Goal: Transaction & Acquisition: Book appointment/travel/reservation

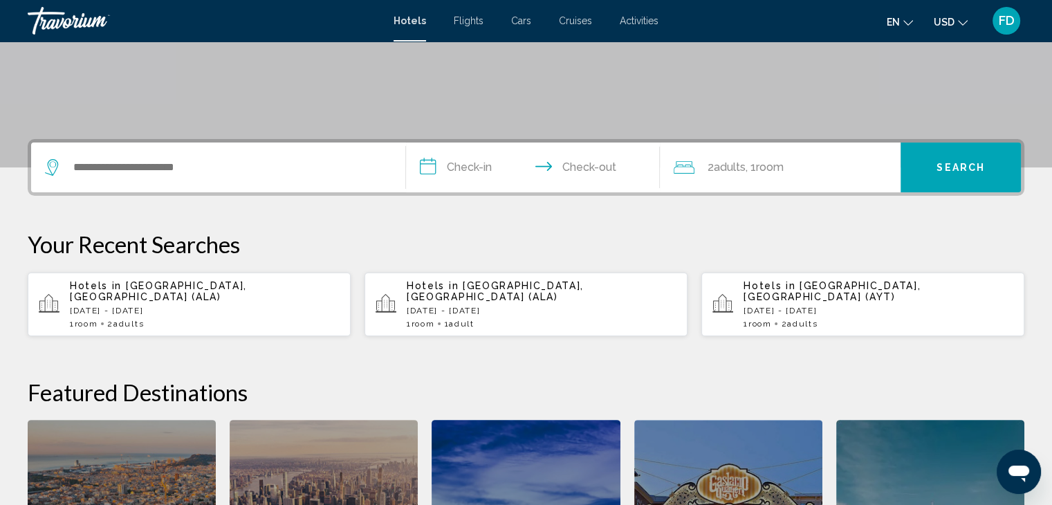
scroll to position [277, 0]
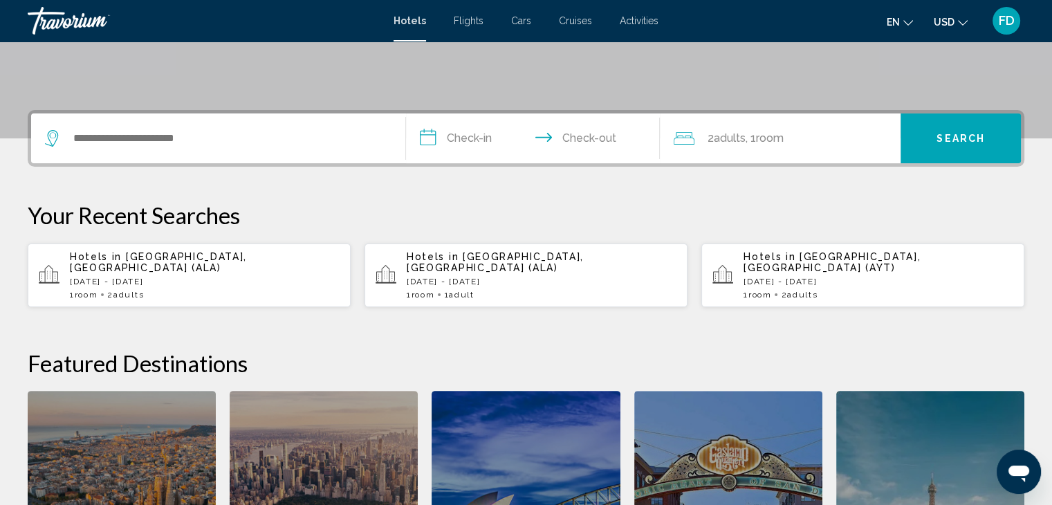
click at [216, 277] on p "[DATE] - [DATE]" at bounding box center [205, 282] width 270 height 10
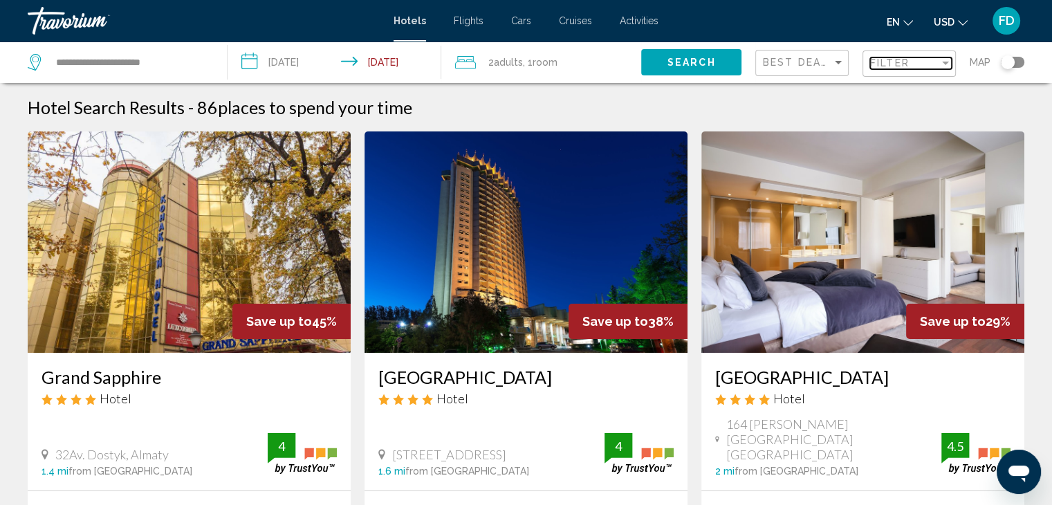
click at [946, 63] on div "Filter" at bounding box center [945, 63] width 7 height 3
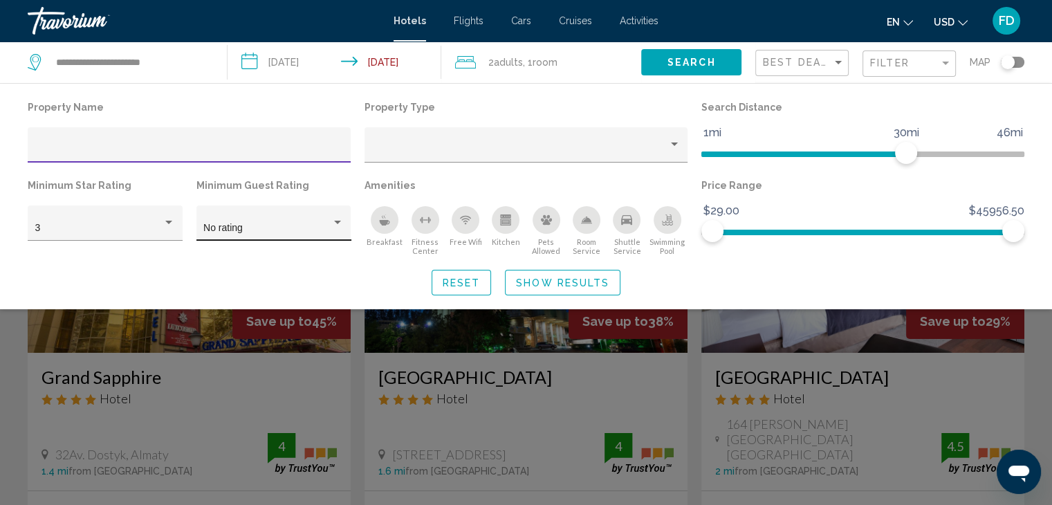
click at [340, 225] on div "Hotel Filters" at bounding box center [337, 222] width 12 height 11
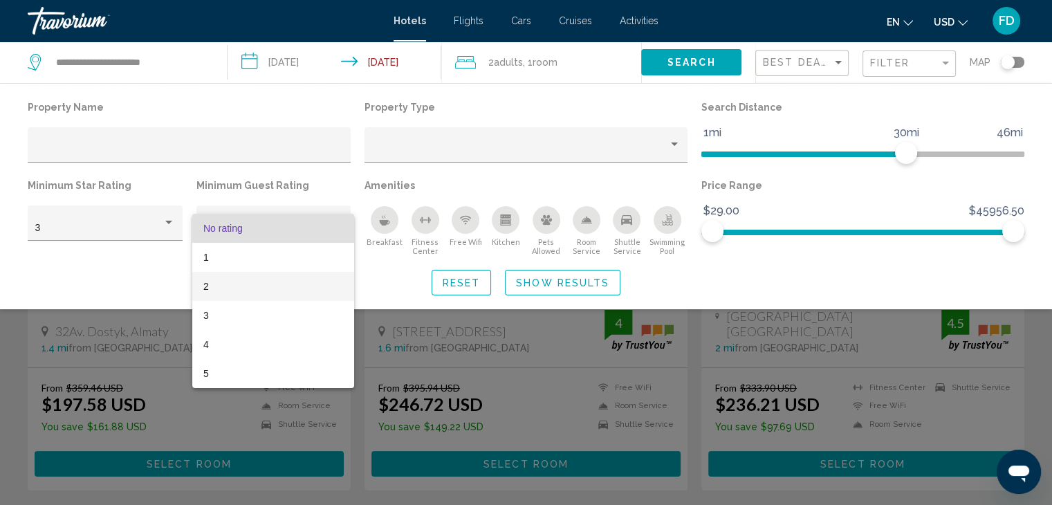
scroll to position [138, 0]
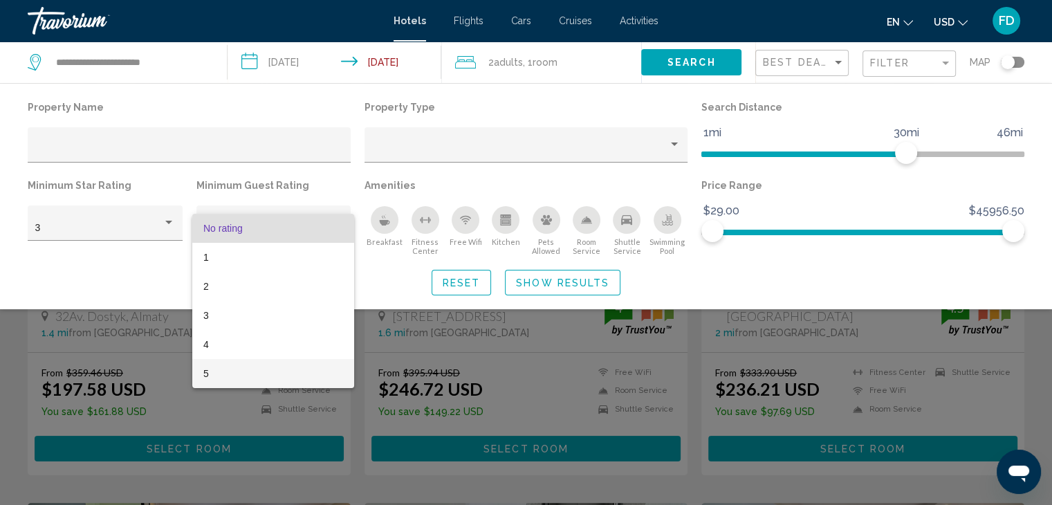
click at [221, 377] on span "5" at bounding box center [273, 373] width 140 height 29
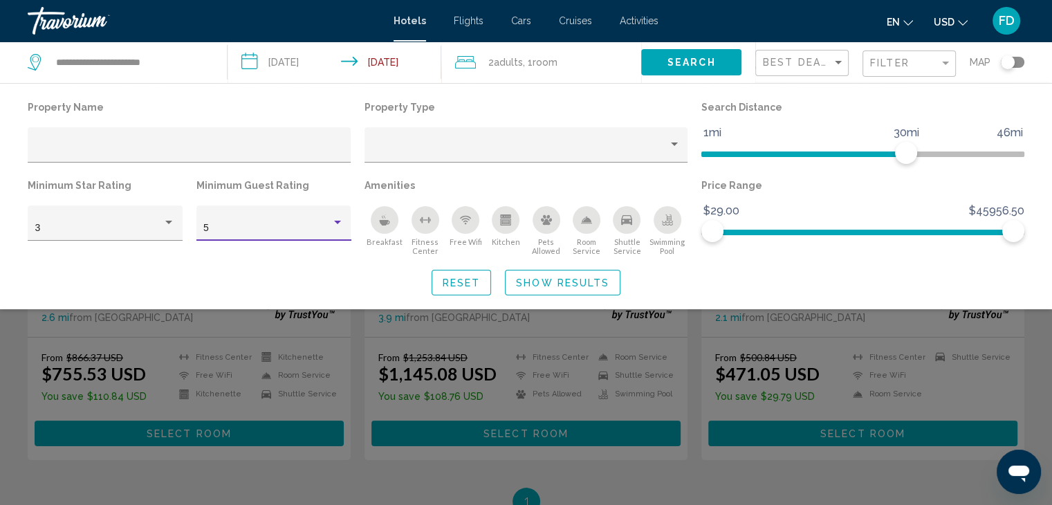
click at [339, 224] on div "Hotel Filters" at bounding box center [337, 222] width 7 height 3
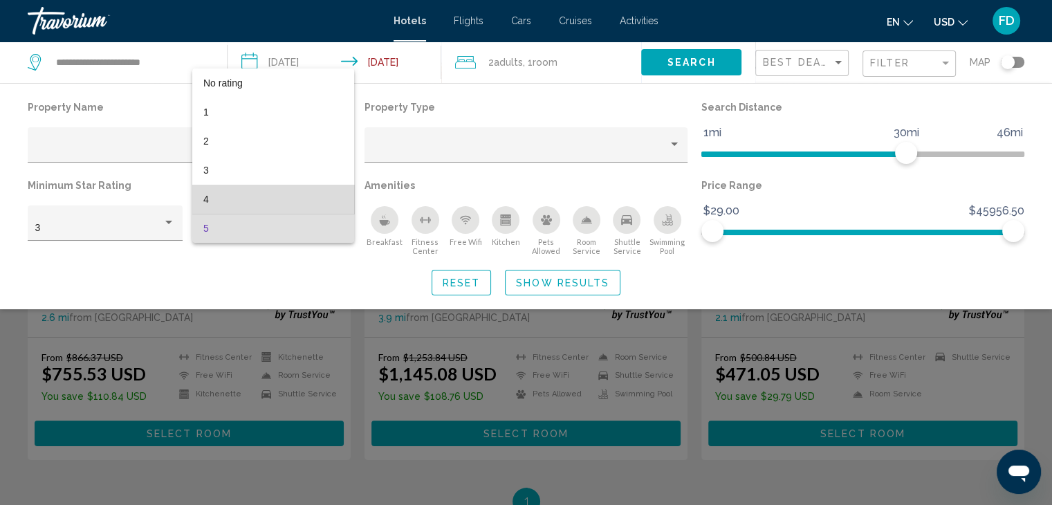
click at [324, 203] on span "4" at bounding box center [273, 199] width 140 height 29
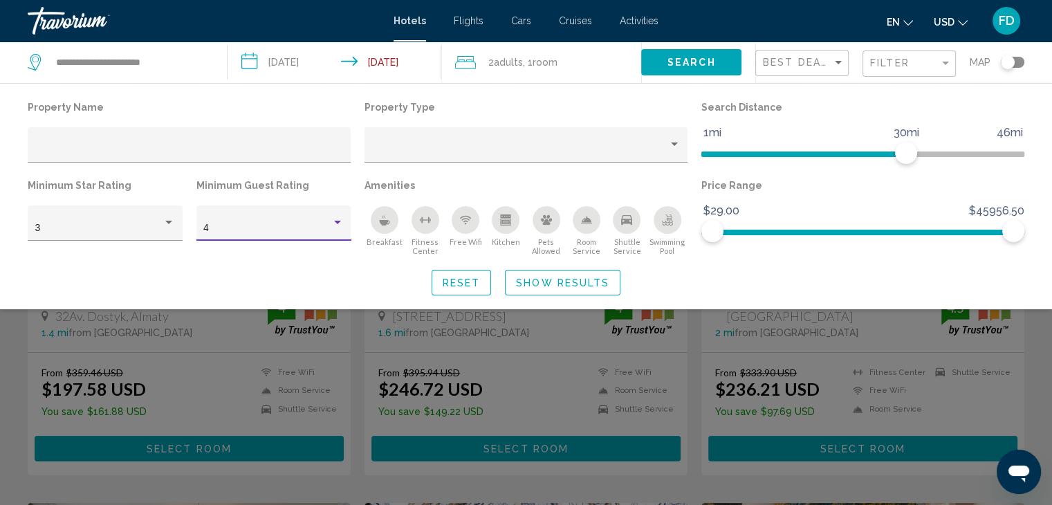
scroll to position [1125, 0]
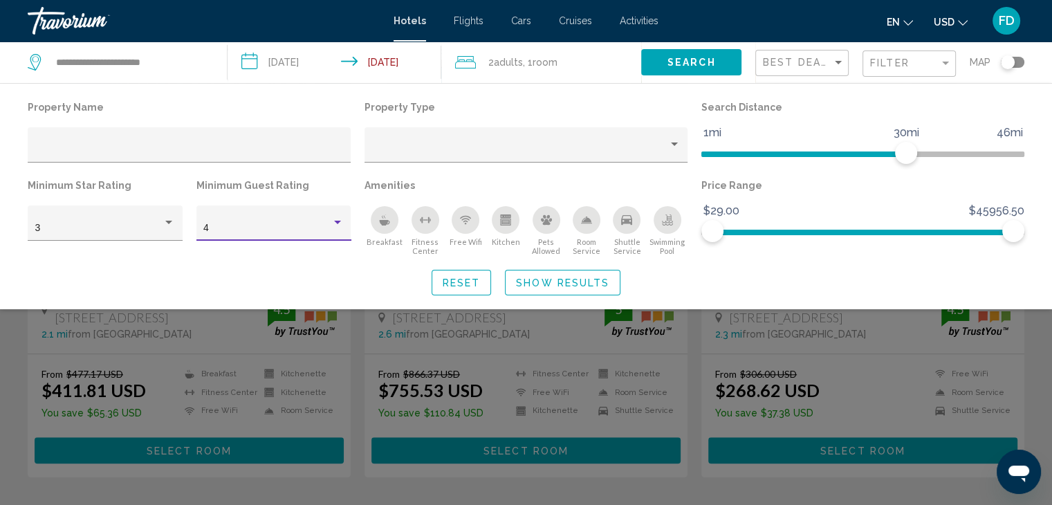
click at [339, 225] on div "Hotel Filters" at bounding box center [337, 222] width 12 height 11
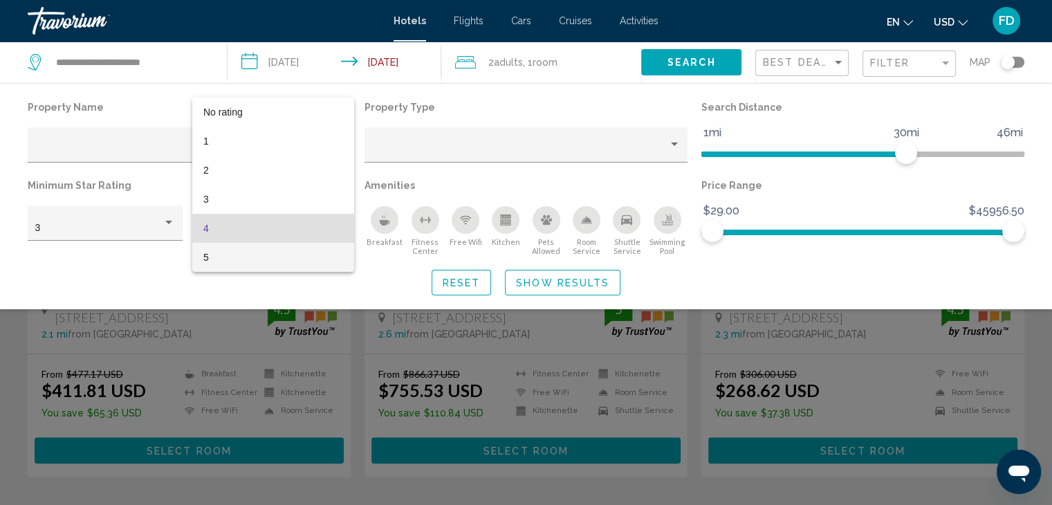
click at [310, 257] on span "5" at bounding box center [273, 257] width 140 height 29
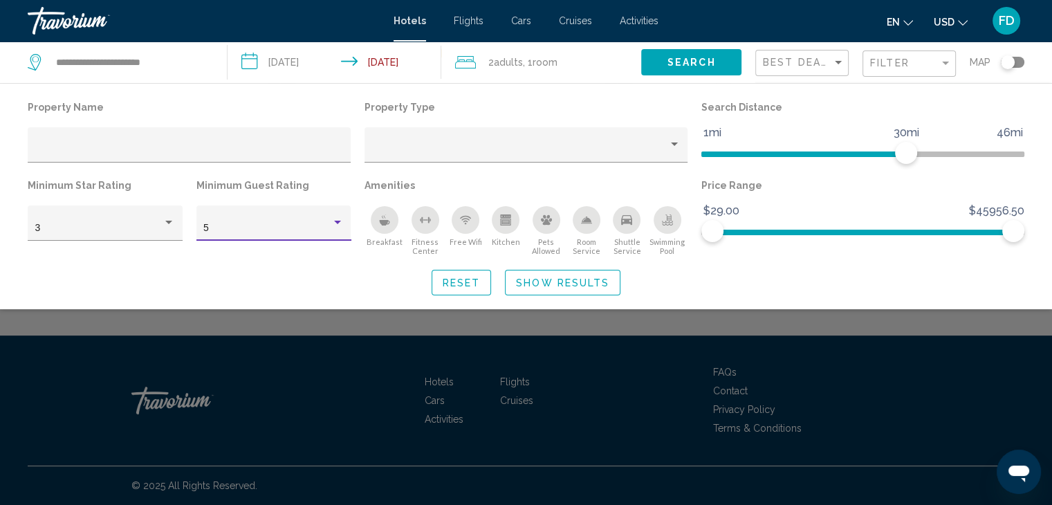
scroll to position [138, 0]
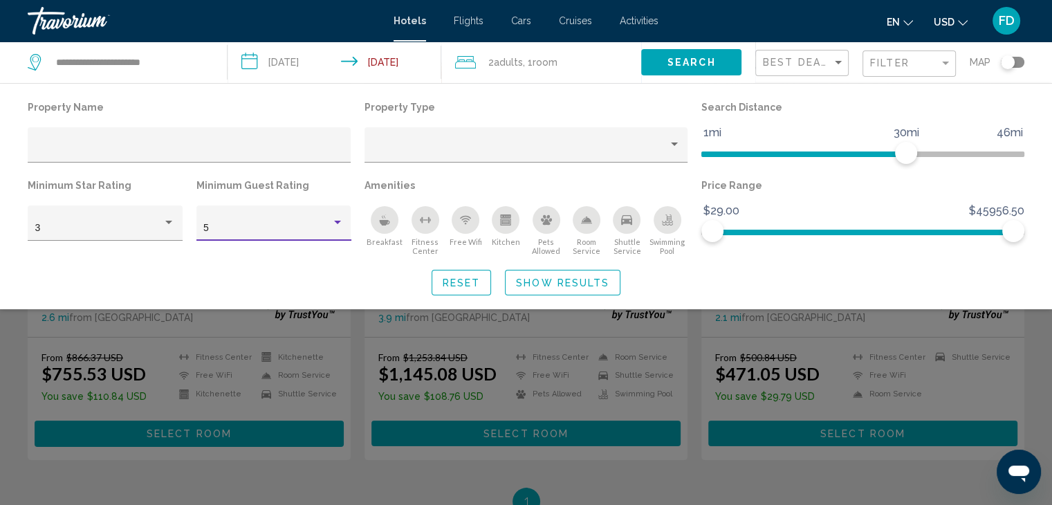
click at [327, 223] on div "5" at bounding box center [267, 228] width 128 height 11
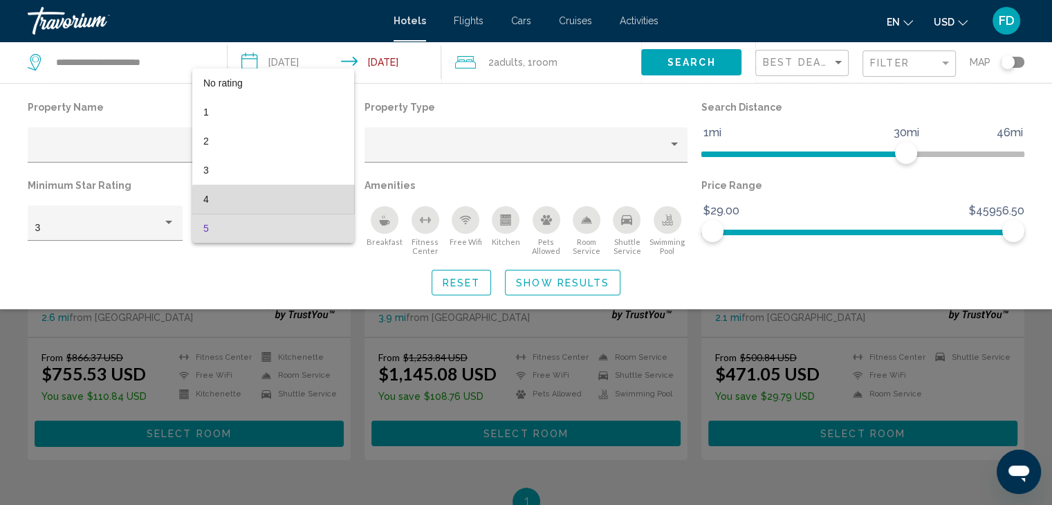
click at [317, 205] on span "4" at bounding box center [273, 199] width 140 height 29
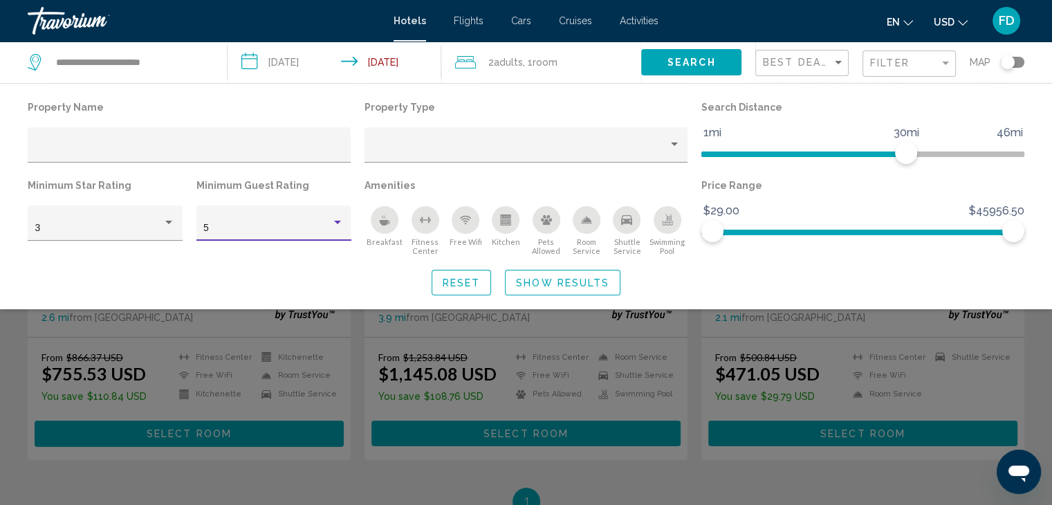
scroll to position [1125, 0]
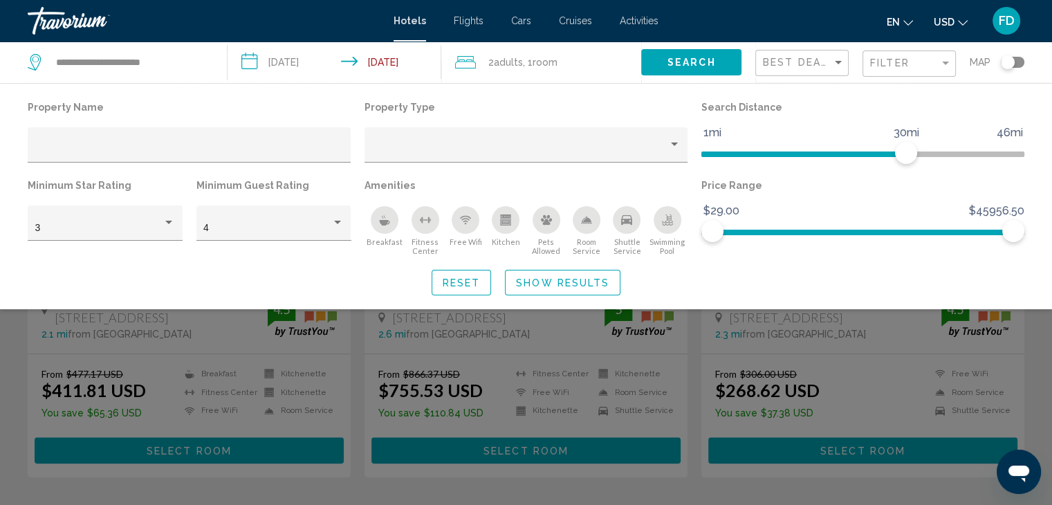
click at [182, 277] on div "Reset Show Results" at bounding box center [526, 283] width 996 height 26
click at [186, 152] on input "Hotel Filters" at bounding box center [189, 150] width 308 height 11
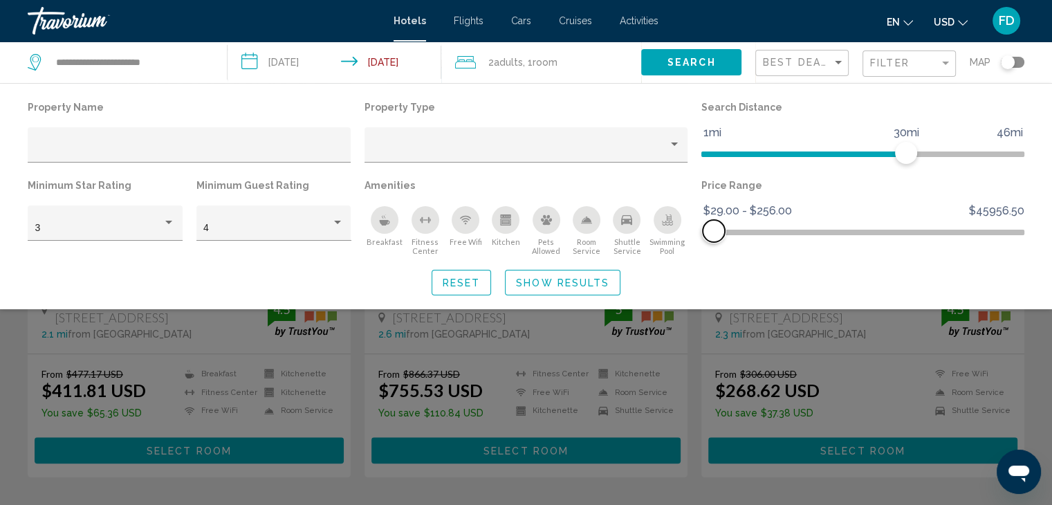
drag, startPoint x: 1016, startPoint y: 225, endPoint x: 714, endPoint y: 230, distance: 302.9
click at [714, 230] on span "Hotel Filters" at bounding box center [713, 231] width 22 height 22
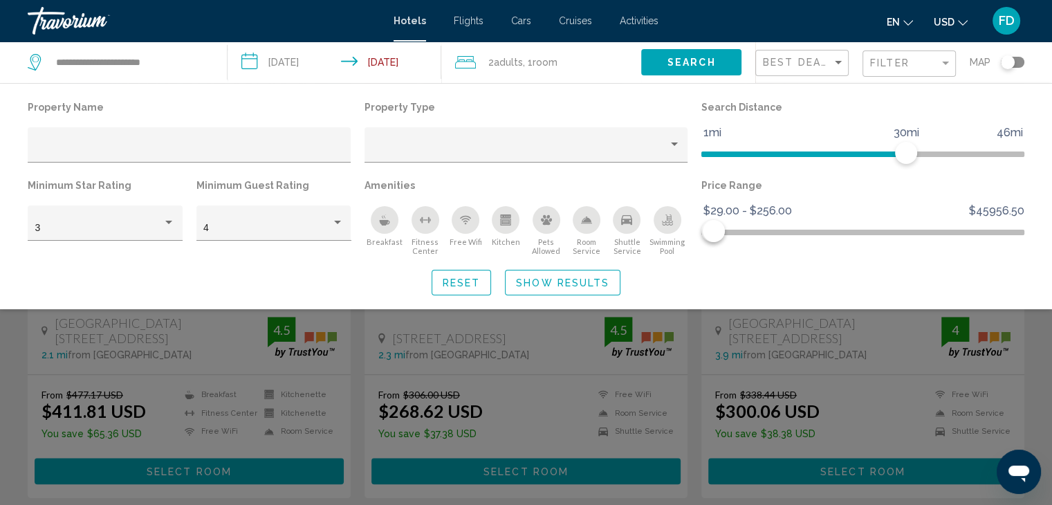
drag, startPoint x: 572, startPoint y: 283, endPoint x: 363, endPoint y: 295, distance: 209.1
click at [366, 302] on div "Property Name Property Type Search Distance 1mi 46mi 30mi Minimum Star Rating 3…" at bounding box center [526, 196] width 1052 height 226
click at [379, 226] on div "Breakfast" at bounding box center [385, 220] width 28 height 28
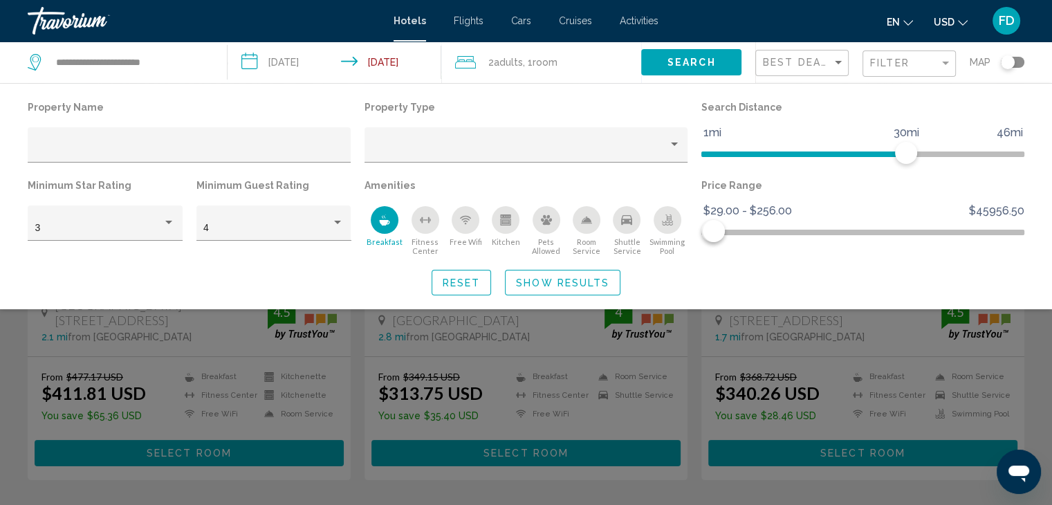
click at [624, 245] on span "Shuttle Service" at bounding box center [626, 246] width 40 height 18
click at [580, 283] on span "Show Results" at bounding box center [562, 282] width 93 height 11
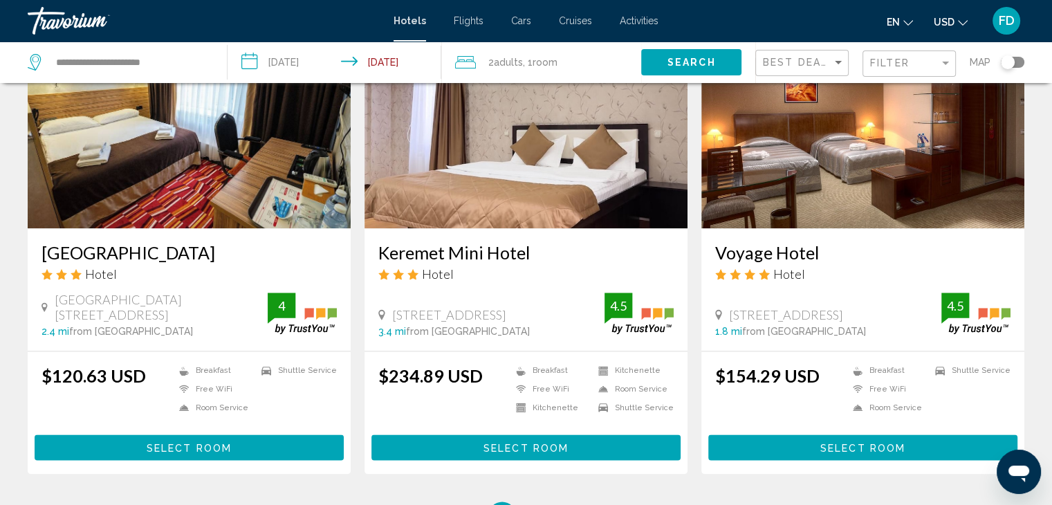
scroll to position [1659, 0]
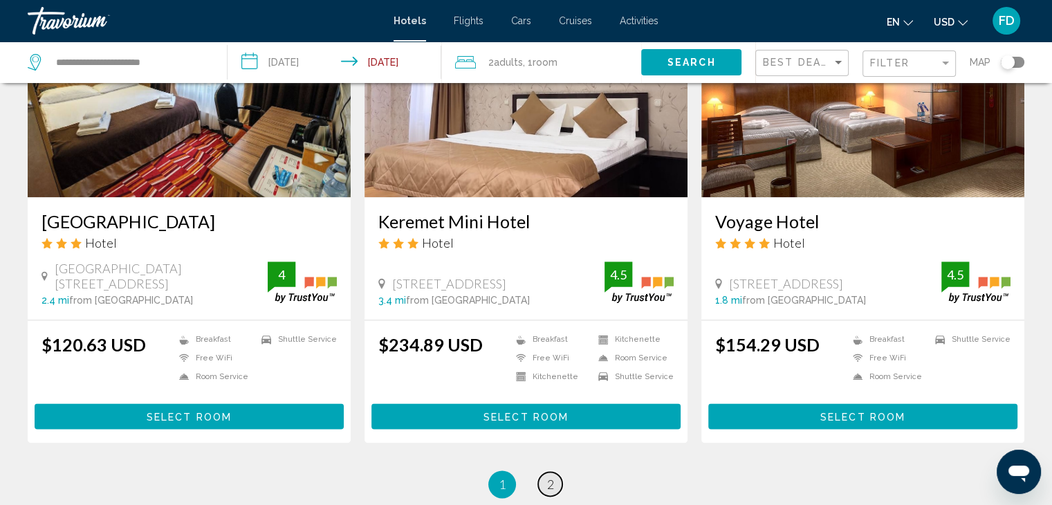
click at [551, 487] on link "page 2" at bounding box center [550, 484] width 24 height 24
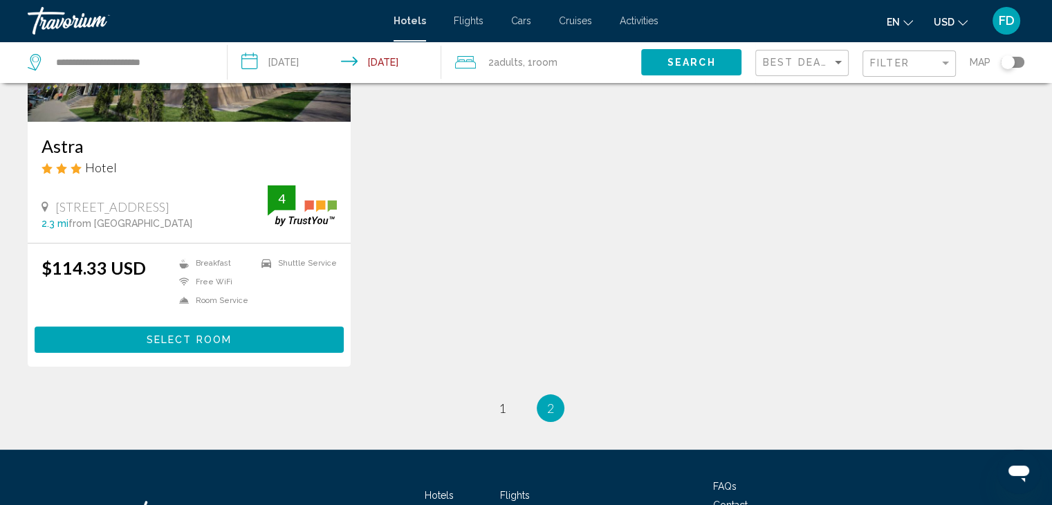
scroll to position [207, 0]
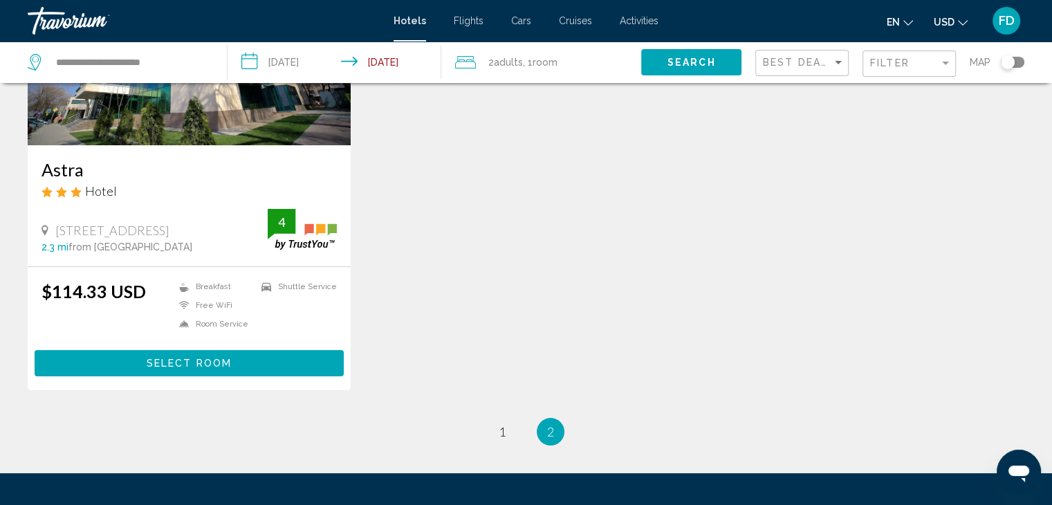
click at [130, 315] on div "$114.33 USD" at bounding box center [93, 308] width 104 height 55
click at [149, 189] on div "Hotel" at bounding box center [188, 190] width 295 height 15
click at [170, 360] on span "Select Room" at bounding box center [189, 363] width 85 height 11
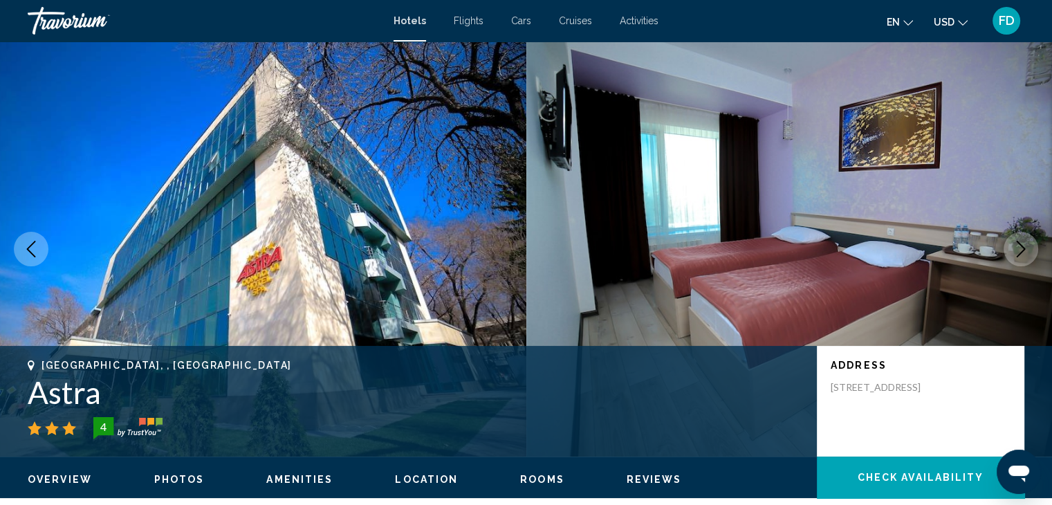
click at [1016, 252] on icon "Next image" at bounding box center [1020, 249] width 17 height 17
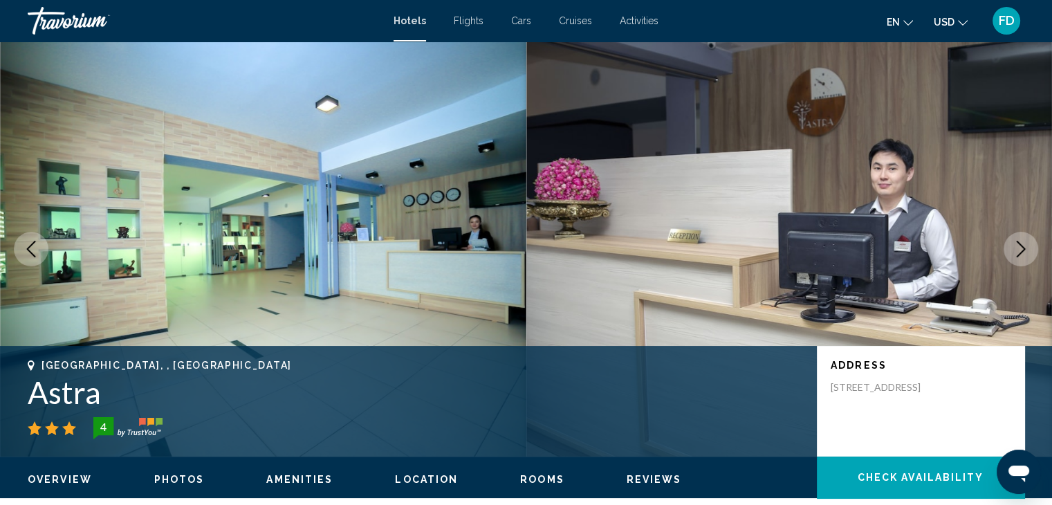
click at [1016, 252] on icon "Next image" at bounding box center [1020, 249] width 17 height 17
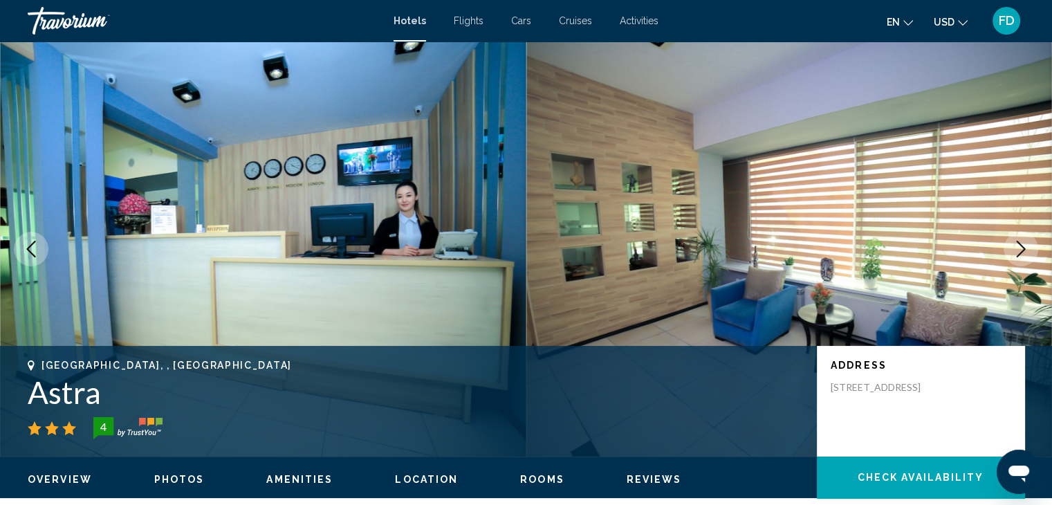
click at [1016, 252] on icon "Next image" at bounding box center [1020, 249] width 17 height 17
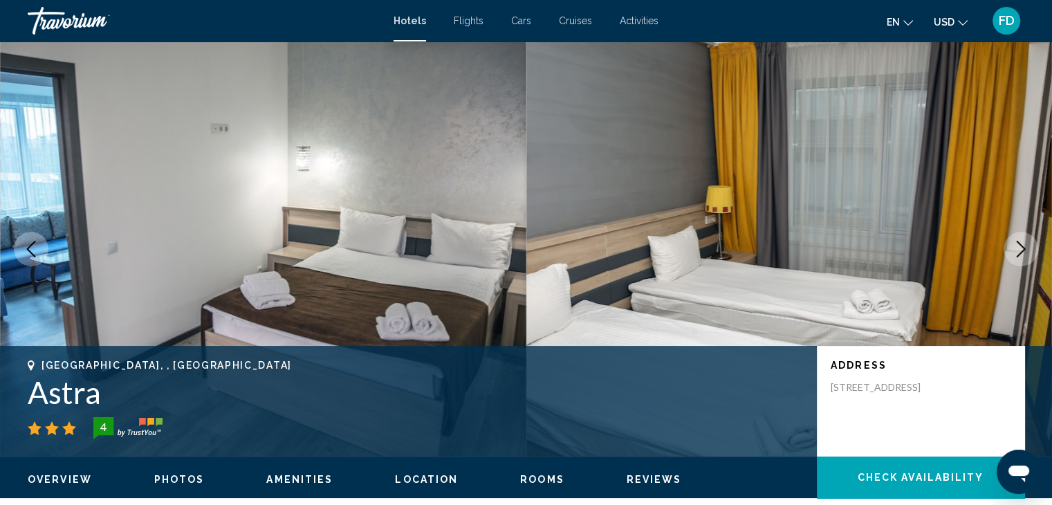
click at [1021, 244] on icon "Next image" at bounding box center [1020, 249] width 17 height 17
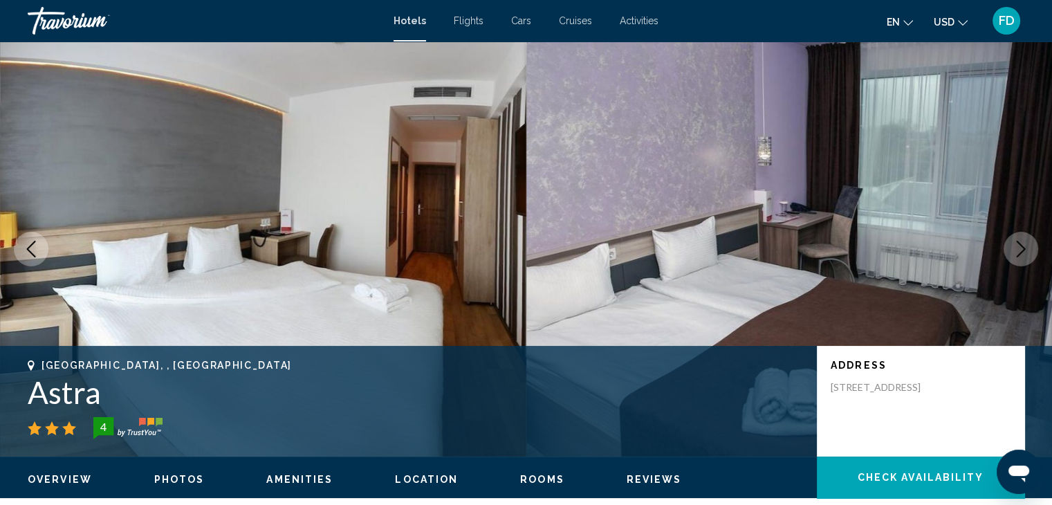
click at [1021, 244] on icon "Next image" at bounding box center [1020, 249] width 17 height 17
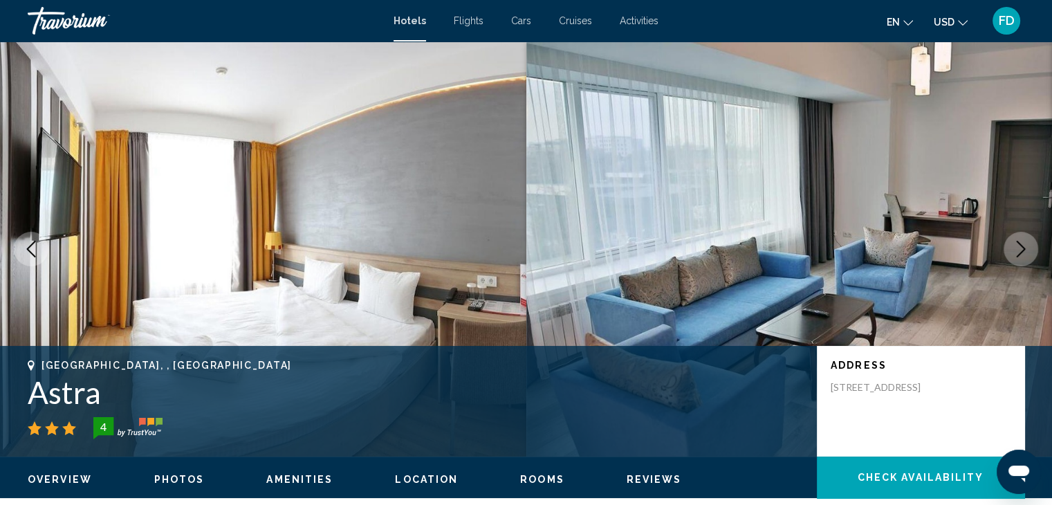
click at [1021, 244] on icon "Next image" at bounding box center [1020, 249] width 17 height 17
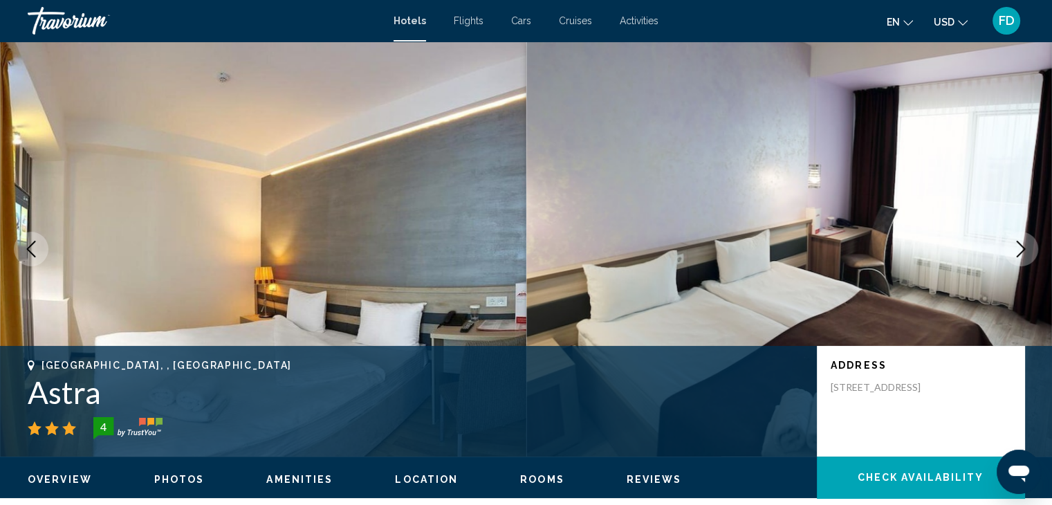
click at [1021, 244] on icon "Next image" at bounding box center [1020, 249] width 17 height 17
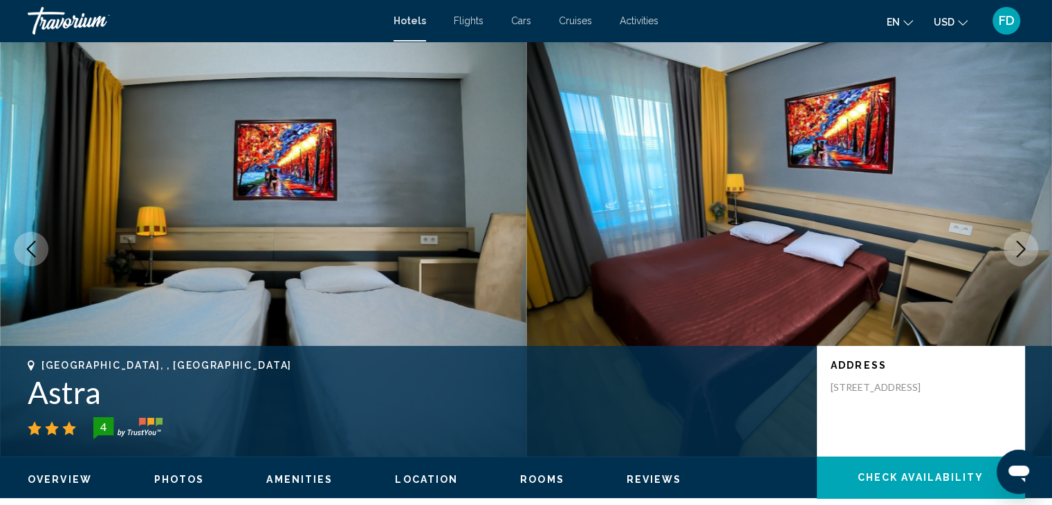
click at [1021, 244] on icon "Next image" at bounding box center [1020, 249] width 17 height 17
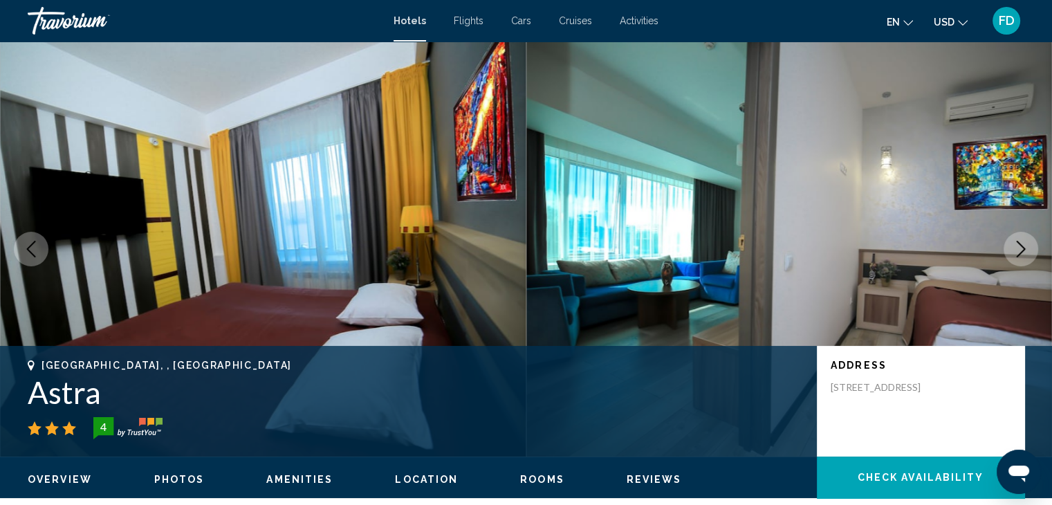
click at [1021, 244] on icon "Next image" at bounding box center [1020, 249] width 17 height 17
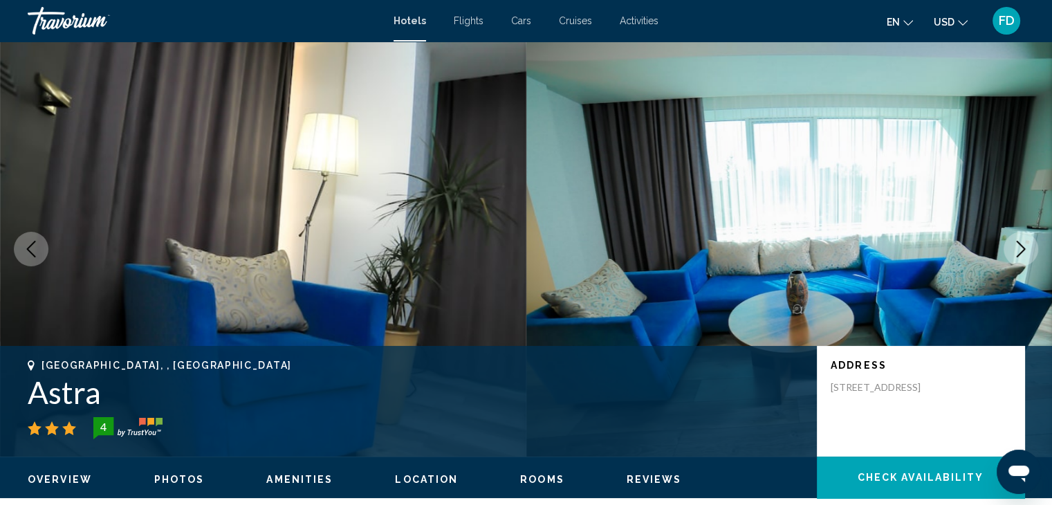
click at [1021, 244] on icon "Next image" at bounding box center [1020, 249] width 17 height 17
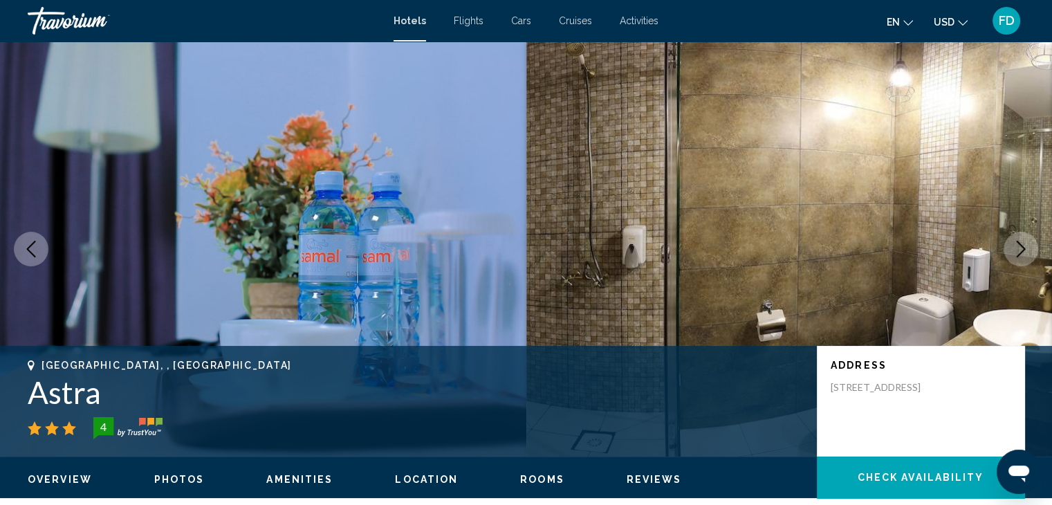
click at [1021, 245] on icon "Next image" at bounding box center [1020, 249] width 9 height 17
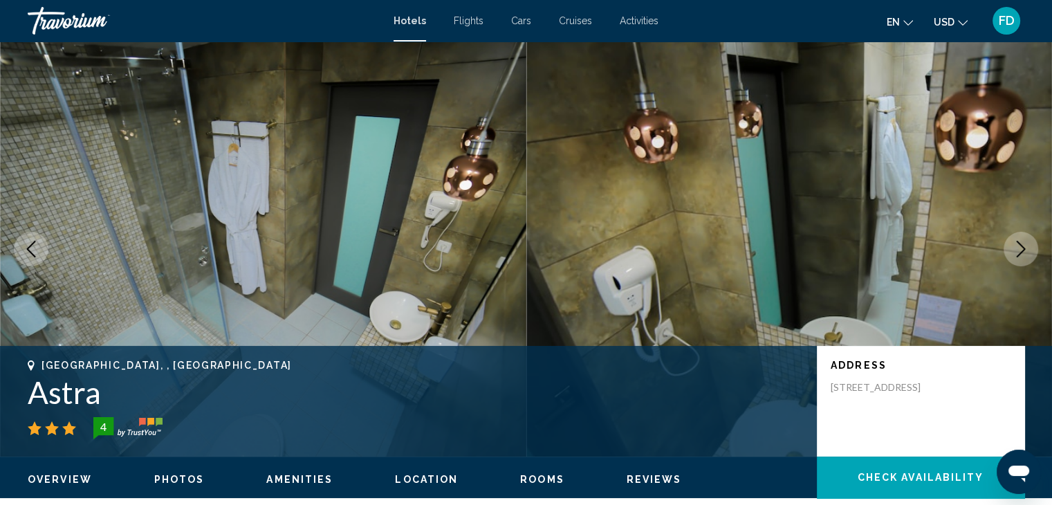
click at [1021, 245] on icon "Next image" at bounding box center [1020, 249] width 9 height 17
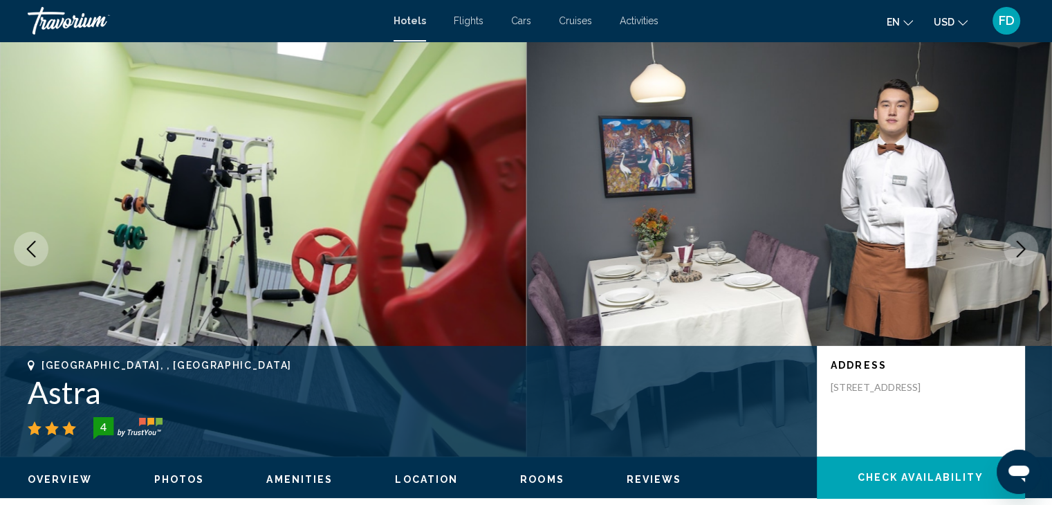
click at [1020, 244] on icon "Next image" at bounding box center [1020, 249] width 9 height 17
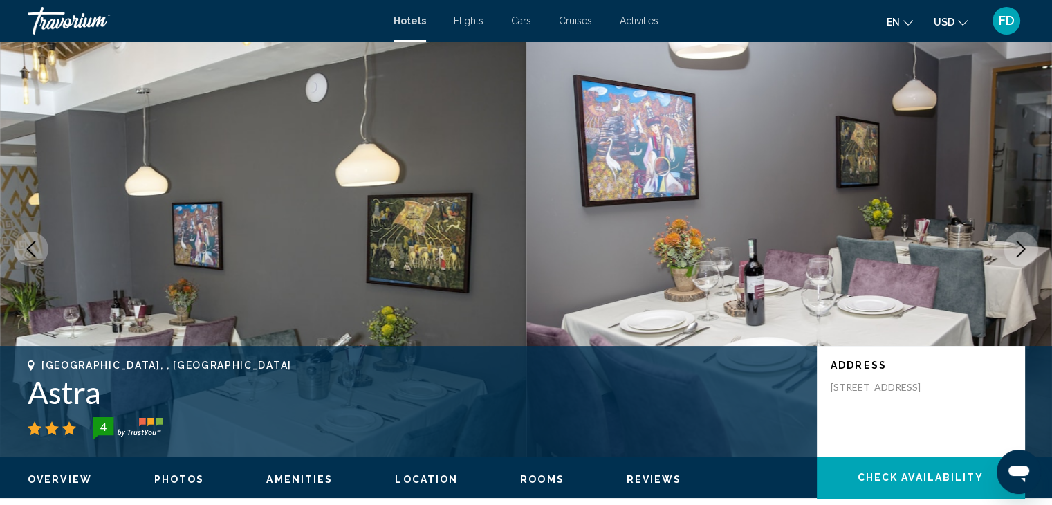
click at [1020, 244] on icon "Next image" at bounding box center [1020, 249] width 9 height 17
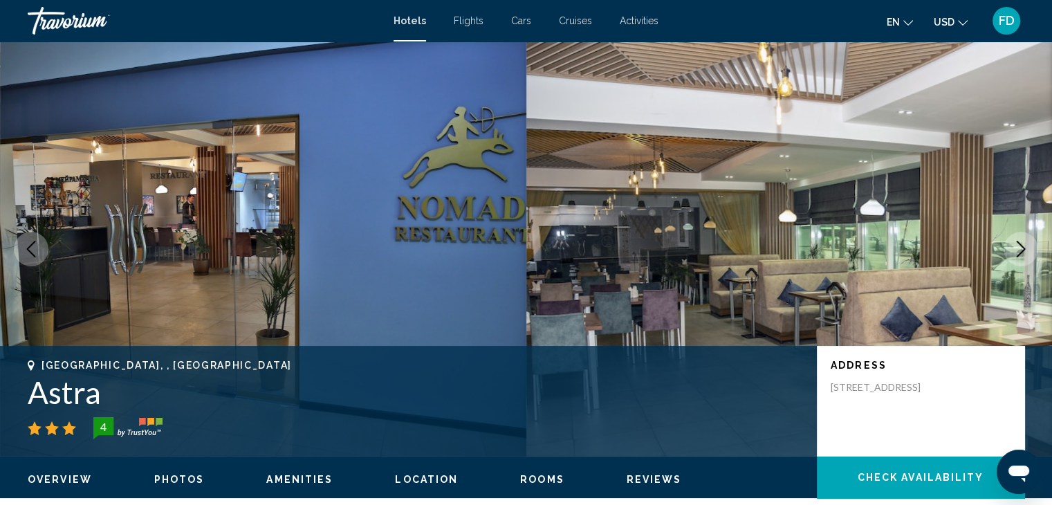
click at [1020, 244] on icon "Next image" at bounding box center [1020, 249] width 9 height 17
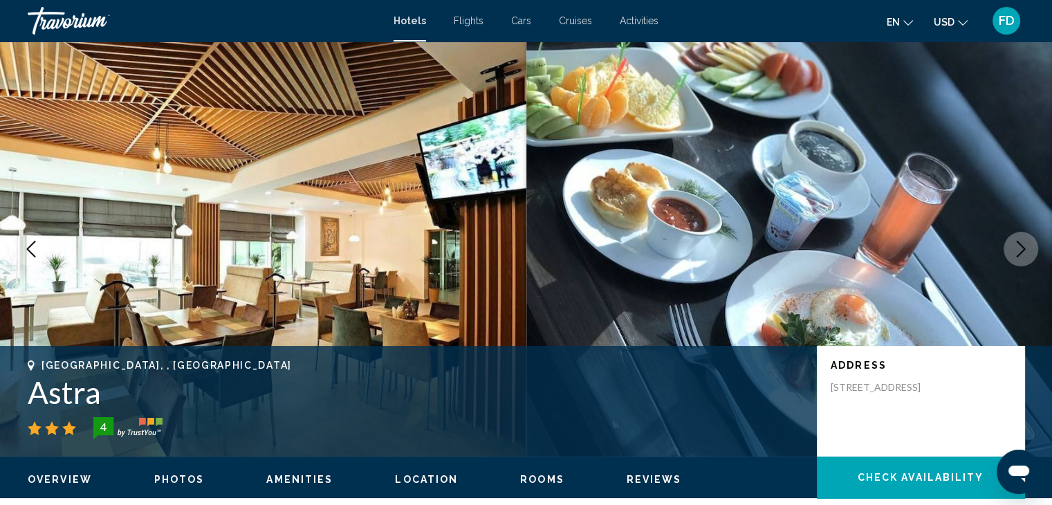
click at [1020, 244] on icon "Next image" at bounding box center [1020, 249] width 9 height 17
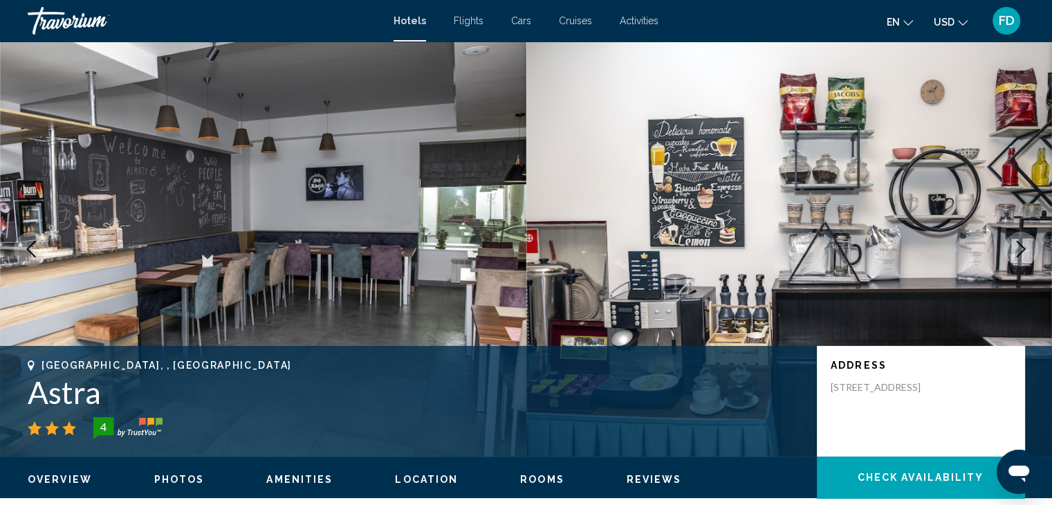
click at [1020, 244] on icon "Next image" at bounding box center [1020, 249] width 9 height 17
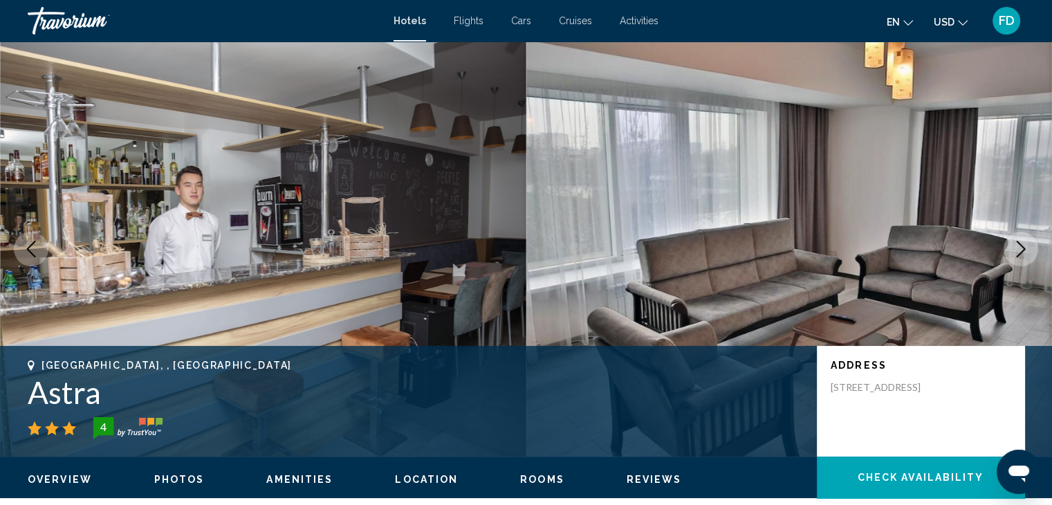
click at [1020, 244] on icon "Next image" at bounding box center [1020, 249] width 9 height 17
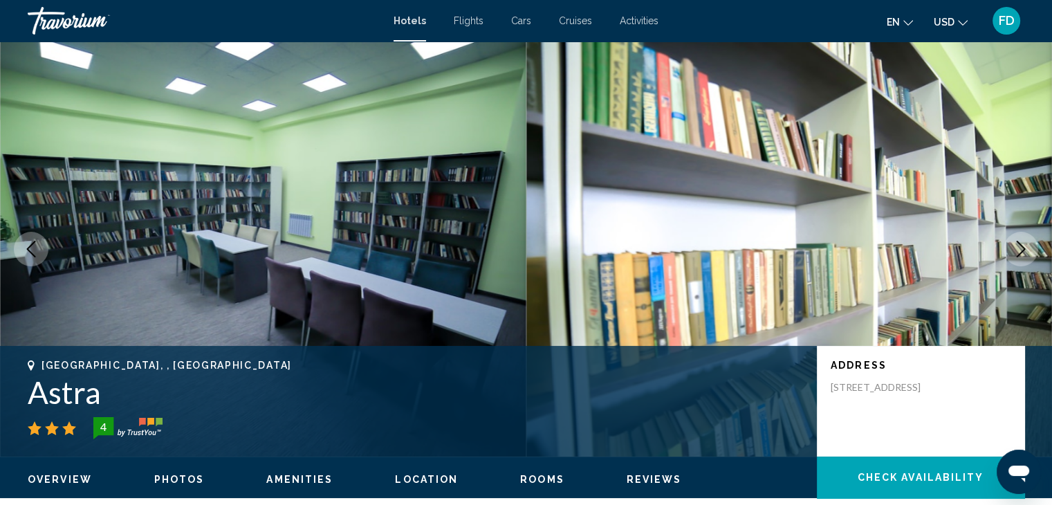
click at [1020, 244] on icon "Next image" at bounding box center [1020, 249] width 9 height 17
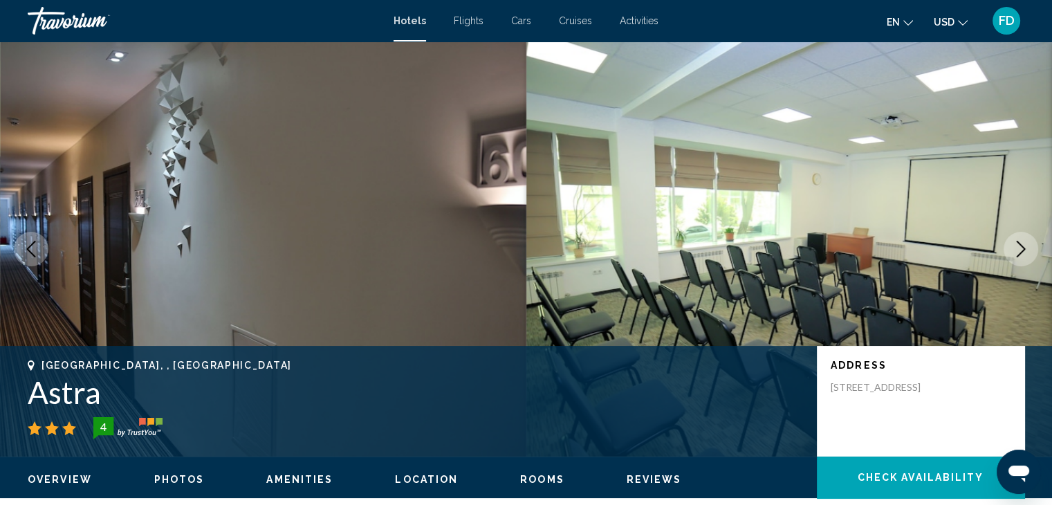
click at [1020, 244] on icon "Next image" at bounding box center [1020, 249] width 9 height 17
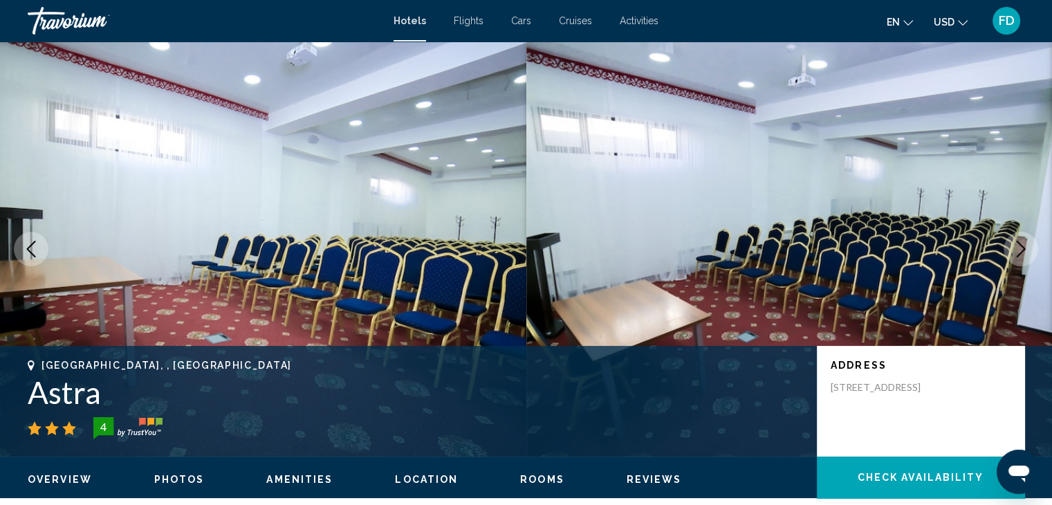
click at [1020, 244] on icon "Next image" at bounding box center [1020, 249] width 9 height 17
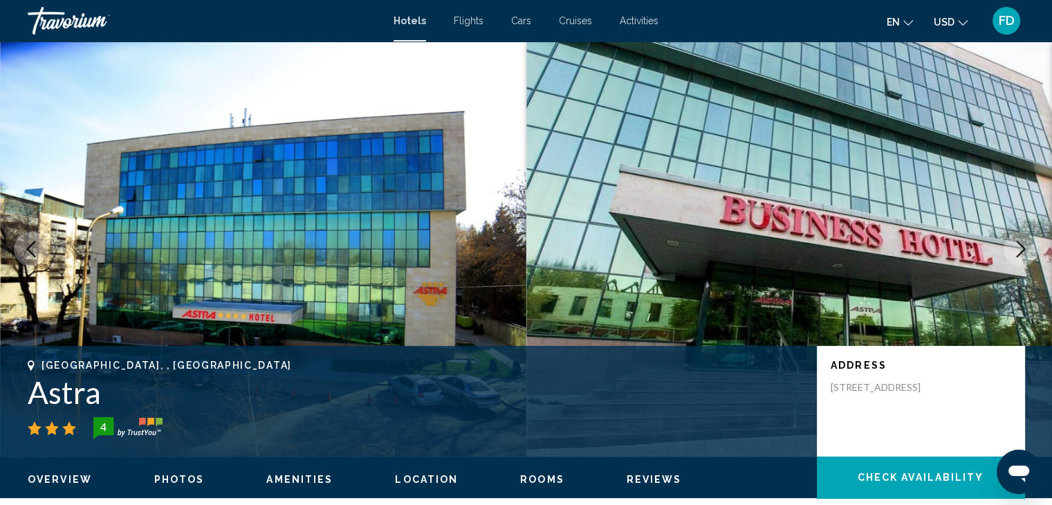
click at [1020, 244] on icon "Next image" at bounding box center [1020, 249] width 9 height 17
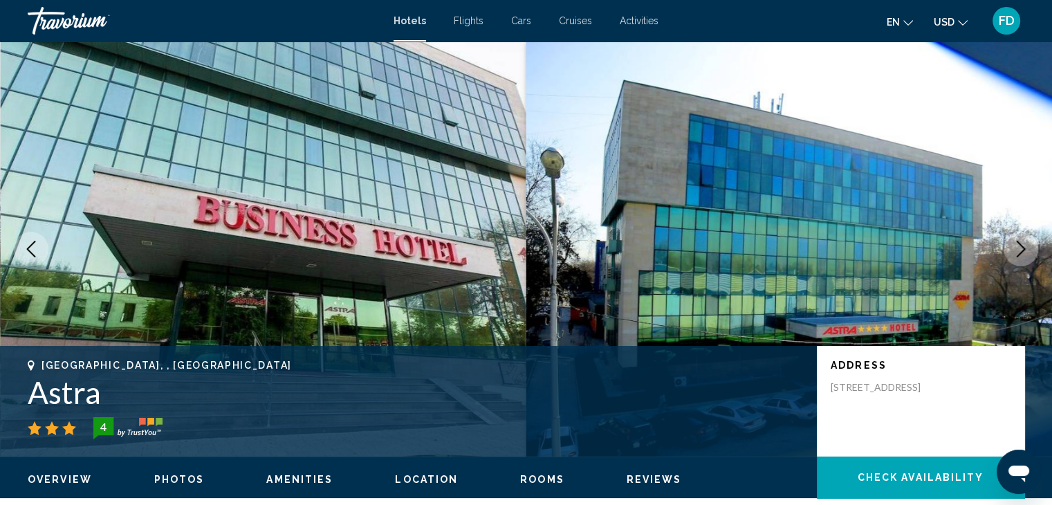
click at [1020, 244] on icon "Next image" at bounding box center [1020, 249] width 9 height 17
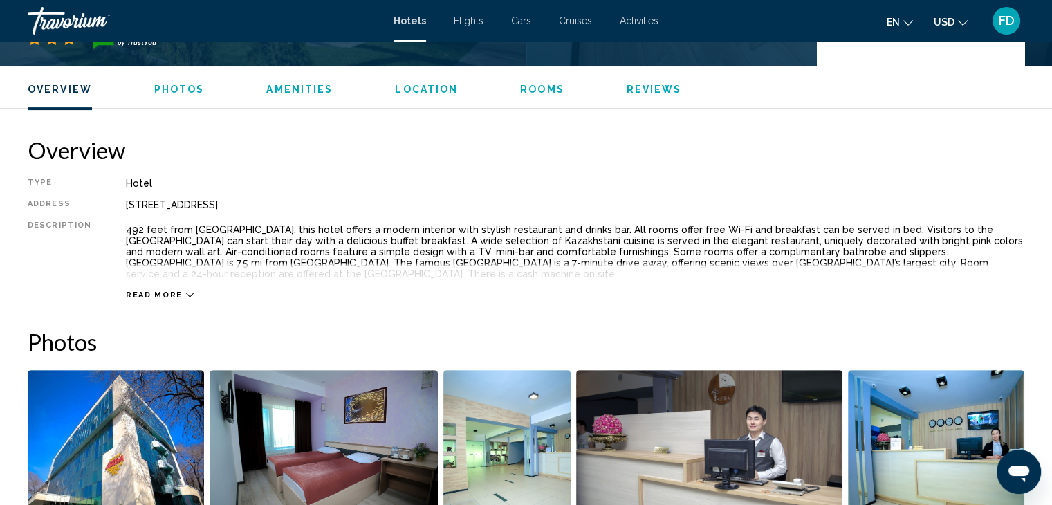
scroll to position [415, 0]
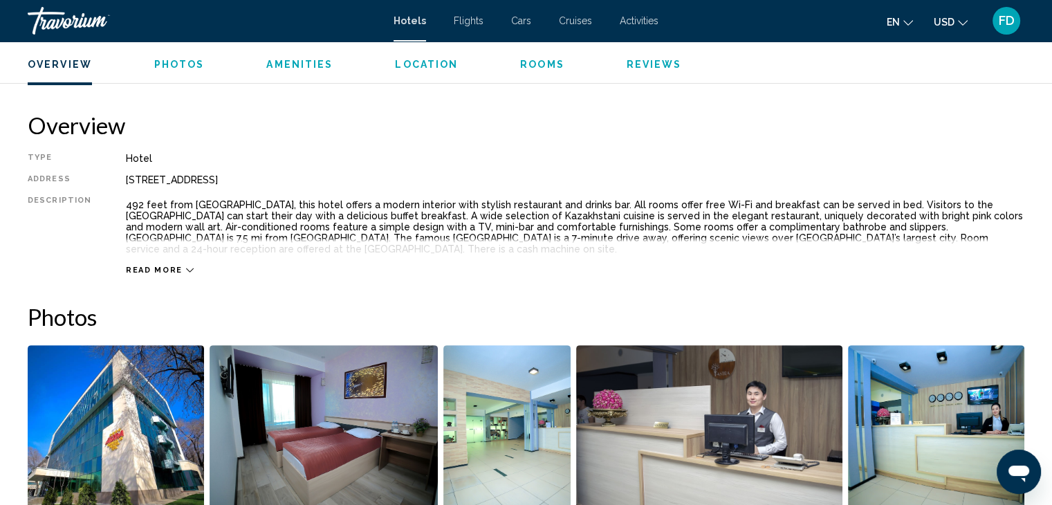
click at [171, 273] on span "Read more" at bounding box center [154, 270] width 57 height 9
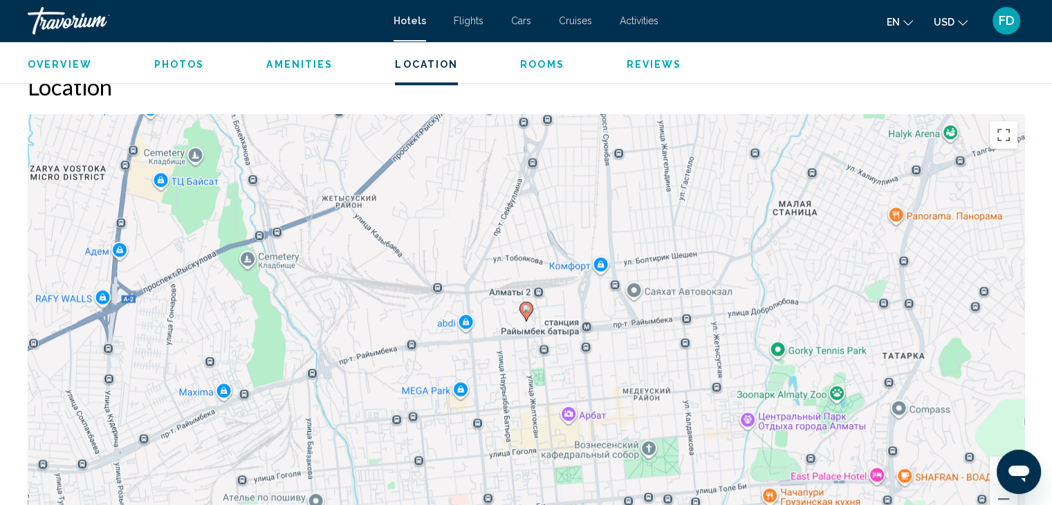
scroll to position [1314, 0]
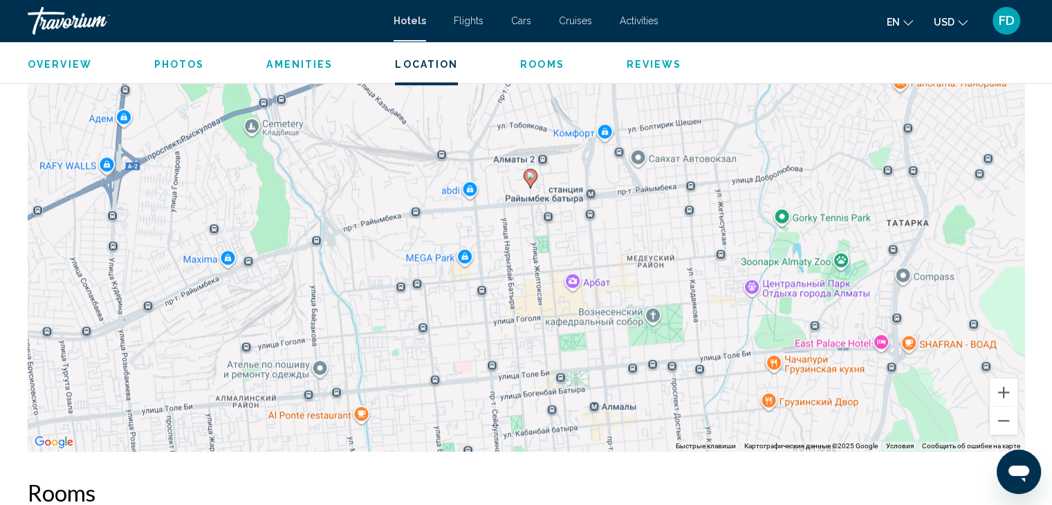
drag, startPoint x: 560, startPoint y: 347, endPoint x: 564, endPoint y: 291, distance: 56.2
click at [564, 291] on div "Чтобы активировать перетаскивание с помощью клавиатуры, нажмите Alt + Ввод. Пос…" at bounding box center [526, 243] width 996 height 415
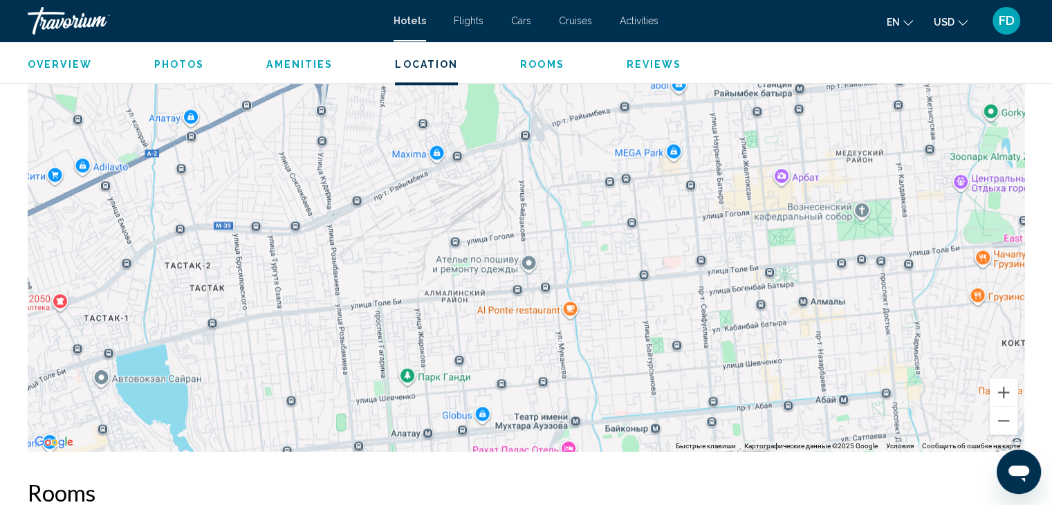
drag, startPoint x: 206, startPoint y: 324, endPoint x: 418, endPoint y: 219, distance: 236.9
click at [418, 219] on div "Чтобы активировать перетаскивание с помощью клавиатуры, нажмите Alt + Ввод. Пос…" at bounding box center [526, 243] width 996 height 415
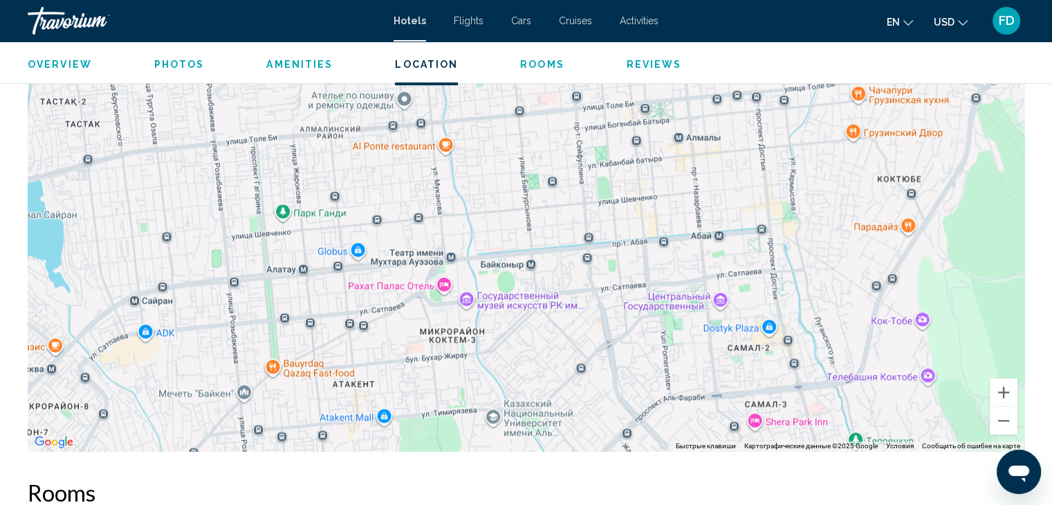
drag, startPoint x: 398, startPoint y: 383, endPoint x: 272, endPoint y: 216, distance: 208.9
click at [272, 216] on div "Чтобы активировать перетаскивание с помощью клавиатуры, нажмите Alt + Ввод. Пос…" at bounding box center [526, 243] width 996 height 415
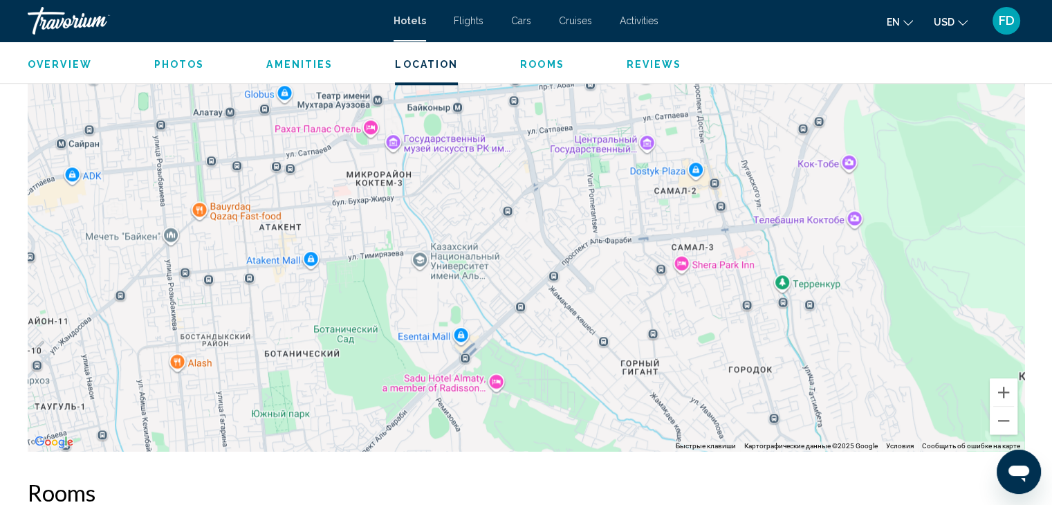
drag, startPoint x: 363, startPoint y: 396, endPoint x: 290, endPoint y: 236, distance: 175.4
click at [290, 236] on div "Чтобы активировать перетаскивание с помощью клавиатуры, нажмите Alt + Ввод. Пос…" at bounding box center [526, 243] width 996 height 415
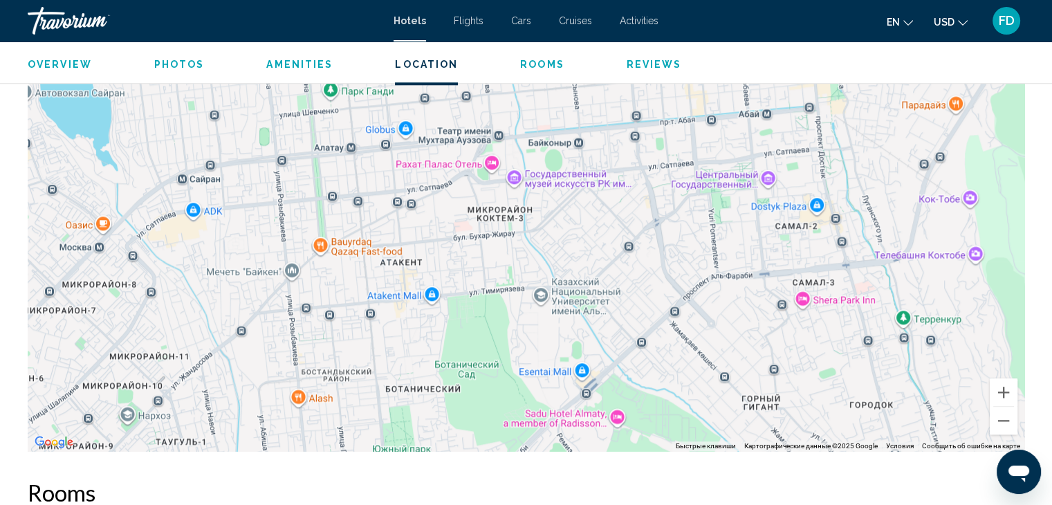
drag, startPoint x: 362, startPoint y: 423, endPoint x: 484, endPoint y: 456, distance: 126.1
click at [484, 456] on div "Overview Type Hotel Address [STREET_ADDRESS] Description 492 feet from [GEOGRAP…" at bounding box center [526, 475] width 1010 height 2526
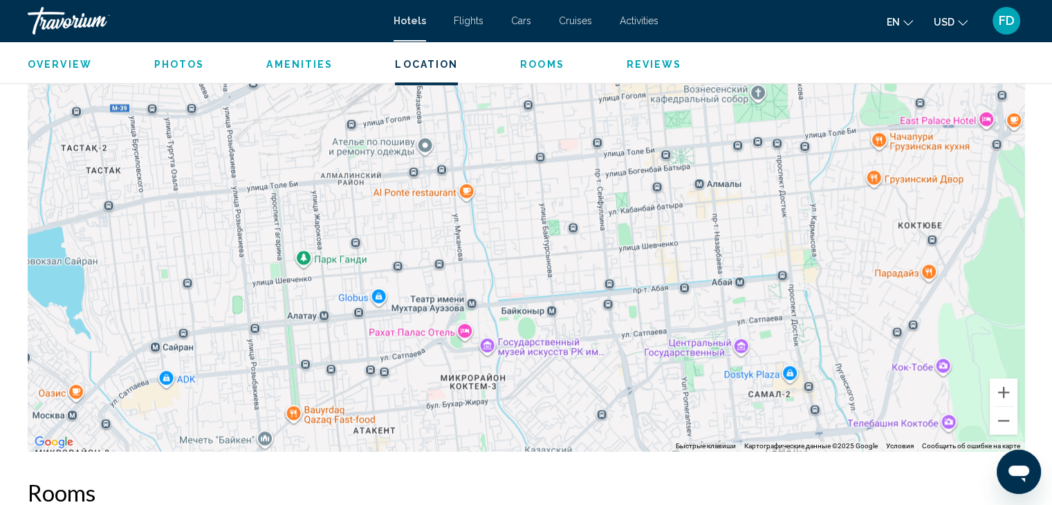
drag, startPoint x: 479, startPoint y: 270, endPoint x: 454, endPoint y: 443, distance: 174.7
click at [454, 443] on div "Main content" at bounding box center [526, 243] width 996 height 415
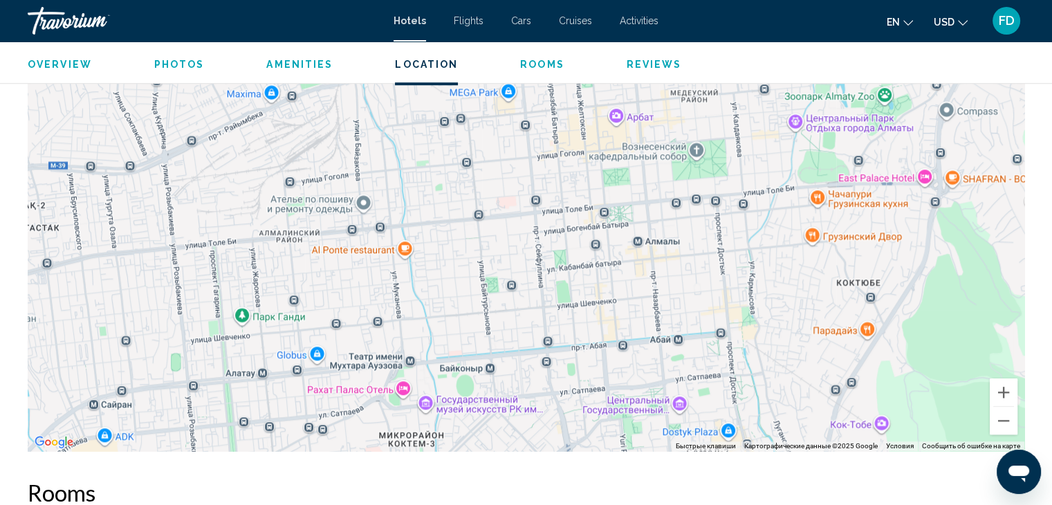
drag, startPoint x: 483, startPoint y: 257, endPoint x: 423, endPoint y: 295, distance: 71.5
click at [423, 297] on div "Чтобы активировать перетаскивание с помощью клавиатуры, нажмите Alt + Ввод. Пос…" at bounding box center [526, 243] width 996 height 415
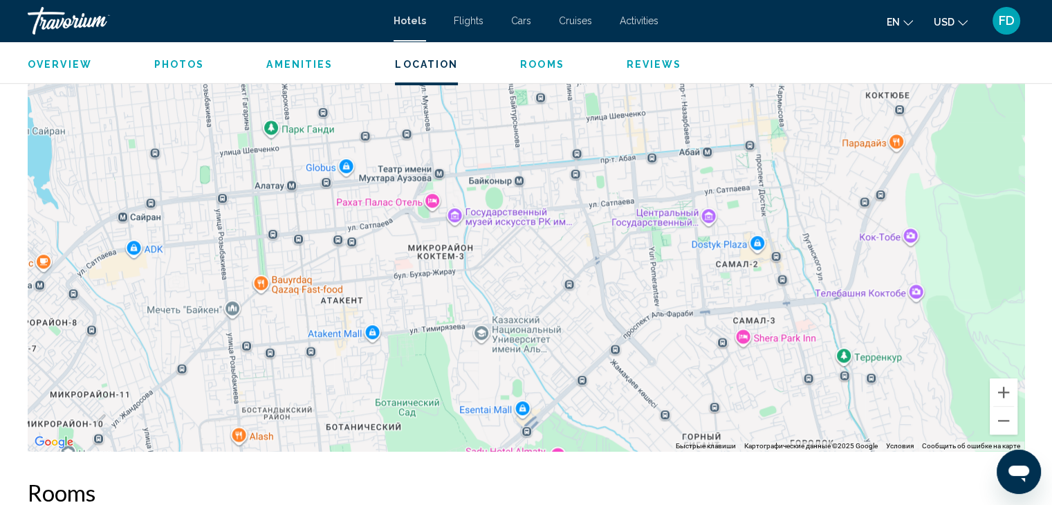
drag, startPoint x: 427, startPoint y: 411, endPoint x: 457, endPoint y: 232, distance: 181.6
click at [457, 232] on div "Чтобы активировать перетаскивание с помощью клавиатуры, нажмите Alt + Ввод. Пос…" at bounding box center [526, 243] width 996 height 415
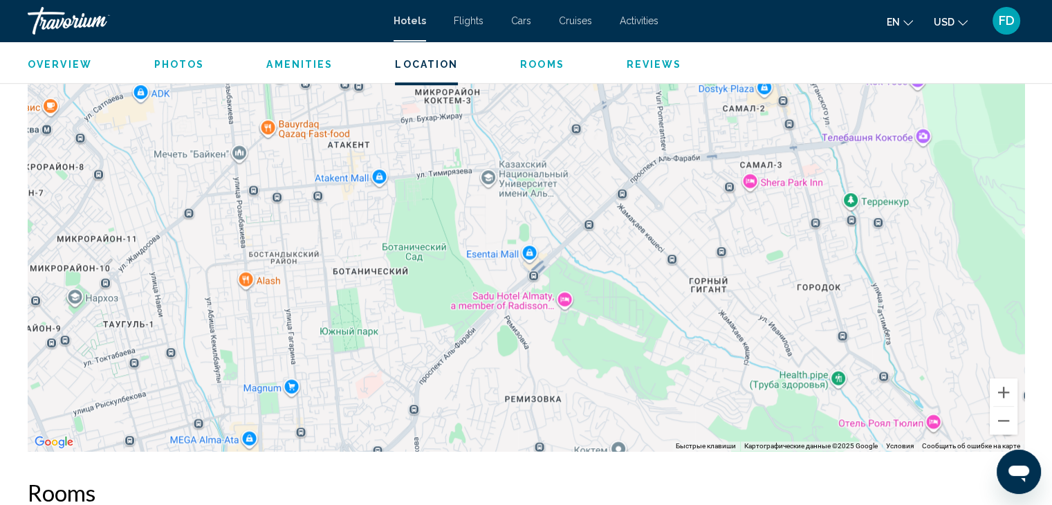
drag, startPoint x: 435, startPoint y: 410, endPoint x: 443, endPoint y: 259, distance: 150.9
click at [443, 259] on div "Main content" at bounding box center [526, 243] width 996 height 415
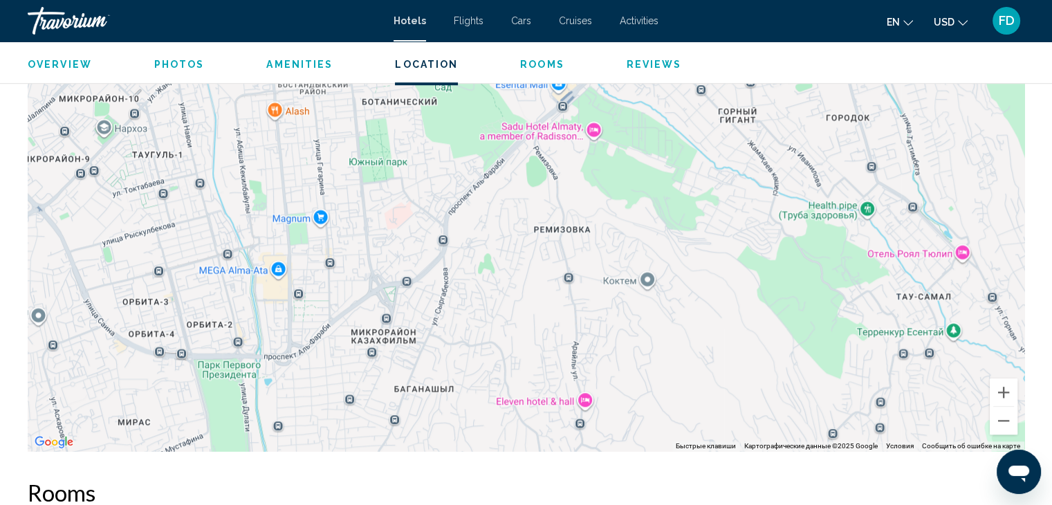
drag, startPoint x: 438, startPoint y: 389, endPoint x: 462, endPoint y: 236, distance: 155.3
click at [462, 237] on div "Main content" at bounding box center [526, 243] width 996 height 415
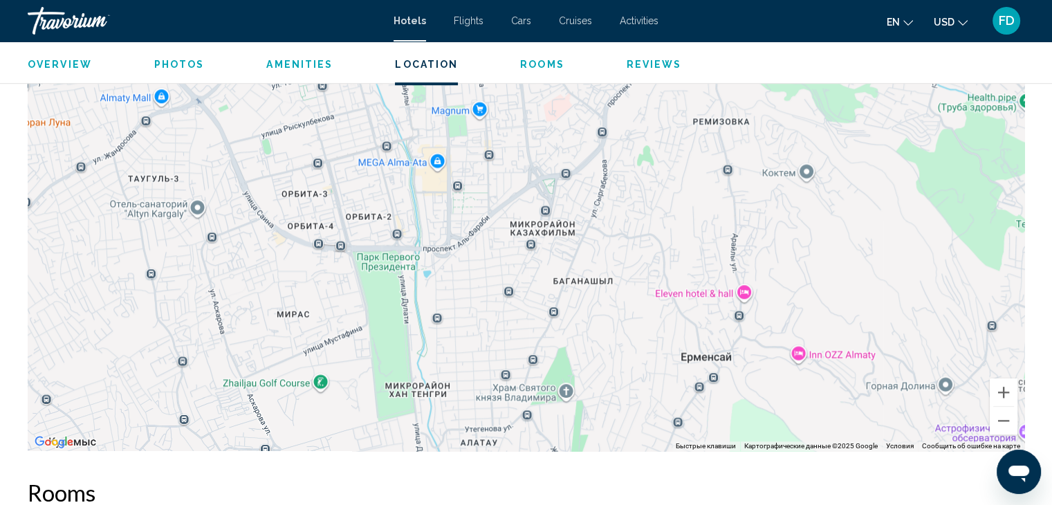
drag, startPoint x: 344, startPoint y: 373, endPoint x: 503, endPoint y: 267, distance: 190.4
click at [503, 267] on div "Main content" at bounding box center [526, 243] width 996 height 415
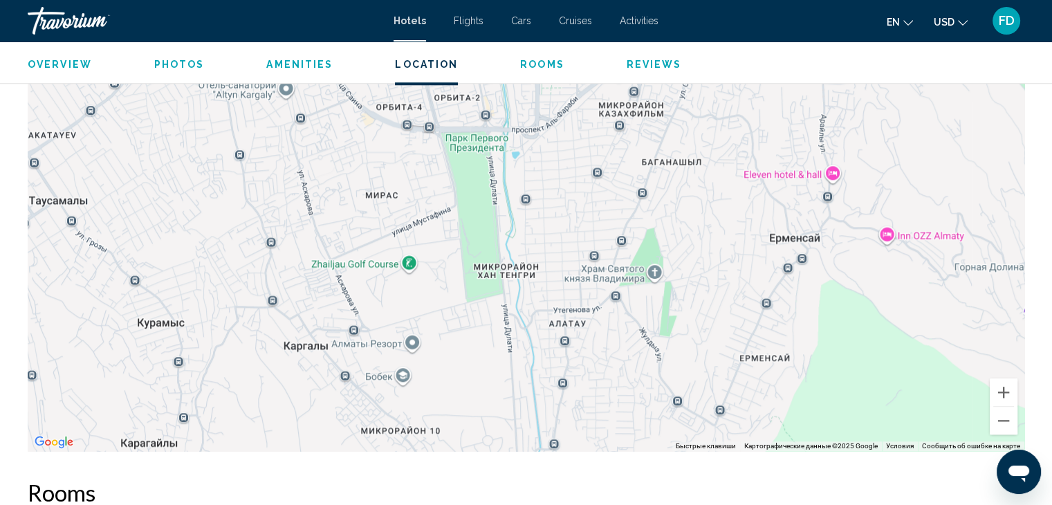
drag, startPoint x: 459, startPoint y: 379, endPoint x: 548, endPoint y: 257, distance: 150.9
click at [548, 257] on div "Main content" at bounding box center [526, 243] width 996 height 415
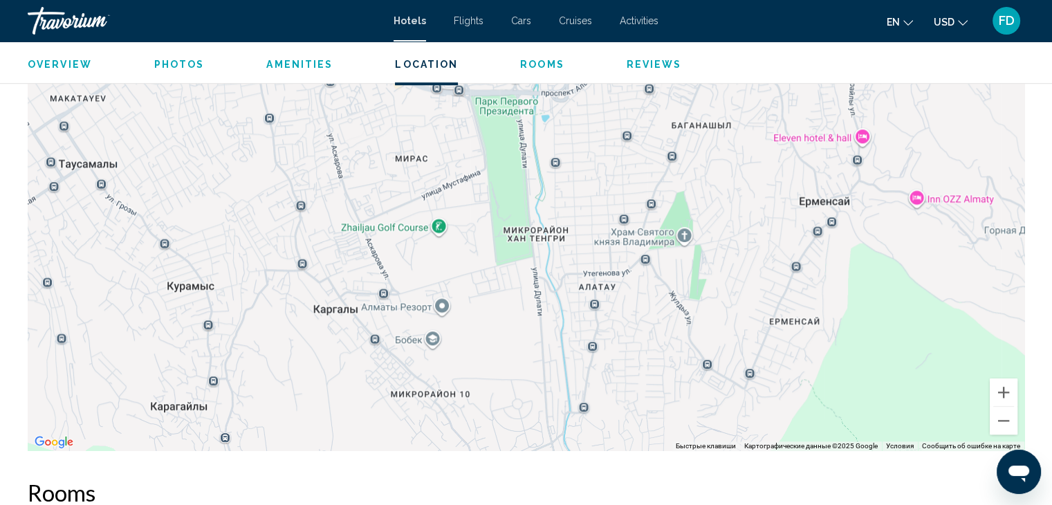
drag, startPoint x: 409, startPoint y: 283, endPoint x: 438, endPoint y: 247, distance: 46.3
click at [438, 247] on div "Main content" at bounding box center [526, 243] width 996 height 415
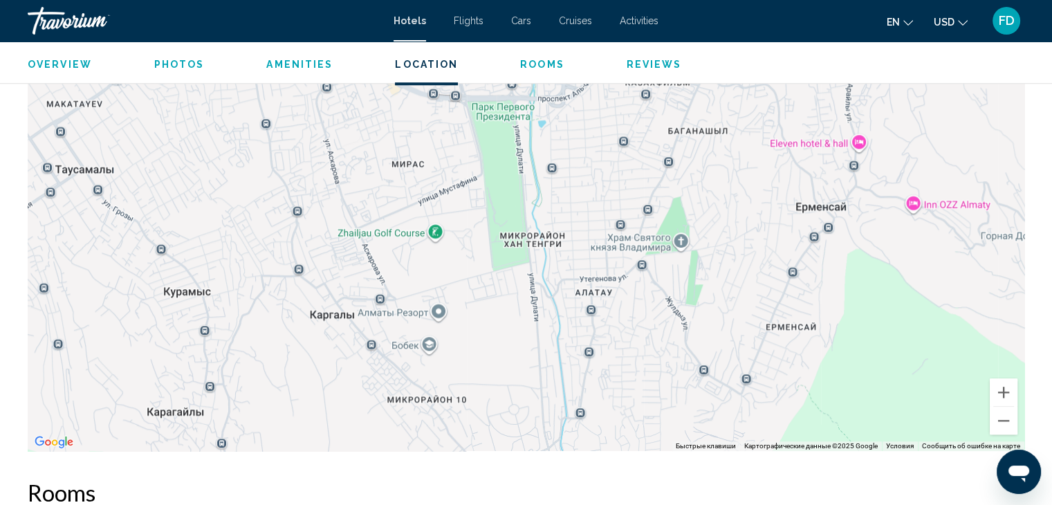
drag, startPoint x: 465, startPoint y: 302, endPoint x: 455, endPoint y: 313, distance: 14.7
click at [455, 313] on div "Main content" at bounding box center [526, 243] width 996 height 415
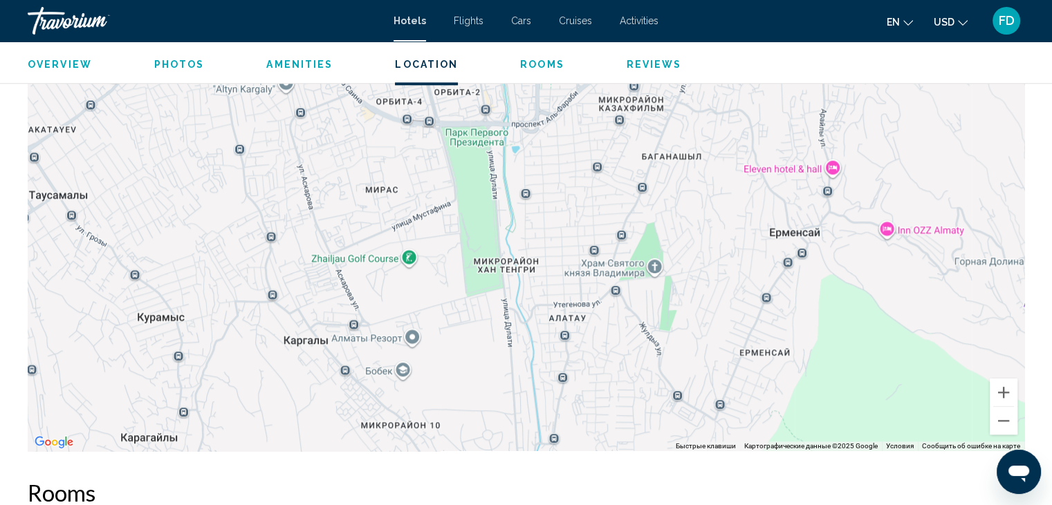
drag, startPoint x: 454, startPoint y: 312, endPoint x: 413, endPoint y: 355, distance: 59.2
click at [413, 355] on div "Main content" at bounding box center [526, 243] width 996 height 415
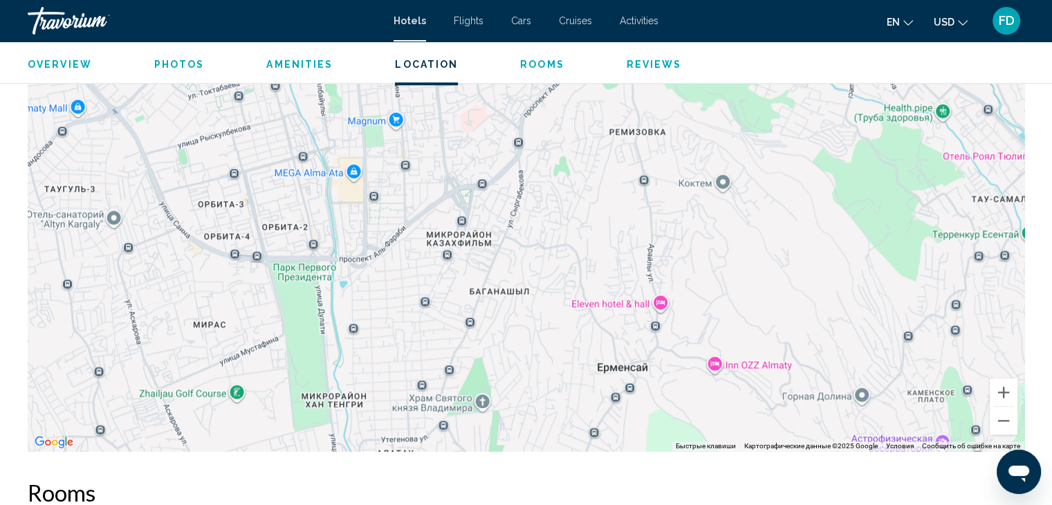
drag, startPoint x: 465, startPoint y: 257, endPoint x: 319, endPoint y: 366, distance: 182.3
click at [319, 366] on div "Main content" at bounding box center [526, 243] width 996 height 415
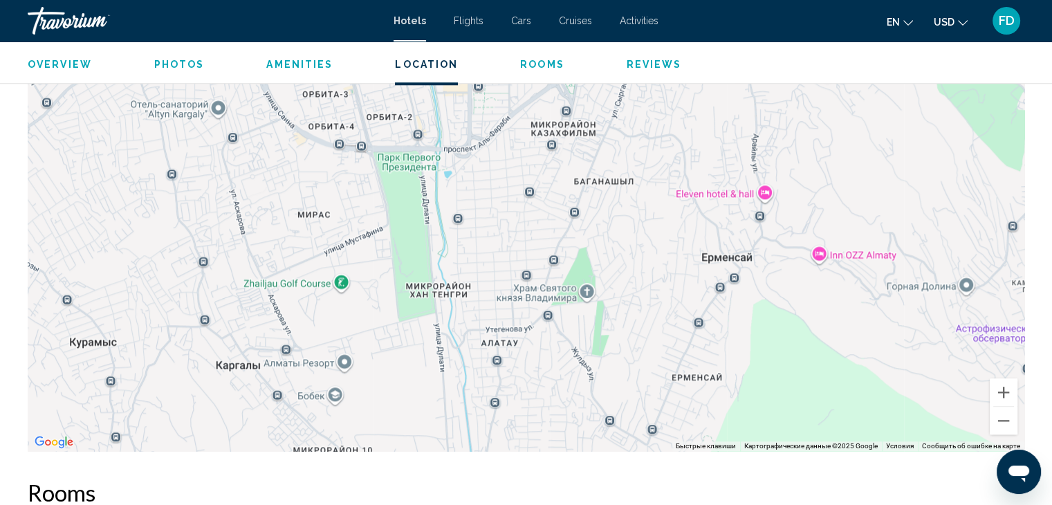
drag, startPoint x: 271, startPoint y: 365, endPoint x: 378, endPoint y: 251, distance: 156.5
click at [378, 251] on div "Main content" at bounding box center [526, 243] width 996 height 415
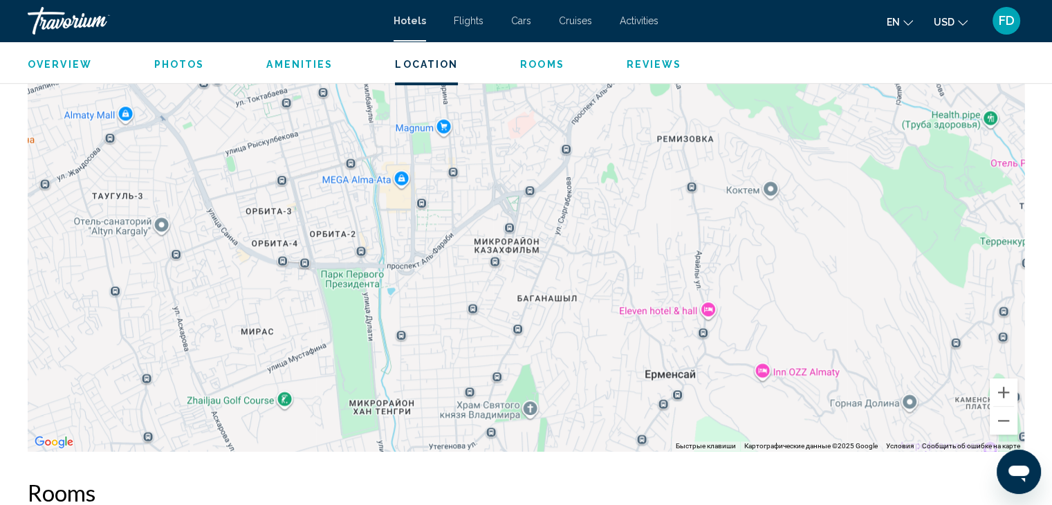
drag, startPoint x: 368, startPoint y: 349, endPoint x: 309, endPoint y: 465, distance: 130.2
click at [309, 465] on div "Overview Type Hotel Address [STREET_ADDRESS] Description 492 feet from [GEOGRAP…" at bounding box center [526, 475] width 1010 height 2526
drag, startPoint x: 309, startPoint y: 463, endPoint x: 324, endPoint y: 216, distance: 247.3
click at [324, 216] on div "Overview Type Hotel Address [STREET_ADDRESS] Description 492 feet from [GEOGRAP…" at bounding box center [526, 475] width 1010 height 2526
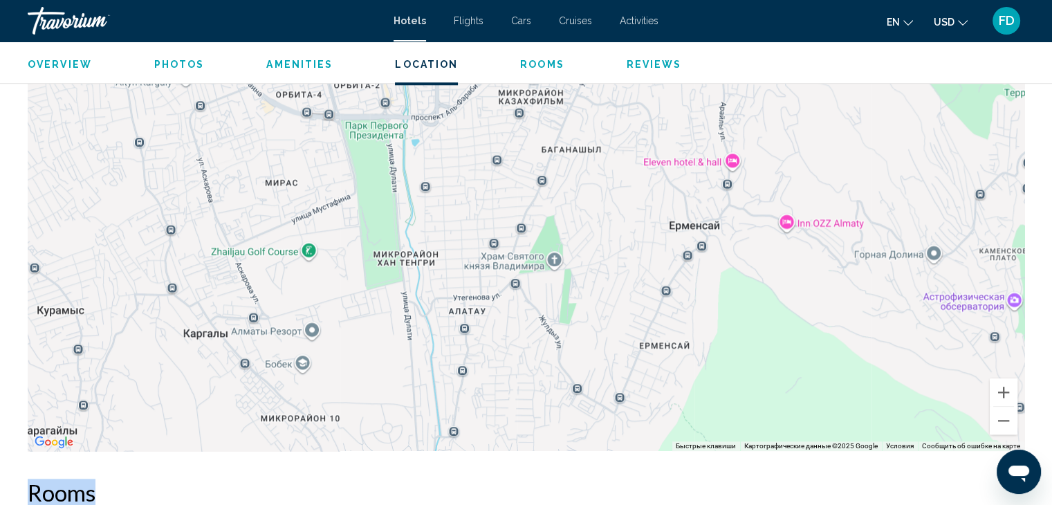
drag, startPoint x: 369, startPoint y: 362, endPoint x: 401, endPoint y: 133, distance: 231.2
click at [401, 136] on div "Main content" at bounding box center [526, 243] width 996 height 415
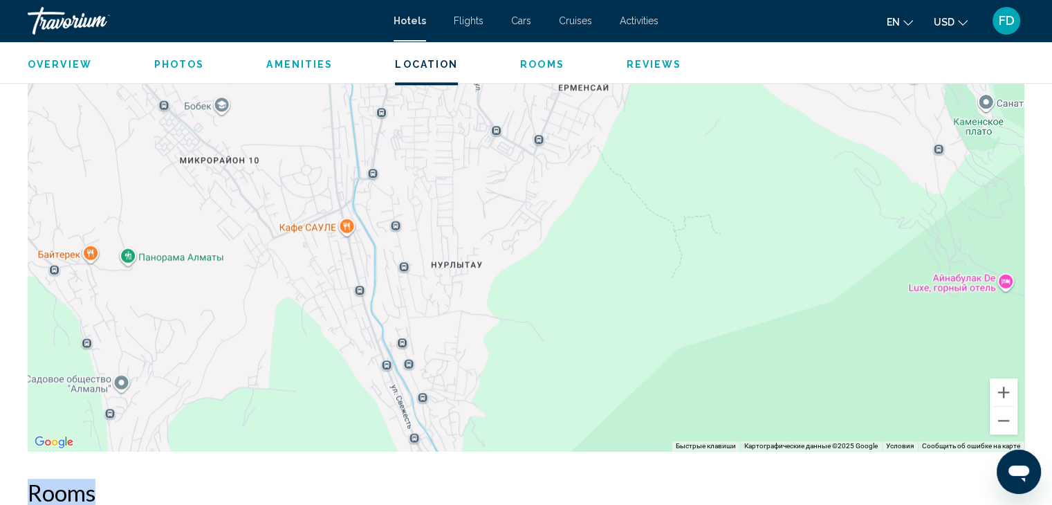
drag, startPoint x: 454, startPoint y: 362, endPoint x: 364, endPoint y: 249, distance: 144.2
click at [364, 249] on div "Main content" at bounding box center [526, 243] width 996 height 415
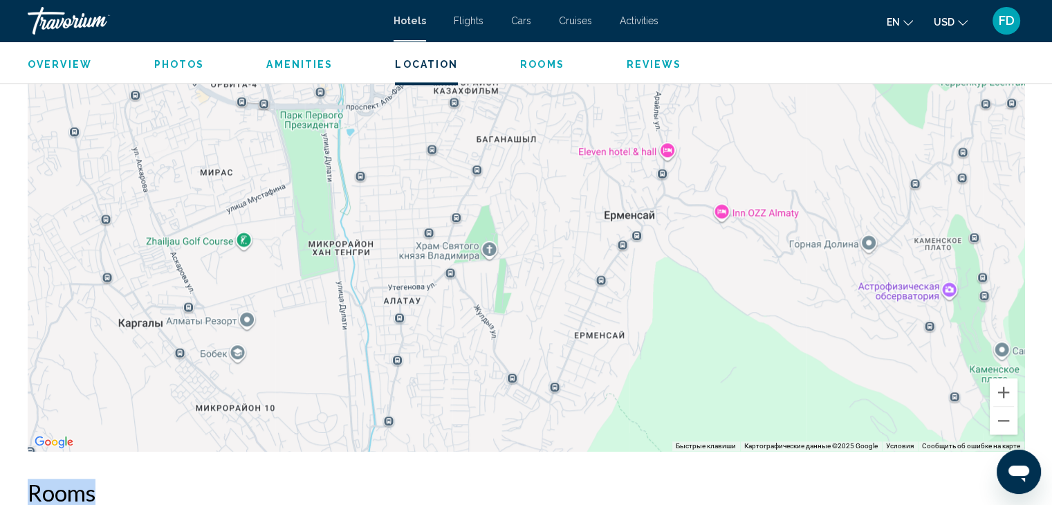
scroll to position [1352, 0]
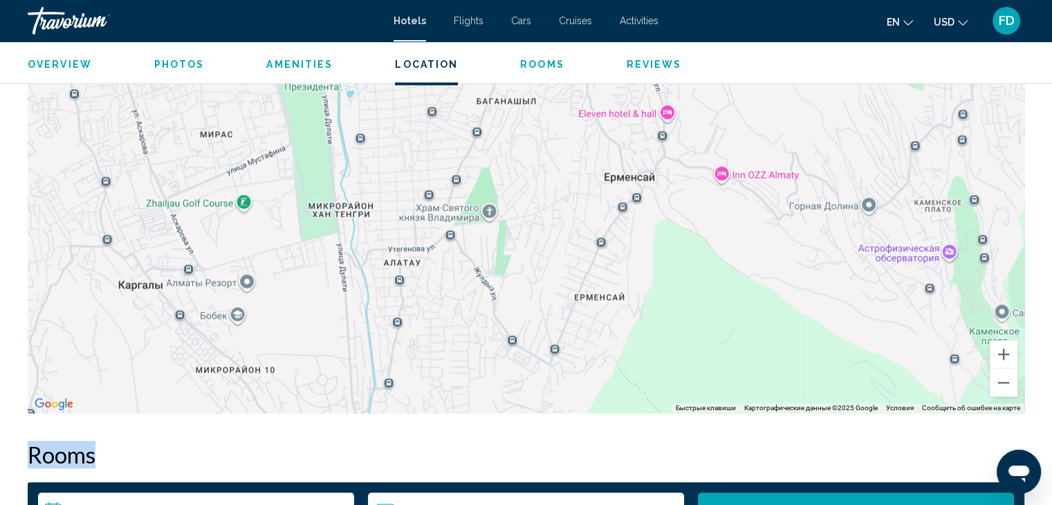
drag, startPoint x: 351, startPoint y: 252, endPoint x: 366, endPoint y: 499, distance: 247.3
click at [367, 502] on div "Overview Type Hotel Address [STREET_ADDRESS] Description 492 feet from [GEOGRAP…" at bounding box center [526, 437] width 1010 height 2526
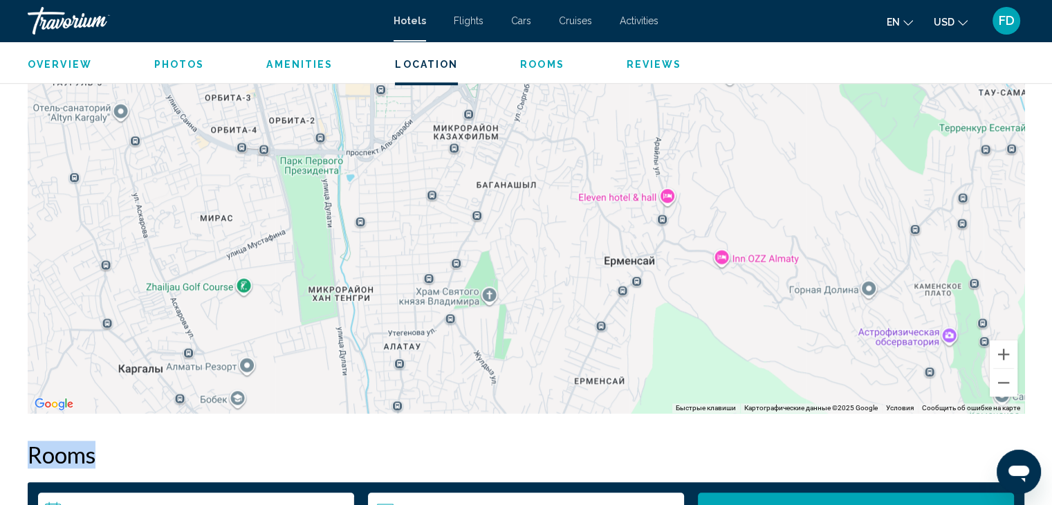
drag, startPoint x: 342, startPoint y: 290, endPoint x: 344, endPoint y: 319, distance: 29.1
click at [344, 319] on div "Main content" at bounding box center [526, 205] width 996 height 415
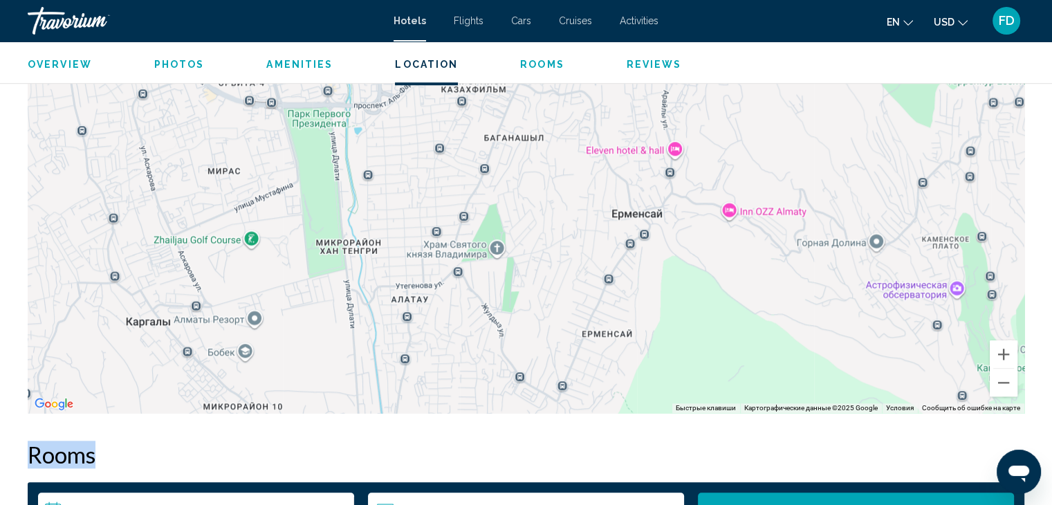
drag, startPoint x: 343, startPoint y: 396, endPoint x: 348, endPoint y: 310, distance: 85.9
click at [348, 310] on div "Main content" at bounding box center [526, 205] width 996 height 415
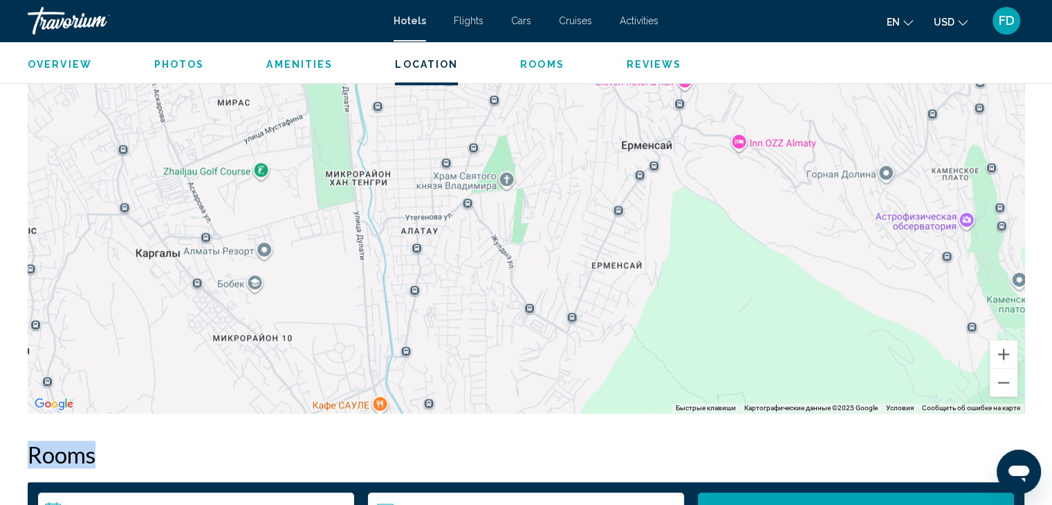
drag, startPoint x: 346, startPoint y: 363, endPoint x: 353, endPoint y: 260, distance: 103.3
click at [354, 261] on div "Main content" at bounding box center [526, 205] width 996 height 415
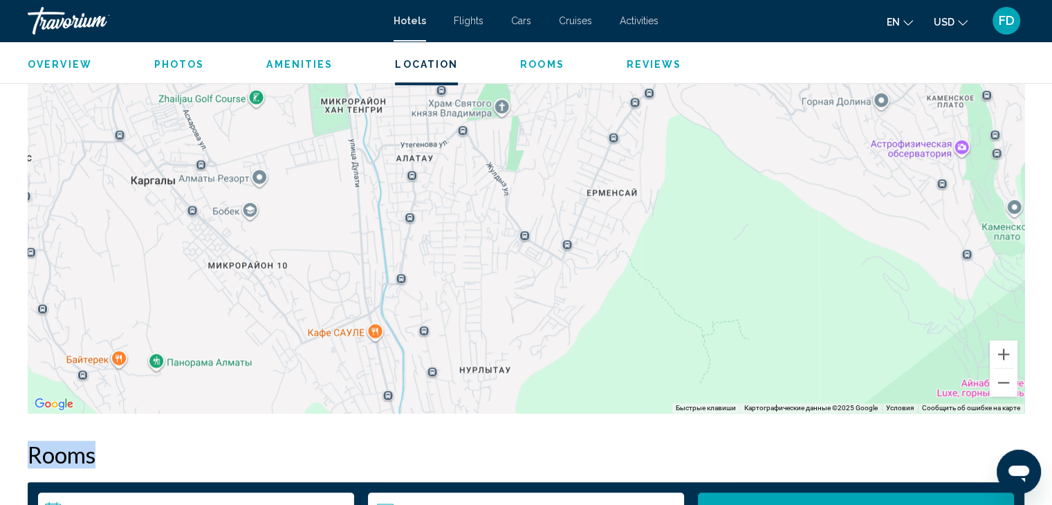
drag, startPoint x: 378, startPoint y: 371, endPoint x: 378, endPoint y: 362, distance: 8.3
click at [378, 362] on div "Main content" at bounding box center [526, 205] width 996 height 415
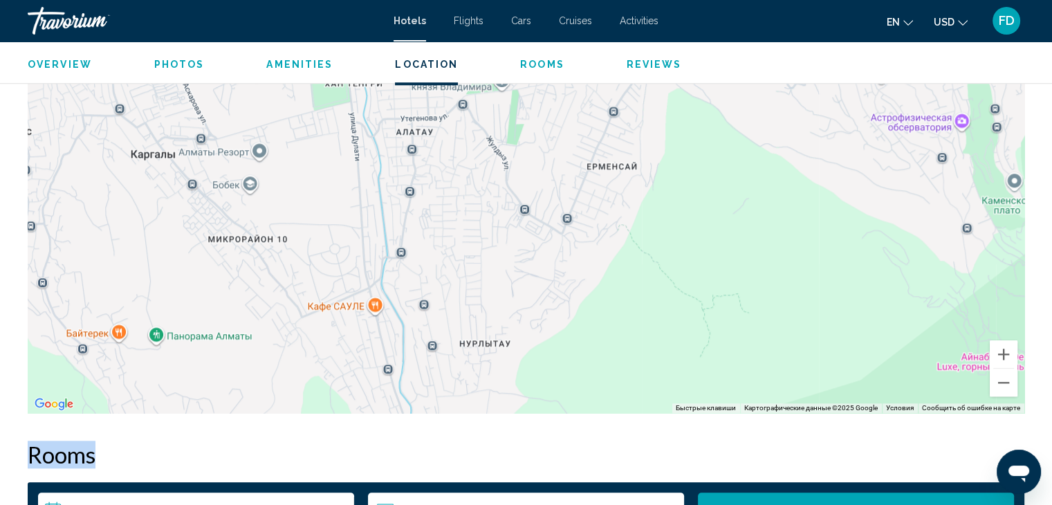
drag, startPoint x: 378, startPoint y: 356, endPoint x: 378, endPoint y: 338, distance: 18.0
click at [378, 338] on div "Main content" at bounding box center [526, 205] width 996 height 415
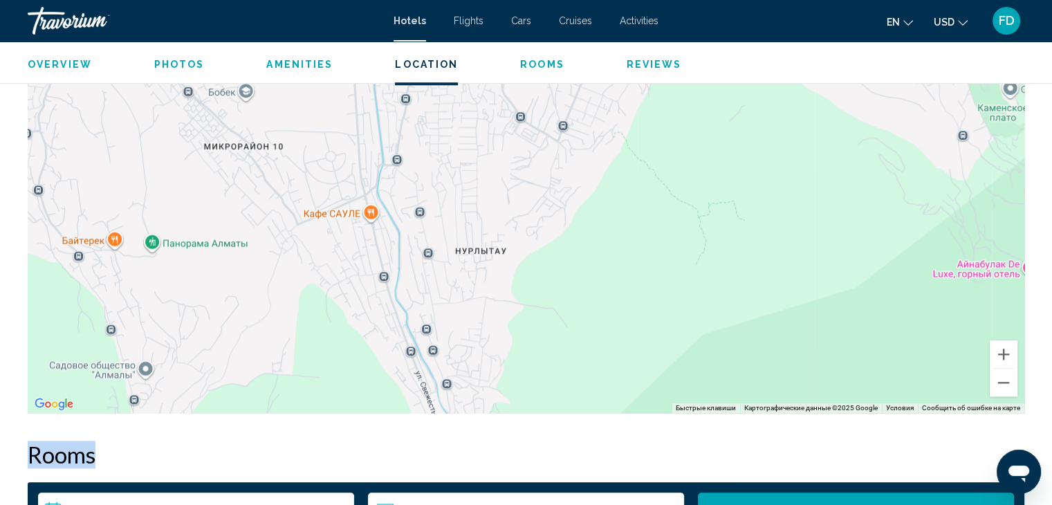
drag, startPoint x: 379, startPoint y: 337, endPoint x: 373, endPoint y: 205, distance: 132.2
click at [373, 205] on div "Main content" at bounding box center [526, 205] width 996 height 415
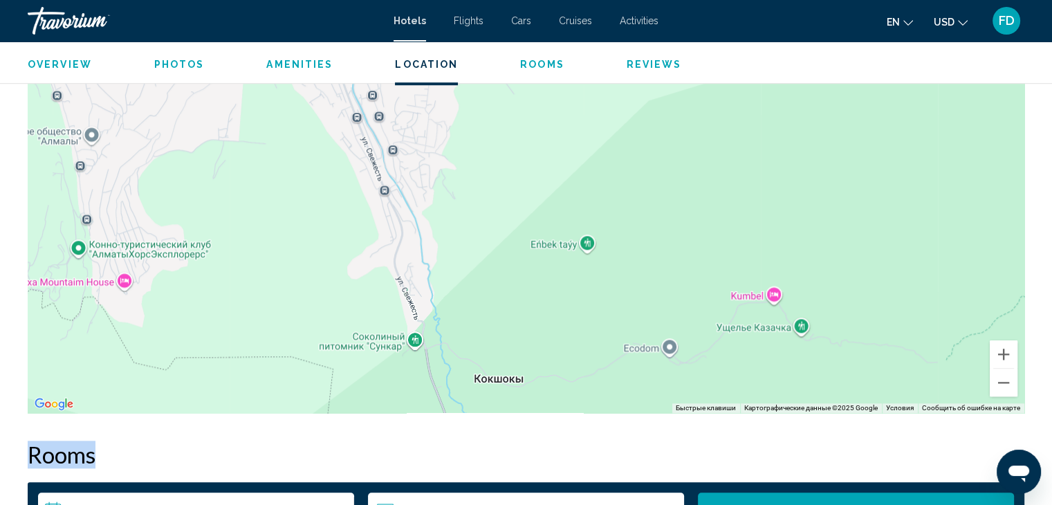
drag, startPoint x: 385, startPoint y: 374, endPoint x: 327, endPoint y: 178, distance: 204.1
click at [327, 179] on div "Main content" at bounding box center [526, 205] width 996 height 415
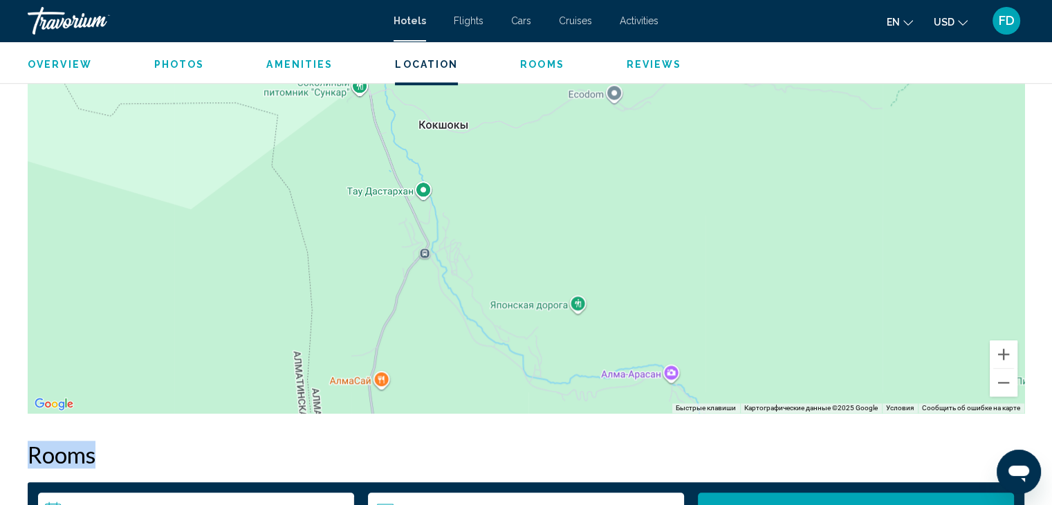
drag, startPoint x: 366, startPoint y: 385, endPoint x: 320, endPoint y: 156, distance: 233.5
click at [320, 156] on div "Main content" at bounding box center [526, 205] width 996 height 415
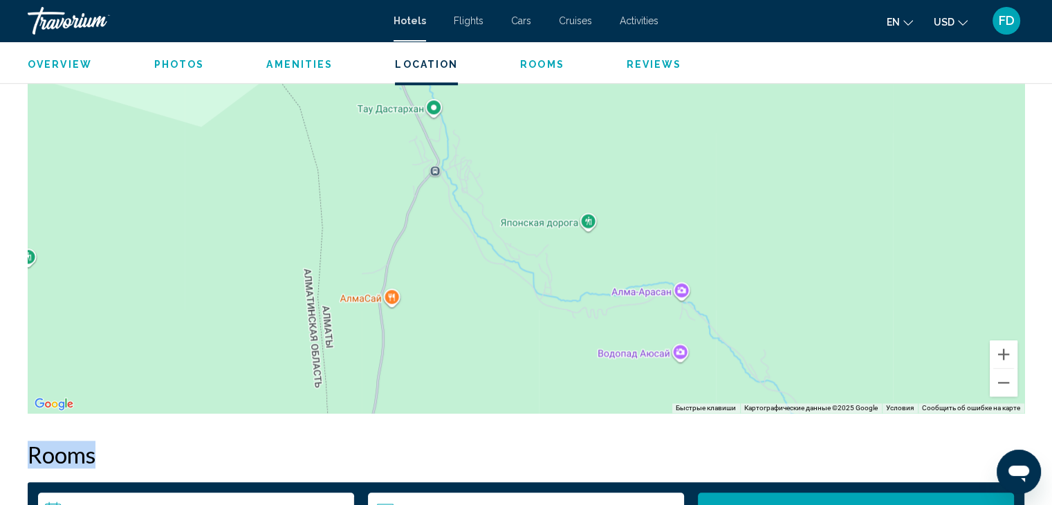
drag, startPoint x: 344, startPoint y: 324, endPoint x: 368, endPoint y: 131, distance: 195.0
click at [368, 138] on div "Main content" at bounding box center [526, 205] width 996 height 415
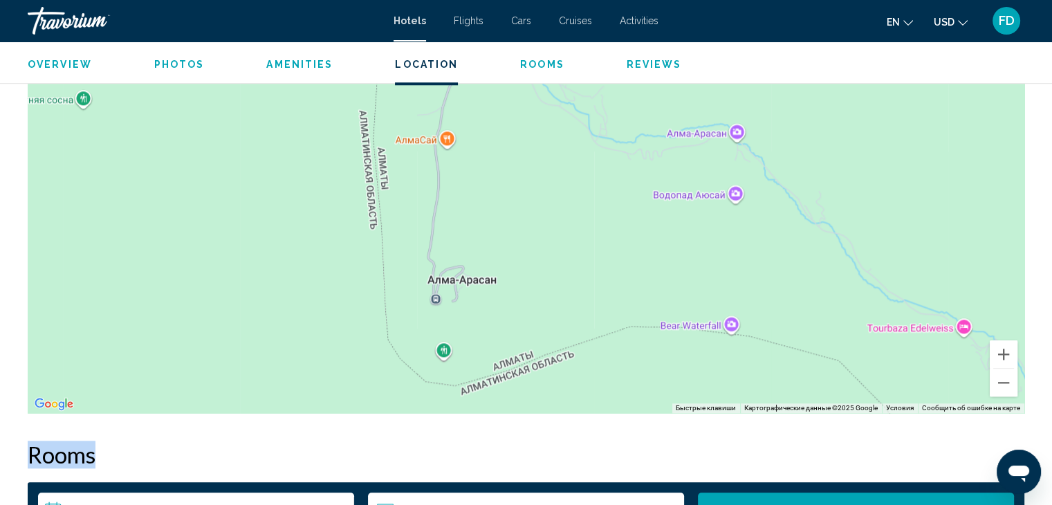
drag, startPoint x: 376, startPoint y: 352, endPoint x: 422, endPoint y: 454, distance: 112.0
click at [427, 466] on div "Overview Type Hotel Address [STREET_ADDRESS] Description 492 feet from [GEOGRAP…" at bounding box center [526, 437] width 1010 height 2526
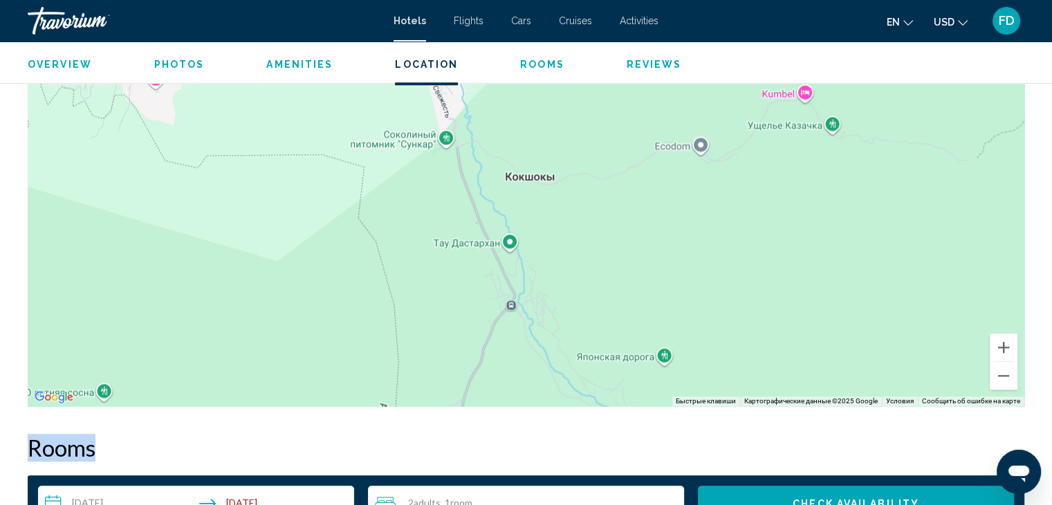
drag, startPoint x: 380, startPoint y: 261, endPoint x: 389, endPoint y: 510, distance: 249.1
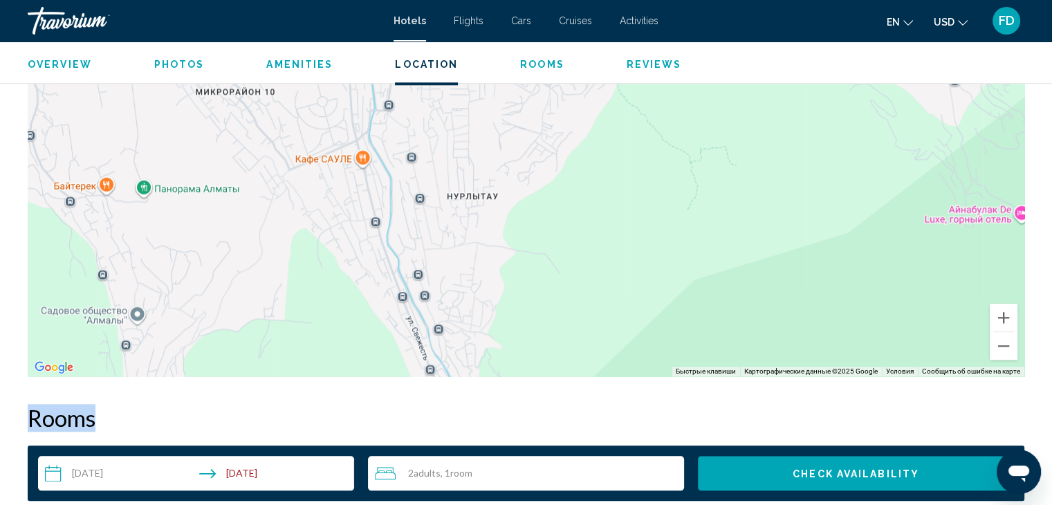
drag, startPoint x: 342, startPoint y: 267, endPoint x: 357, endPoint y: 403, distance: 137.0
click at [357, 404] on div "Overview Type Hotel Address [STREET_ADDRESS] Description 492 feet from [GEOGRAP…" at bounding box center [526, 401] width 1010 height 2526
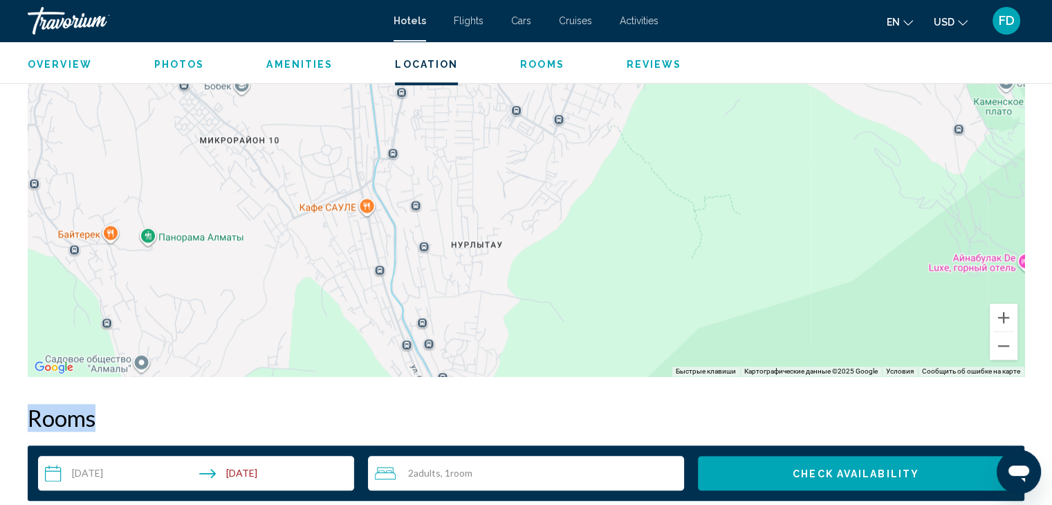
drag, startPoint x: 348, startPoint y: 272, endPoint x: 353, endPoint y: 301, distance: 30.0
click at [353, 301] on div "Main content" at bounding box center [526, 168] width 996 height 415
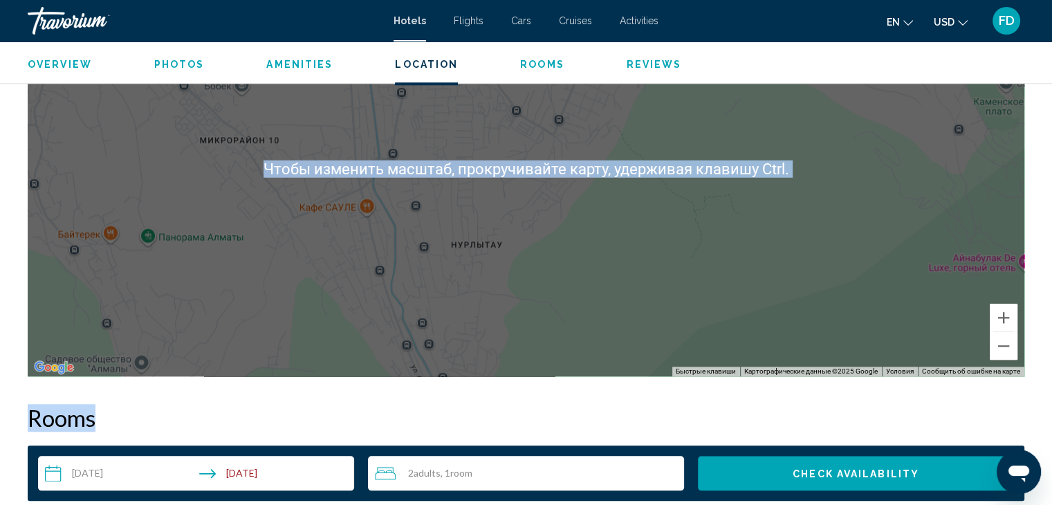
scroll to position [1319, 0]
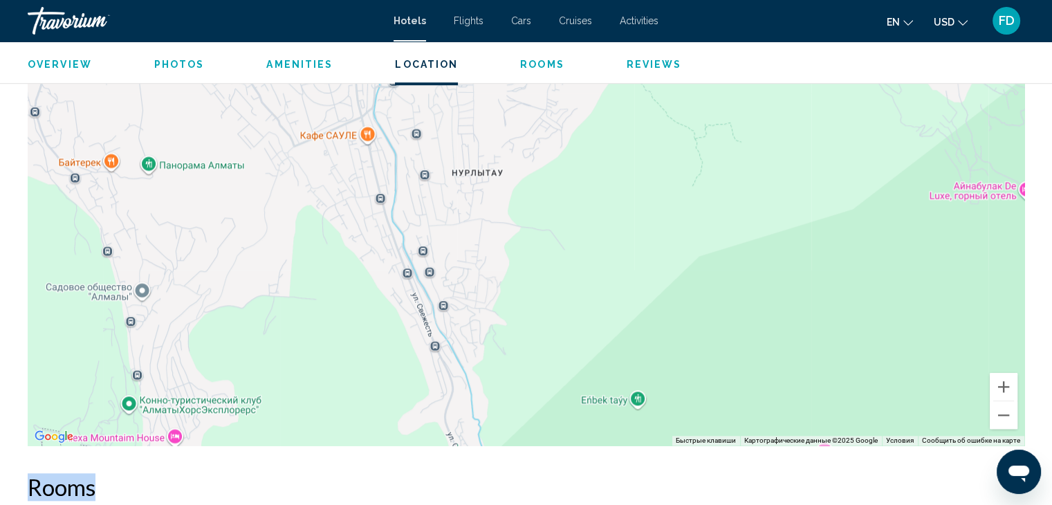
drag, startPoint x: 353, startPoint y: 301, endPoint x: 355, endPoint y: 163, distance: 138.3
click at [355, 163] on div "Main content" at bounding box center [526, 237] width 996 height 415
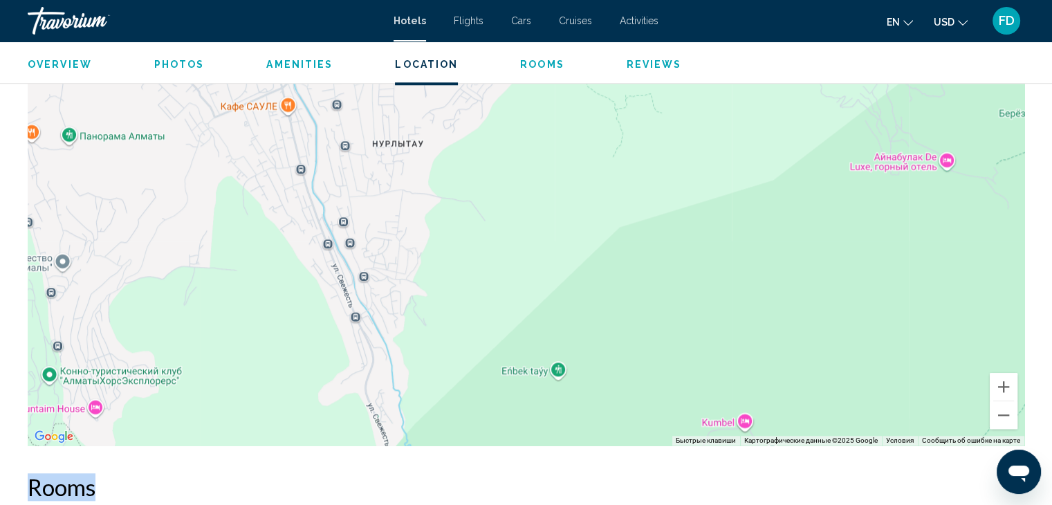
drag, startPoint x: 354, startPoint y: 375, endPoint x: 205, endPoint y: 439, distance: 162.6
click at [205, 438] on div "Main content" at bounding box center [526, 237] width 996 height 415
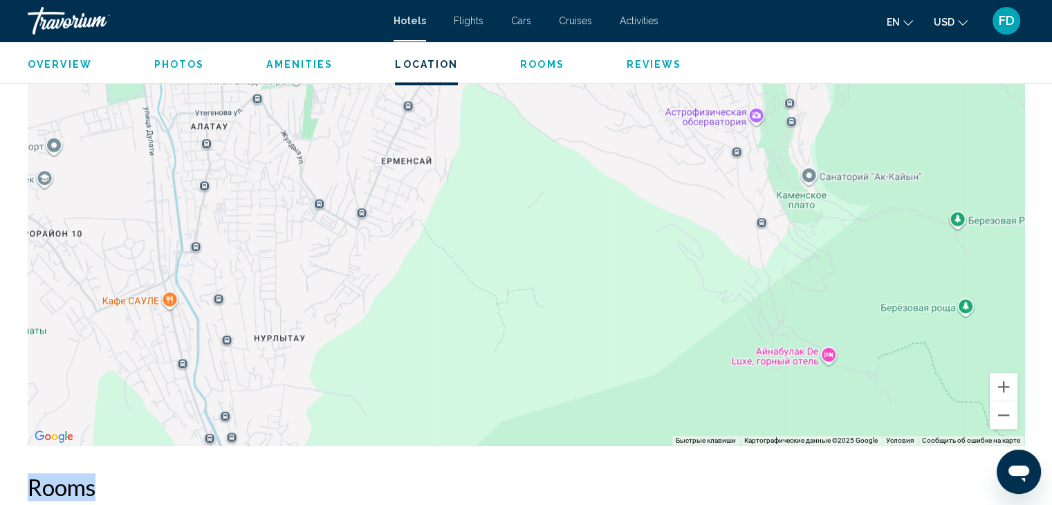
drag, startPoint x: 379, startPoint y: 272, endPoint x: 379, endPoint y: 312, distance: 40.1
click at [379, 312] on div "Main content" at bounding box center [526, 237] width 996 height 415
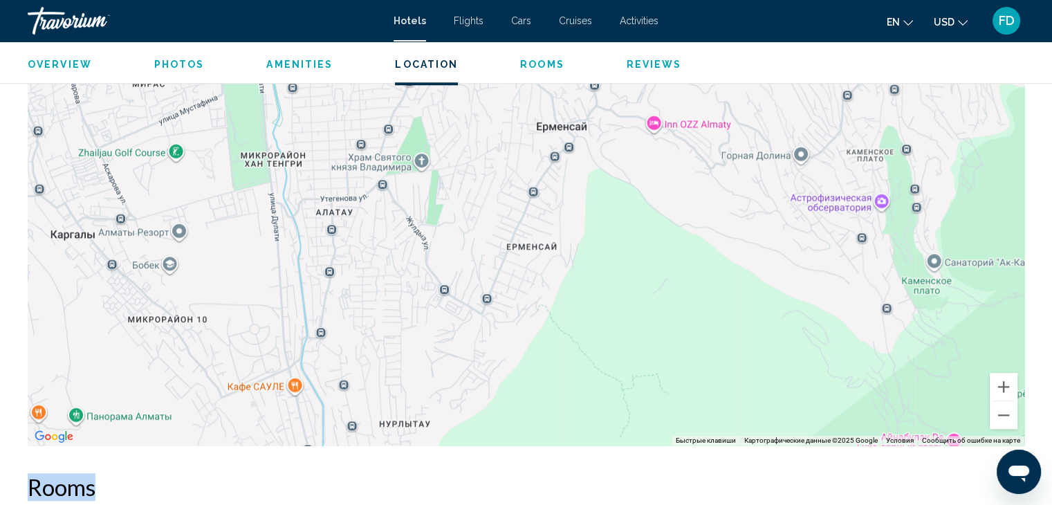
drag, startPoint x: 398, startPoint y: 270, endPoint x: 543, endPoint y: 368, distance: 175.8
click at [543, 368] on div "Main content" at bounding box center [526, 237] width 996 height 415
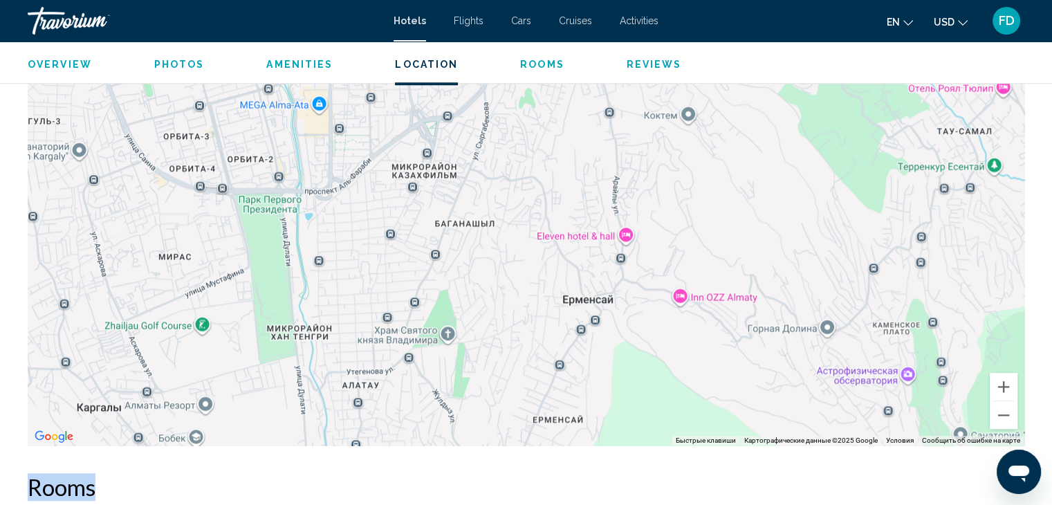
drag, startPoint x: 435, startPoint y: 274, endPoint x: 436, endPoint y: 431, distance: 156.3
click at [436, 431] on div "Main content" at bounding box center [526, 237] width 996 height 415
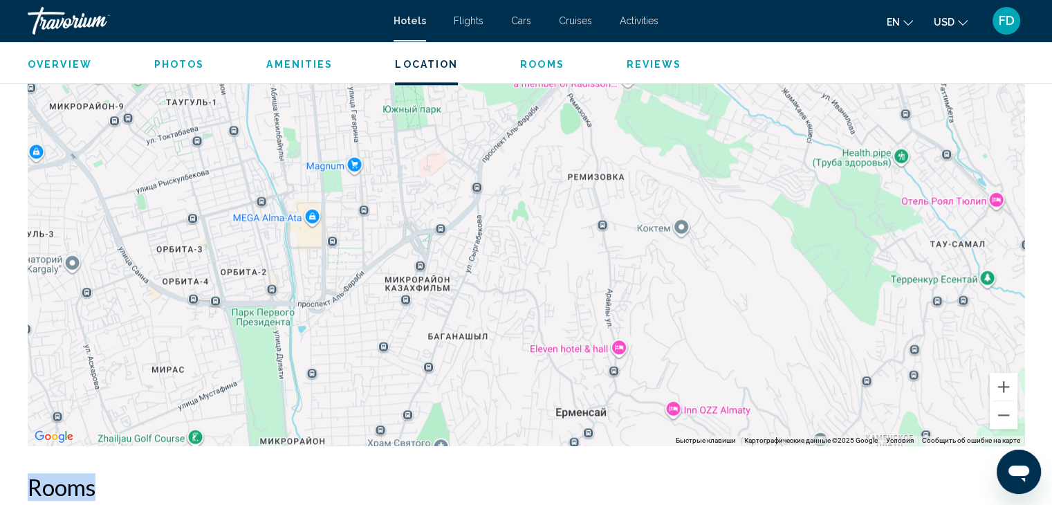
drag, startPoint x: 394, startPoint y: 274, endPoint x: 387, endPoint y: 389, distance: 115.0
click at [387, 389] on div "Main content" at bounding box center [526, 237] width 996 height 415
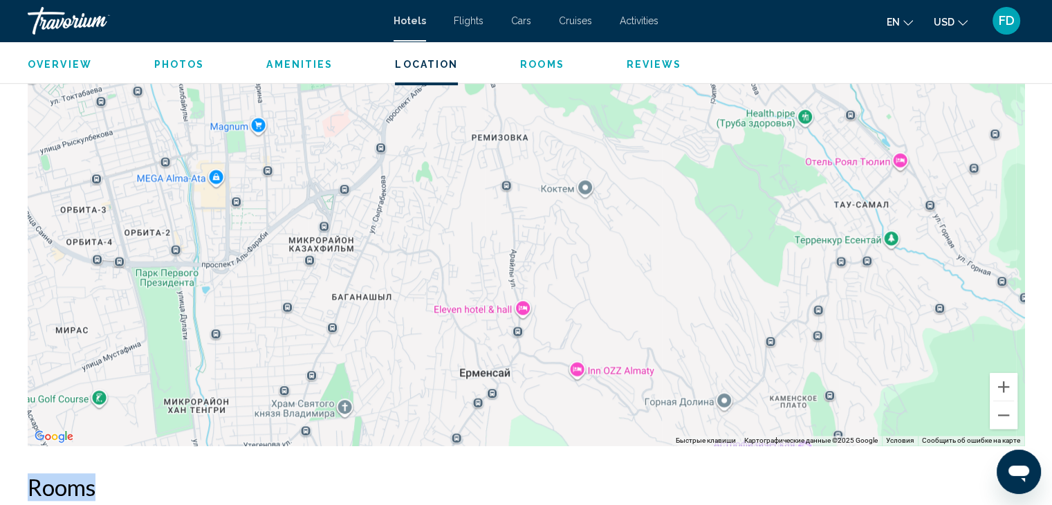
drag, startPoint x: 478, startPoint y: 393, endPoint x: 381, endPoint y: 404, distance: 97.5
click at [381, 404] on div "Main content" at bounding box center [526, 237] width 996 height 415
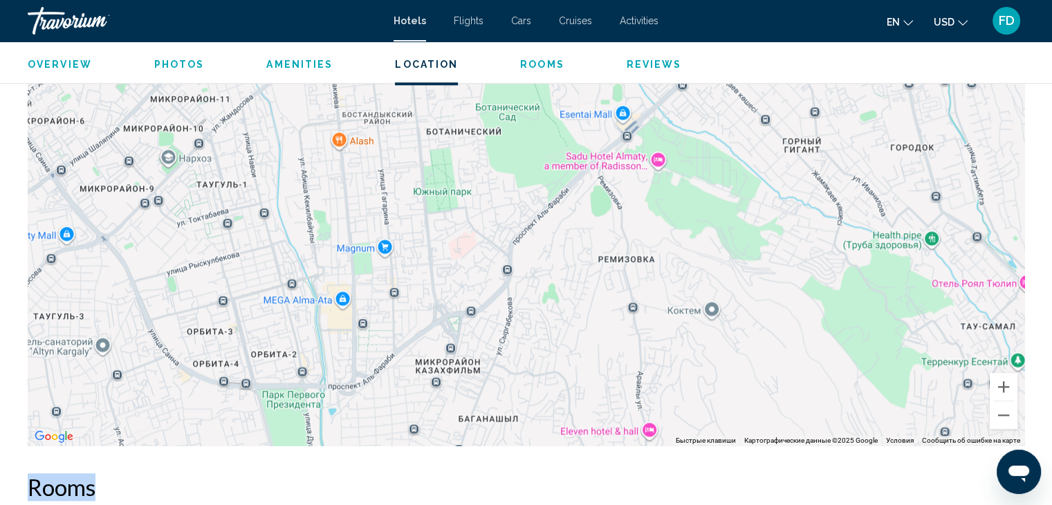
drag, startPoint x: 379, startPoint y: 236, endPoint x: 506, endPoint y: 299, distance: 142.2
click at [506, 299] on div "Main content" at bounding box center [526, 237] width 996 height 415
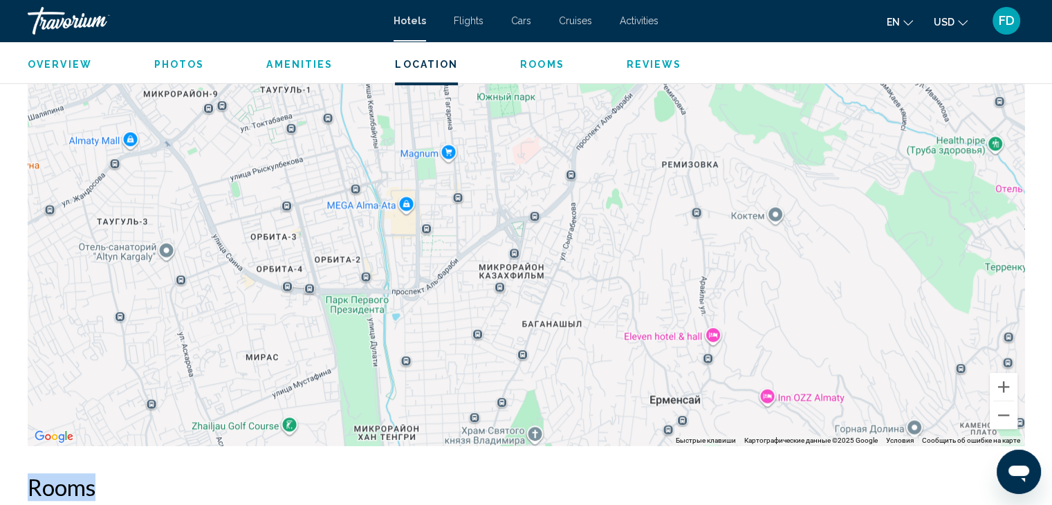
drag, startPoint x: 324, startPoint y: 373, endPoint x: 387, endPoint y: 274, distance: 117.6
click at [387, 274] on div "Main content" at bounding box center [526, 237] width 996 height 415
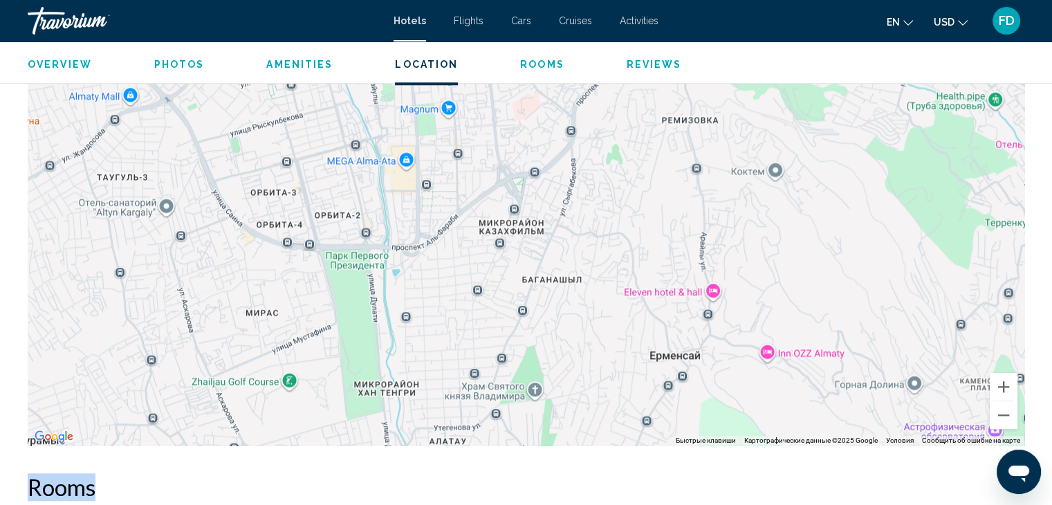
drag, startPoint x: 326, startPoint y: 243, endPoint x: 326, endPoint y: 205, distance: 37.3
click at [326, 205] on div "Main content" at bounding box center [526, 237] width 996 height 415
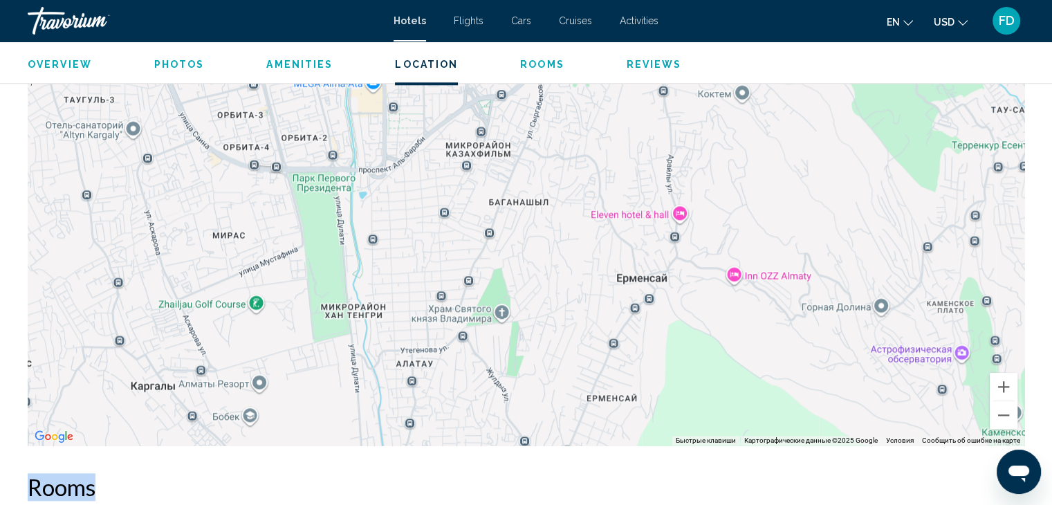
drag, startPoint x: 354, startPoint y: 348, endPoint x: 321, endPoint y: 269, distance: 85.5
click at [321, 269] on div "Main content" at bounding box center [526, 237] width 996 height 415
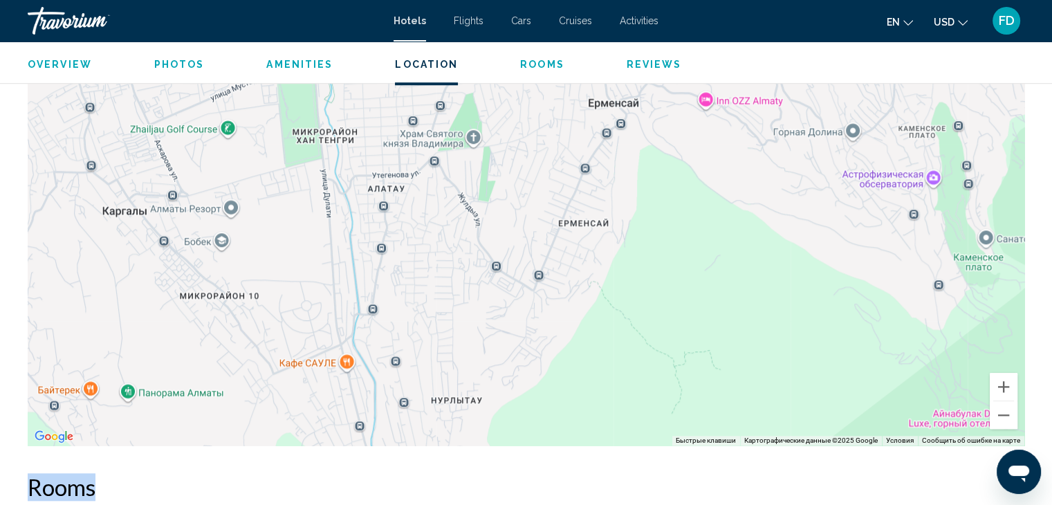
drag, startPoint x: 348, startPoint y: 398, endPoint x: 320, endPoint y: 221, distance: 178.6
click at [320, 221] on div "Main content" at bounding box center [526, 237] width 996 height 415
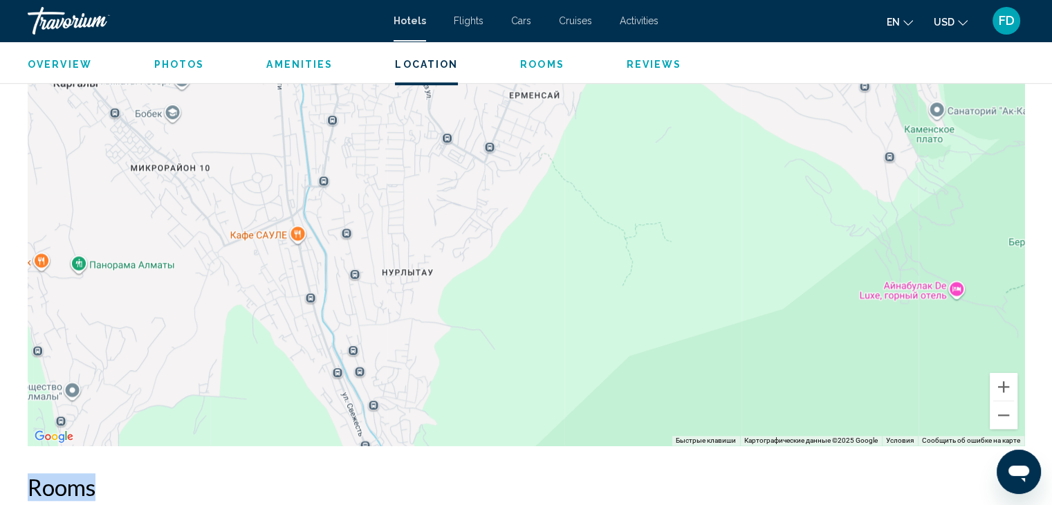
drag, startPoint x: 330, startPoint y: 429, endPoint x: 280, endPoint y: 316, distance: 124.1
click at [280, 316] on div "Main content" at bounding box center [526, 237] width 996 height 415
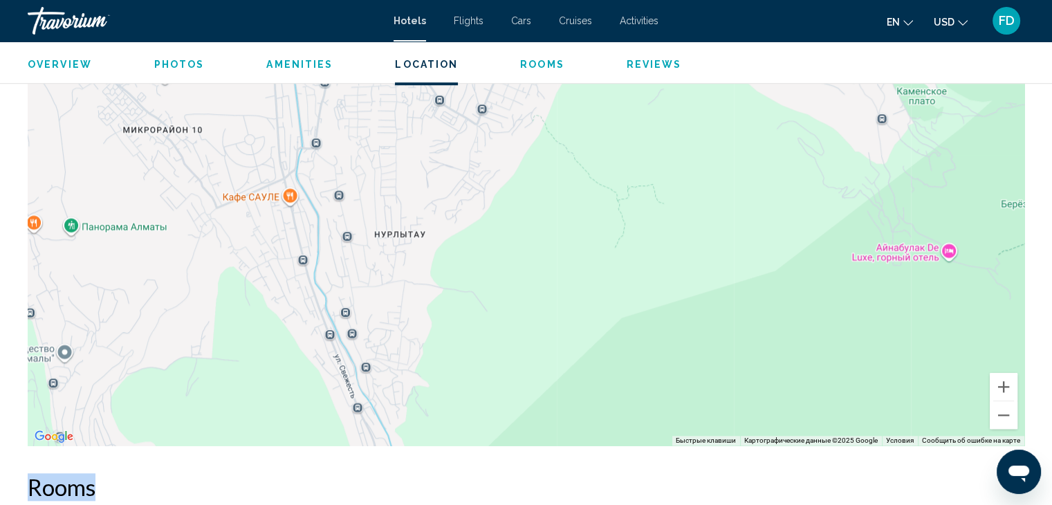
drag, startPoint x: 394, startPoint y: 348, endPoint x: 388, endPoint y: 277, distance: 72.2
click at [388, 277] on div "Main content" at bounding box center [526, 237] width 996 height 415
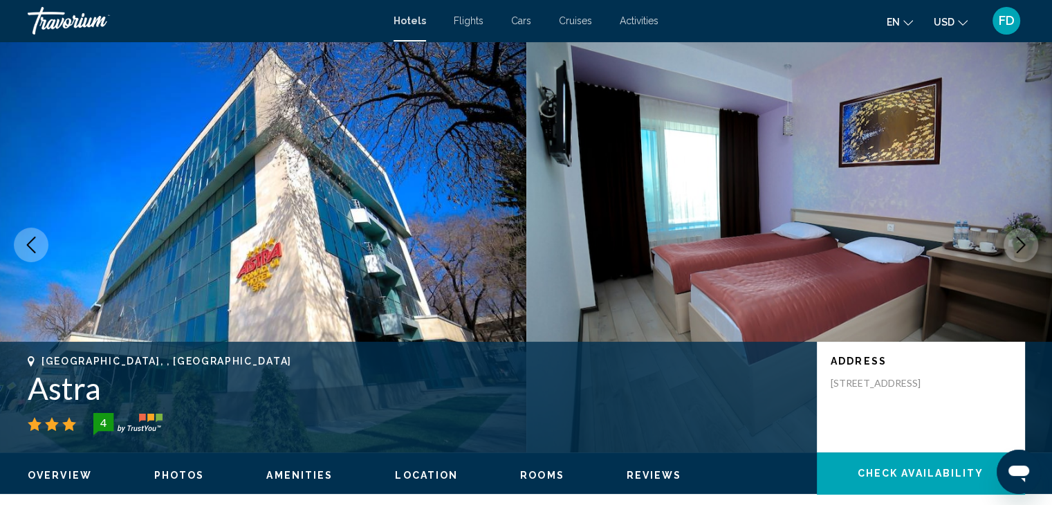
scroll to position [0, 0]
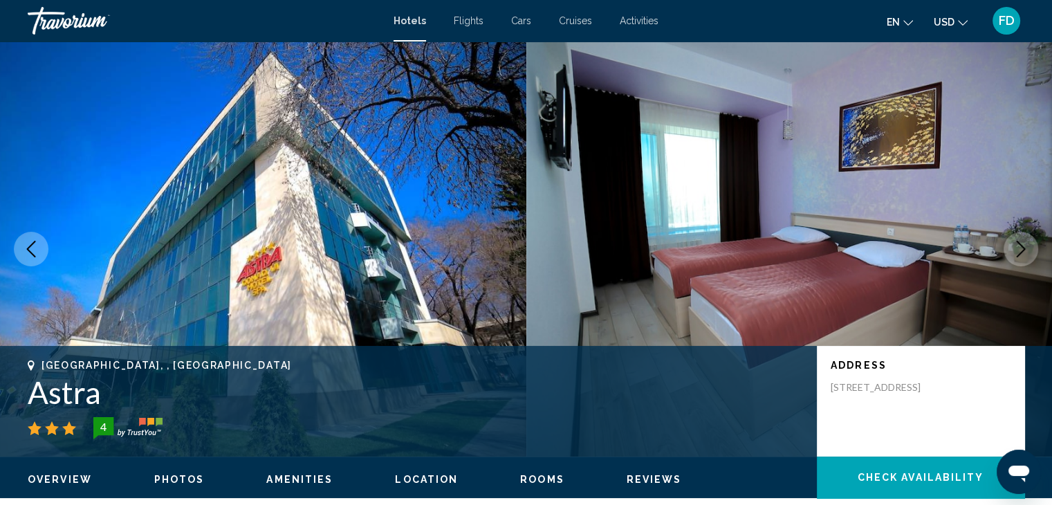
drag, startPoint x: 337, startPoint y: 288, endPoint x: 370, endPoint y: -60, distance: 350.1
click at [370, 0] on html "Skip to main content Hotels Flights Cars Cruises Activities Hotels Flights Cars…" at bounding box center [526, 252] width 1052 height 505
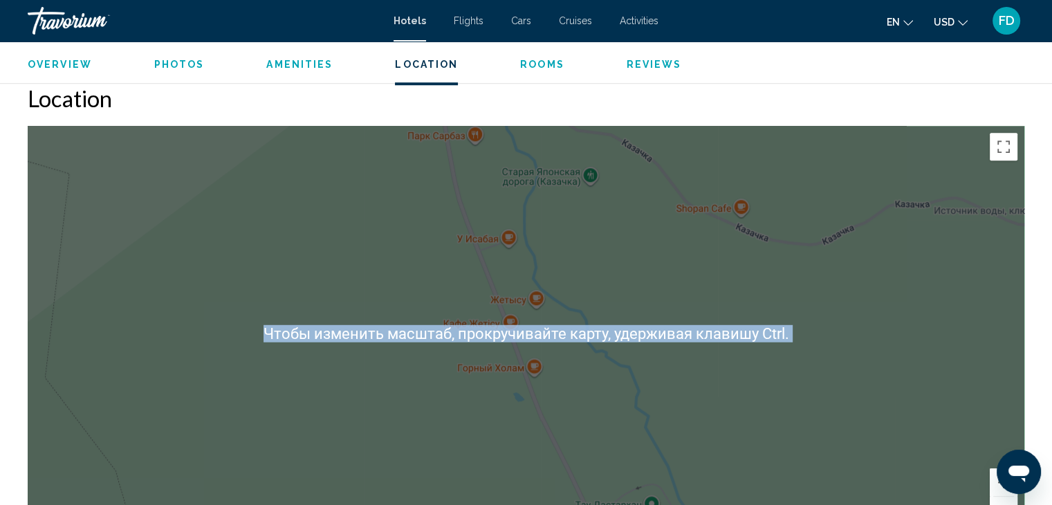
scroll to position [1175, 0]
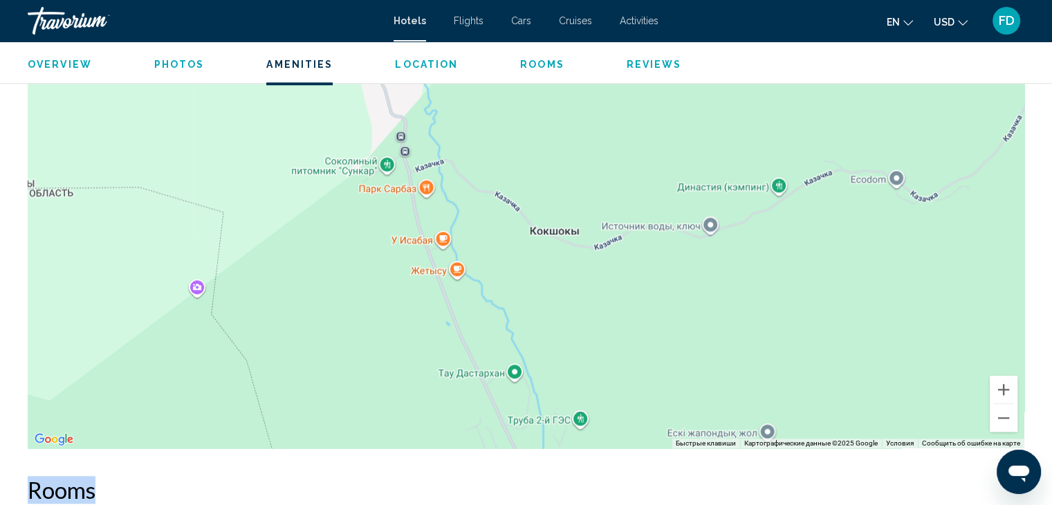
drag, startPoint x: 451, startPoint y: 379, endPoint x: 387, endPoint y: 537, distance: 170.0
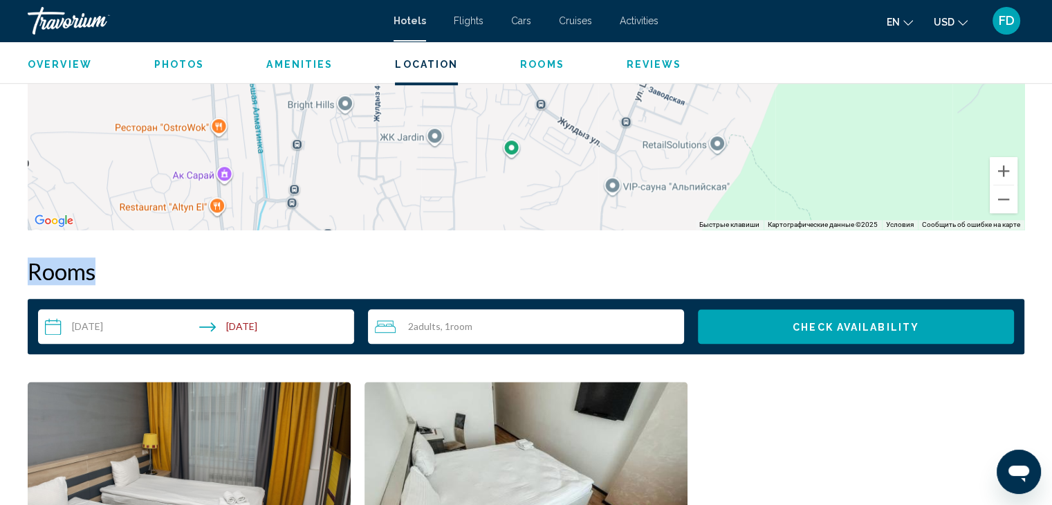
drag, startPoint x: 343, startPoint y: 165, endPoint x: 436, endPoint y: 182, distance: 94.1
click at [435, 183] on div "Main content" at bounding box center [526, 22] width 996 height 415
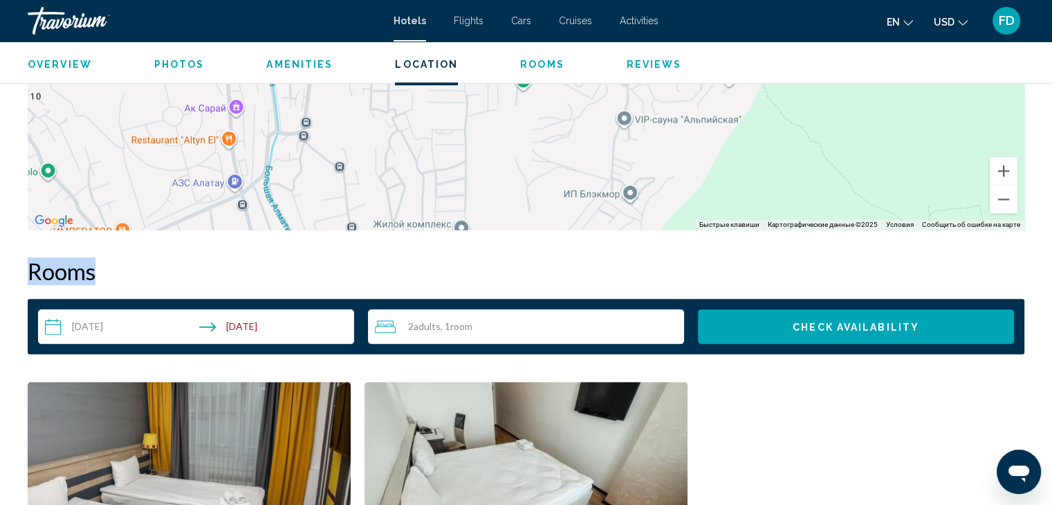
drag, startPoint x: 359, startPoint y: 183, endPoint x: 359, endPoint y: 109, distance: 74.7
click at [359, 109] on div "Main content" at bounding box center [526, 22] width 996 height 415
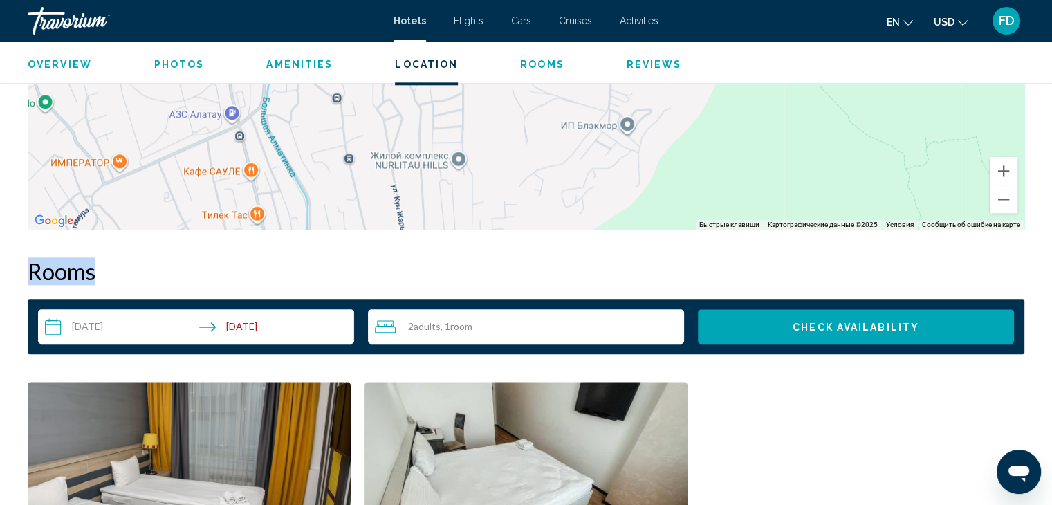
drag, startPoint x: 358, startPoint y: 167, endPoint x: 353, endPoint y: 100, distance: 66.6
click at [353, 100] on div "Main content" at bounding box center [526, 22] width 996 height 415
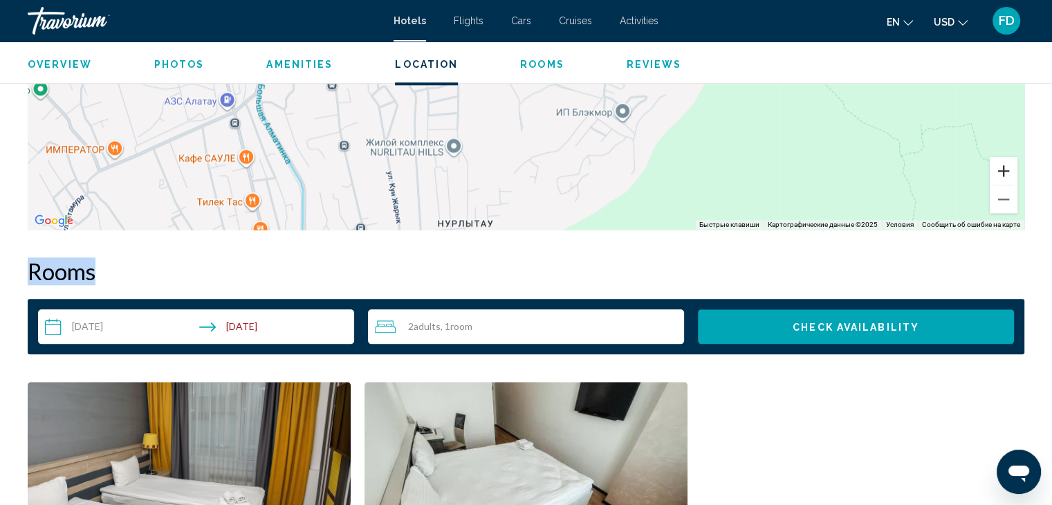
click at [1001, 174] on button "Увеличить" at bounding box center [1003, 171] width 28 height 28
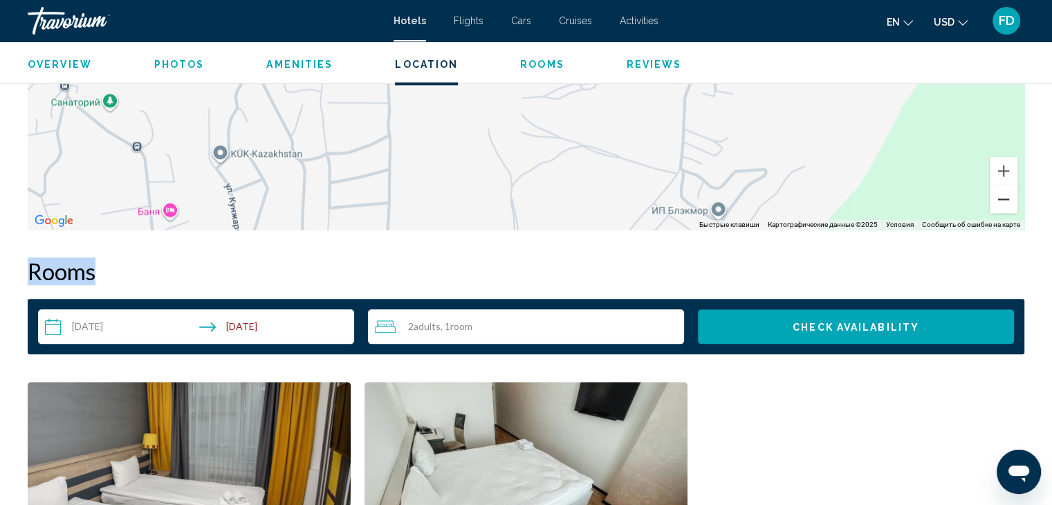
click at [1006, 205] on button "Уменьшить" at bounding box center [1003, 199] width 28 height 28
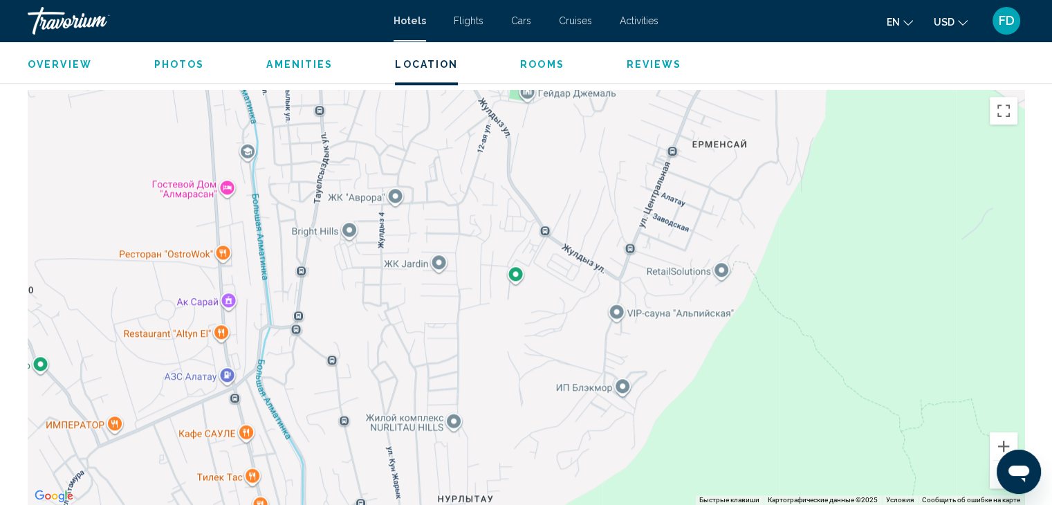
scroll to position [1256, 0]
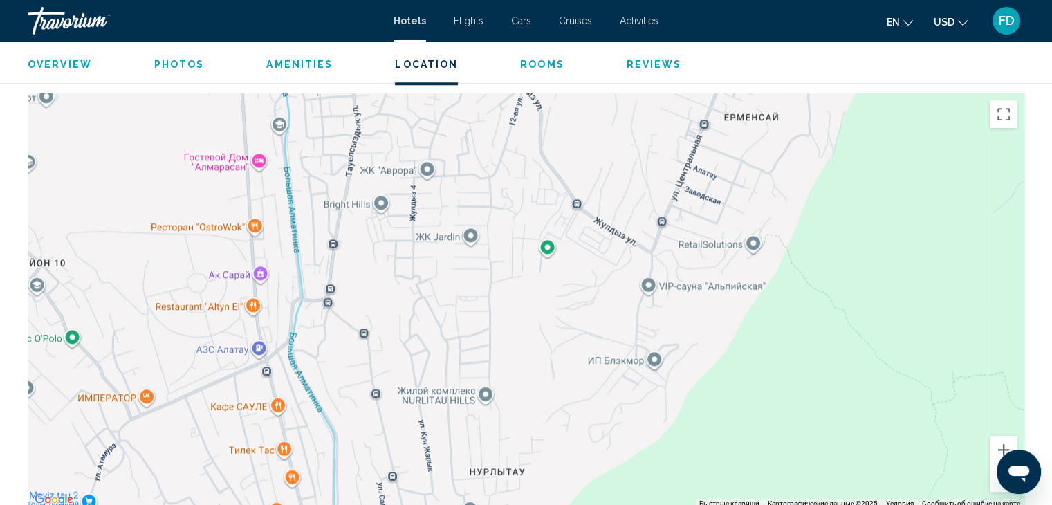
drag, startPoint x: 431, startPoint y: 390, endPoint x: 463, endPoint y: 357, distance: 46.0
click at [463, 357] on div "Main content" at bounding box center [526, 300] width 996 height 415
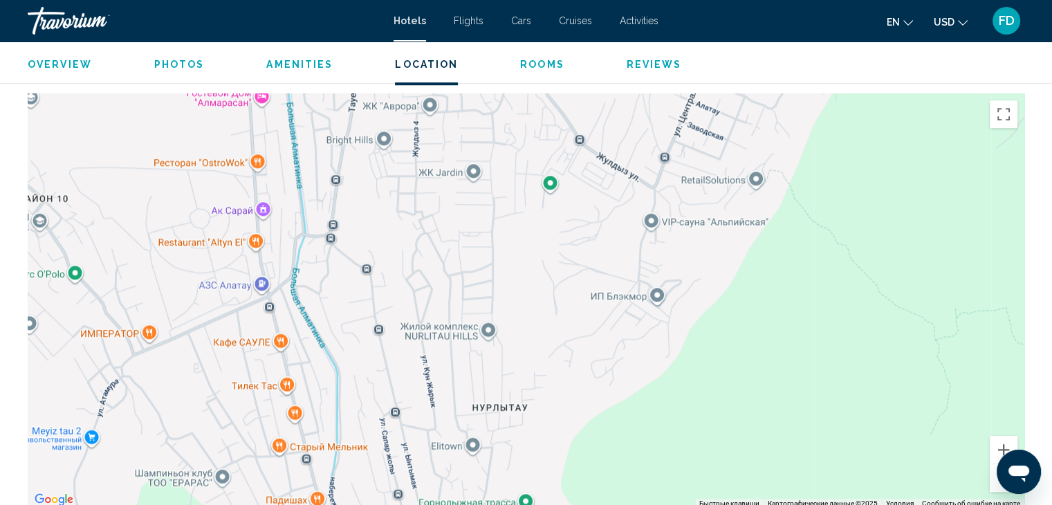
drag, startPoint x: 453, startPoint y: 417, endPoint x: 456, endPoint y: 349, distance: 67.8
click at [456, 349] on div "Main content" at bounding box center [526, 300] width 996 height 415
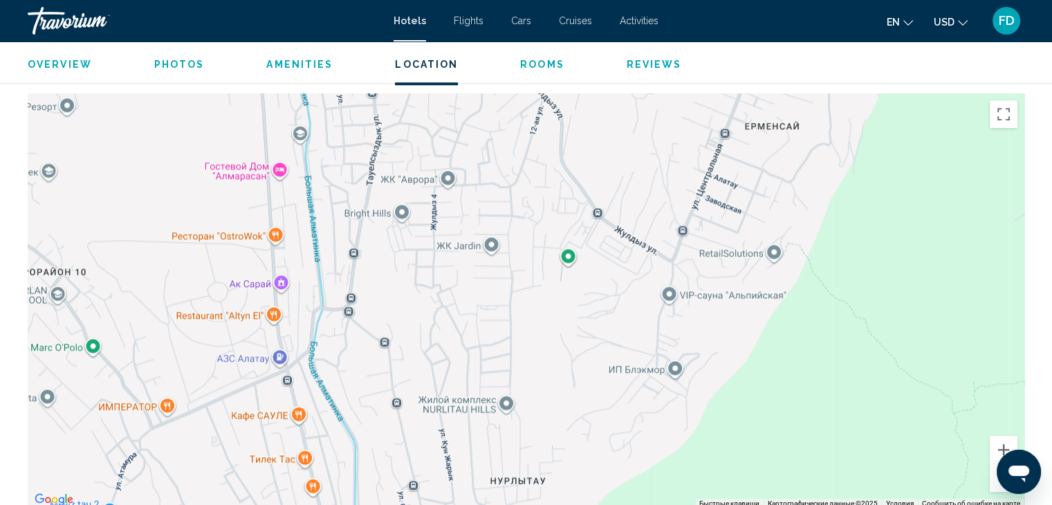
drag, startPoint x: 438, startPoint y: 269, endPoint x: 456, endPoint y: 345, distance: 78.2
click at [456, 345] on div "Main content" at bounding box center [526, 300] width 996 height 415
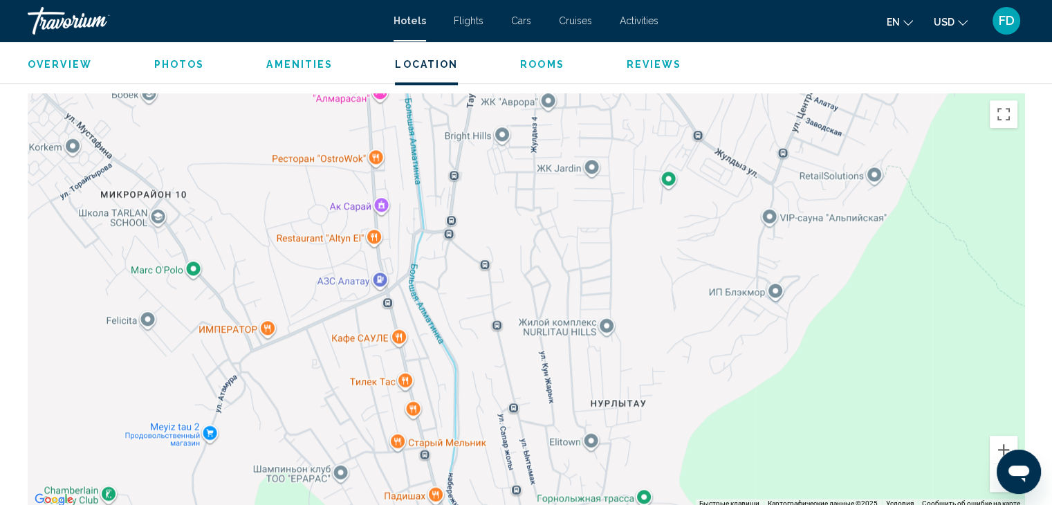
drag, startPoint x: 189, startPoint y: 368, endPoint x: 288, endPoint y: 288, distance: 127.4
click at [288, 288] on div "Main content" at bounding box center [526, 300] width 996 height 415
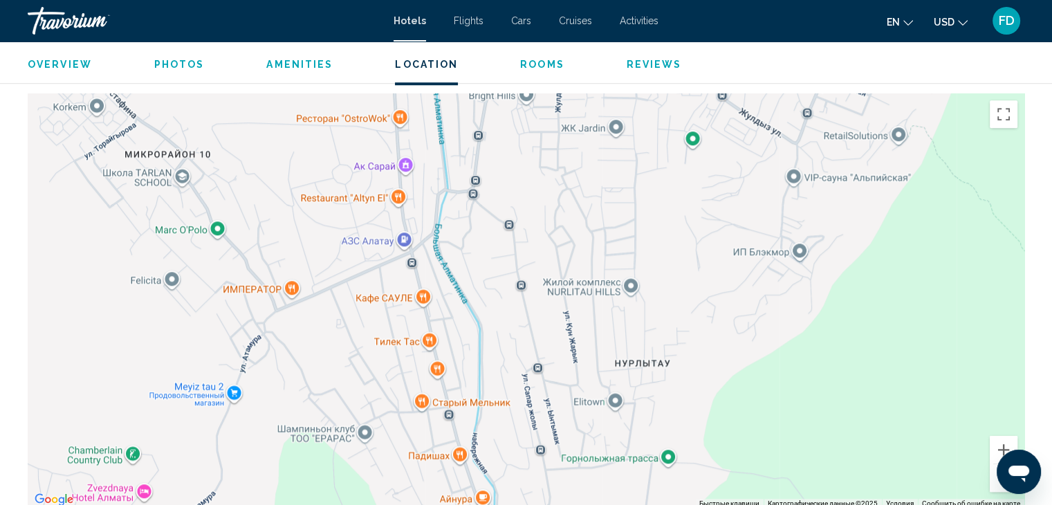
drag, startPoint x: 313, startPoint y: 421, endPoint x: 338, endPoint y: 402, distance: 32.1
click at [338, 402] on div "Main content" at bounding box center [526, 300] width 996 height 415
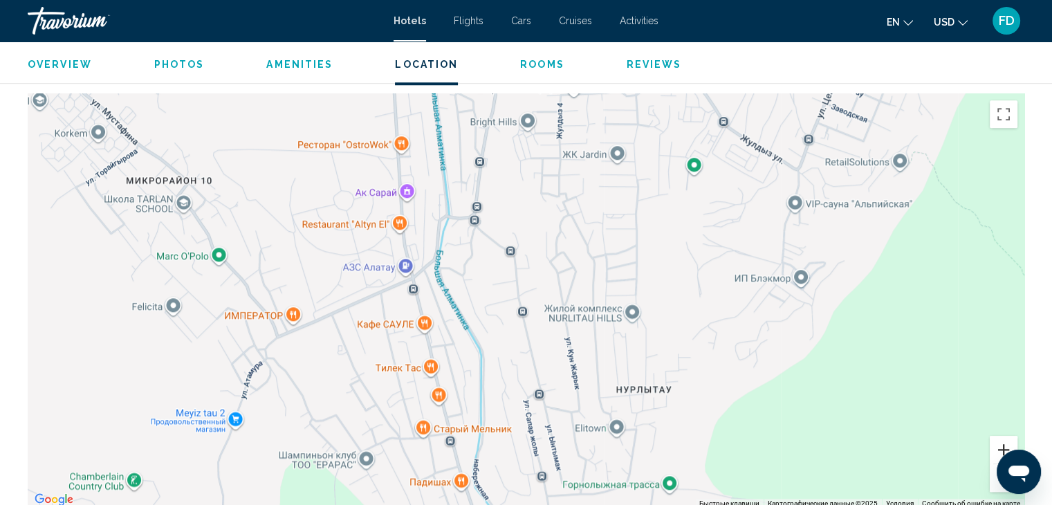
click at [1000, 449] on button "Увеличить" at bounding box center [1003, 450] width 28 height 28
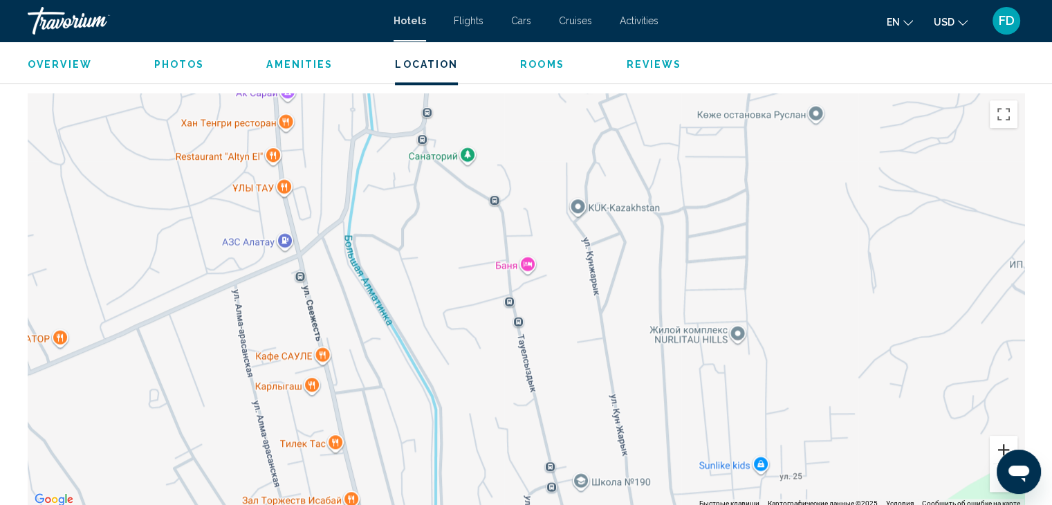
click at [999, 445] on button "Увеличить" at bounding box center [1003, 450] width 28 height 28
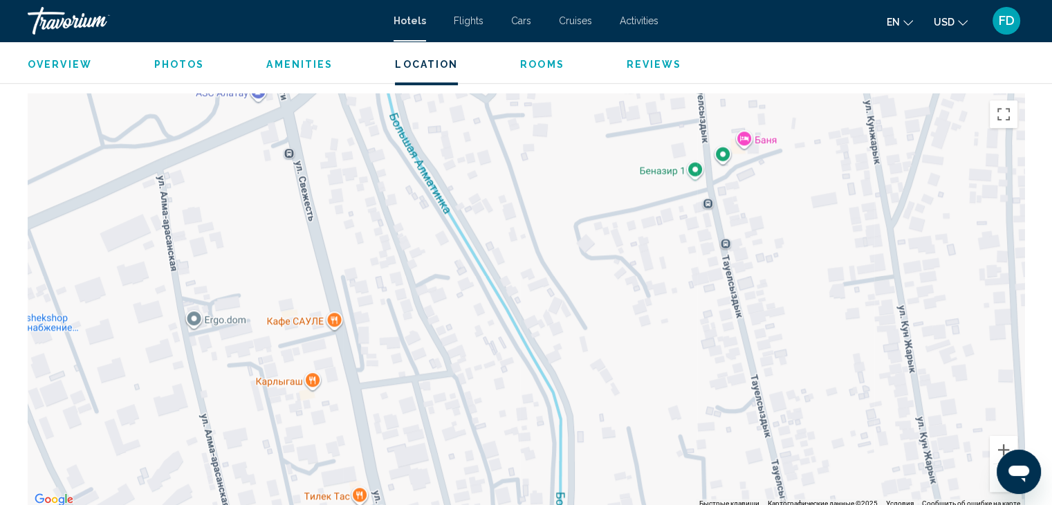
drag, startPoint x: 378, startPoint y: 444, endPoint x: 592, endPoint y: 344, distance: 236.6
click at [592, 344] on div "Main content" at bounding box center [526, 300] width 996 height 415
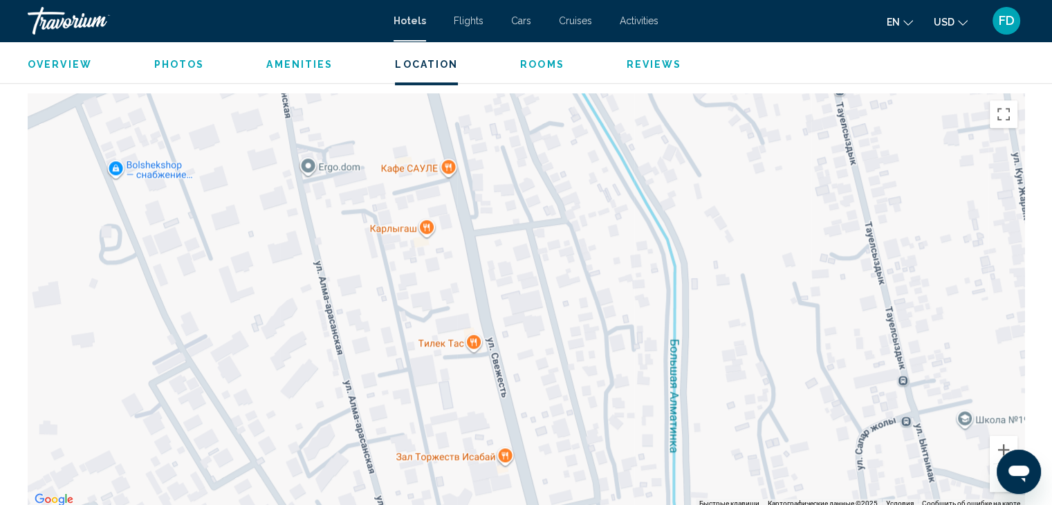
drag, startPoint x: 443, startPoint y: 463, endPoint x: 553, endPoint y: 306, distance: 191.6
click at [553, 306] on div "Main content" at bounding box center [526, 300] width 996 height 415
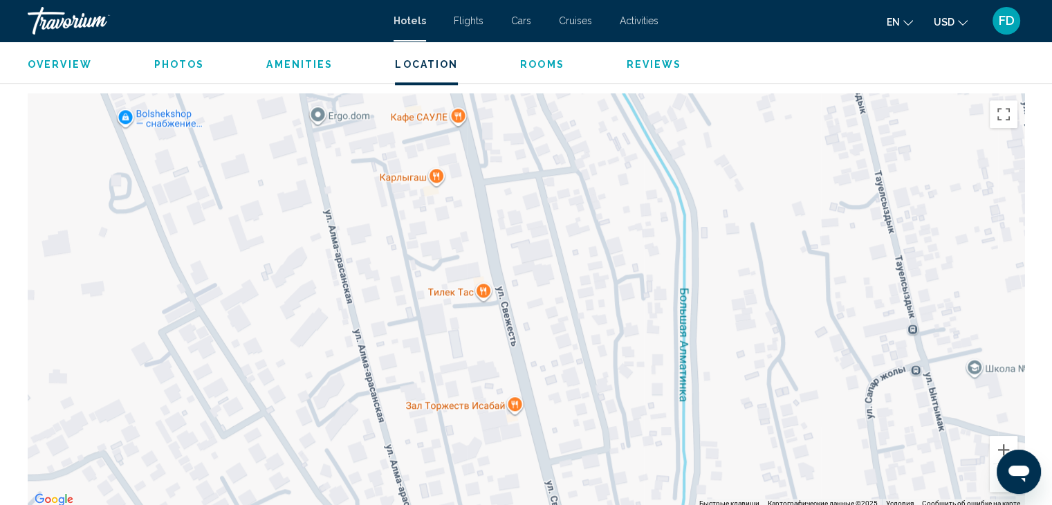
drag, startPoint x: 451, startPoint y: 425, endPoint x: 462, endPoint y: 367, distance: 59.0
click at [462, 367] on div "Main content" at bounding box center [526, 300] width 996 height 415
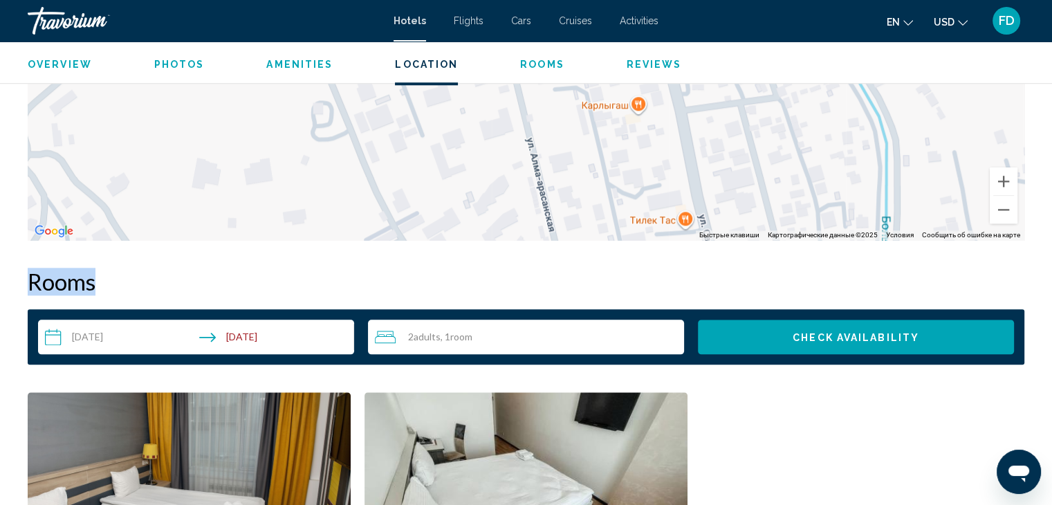
scroll to position [1738, 0]
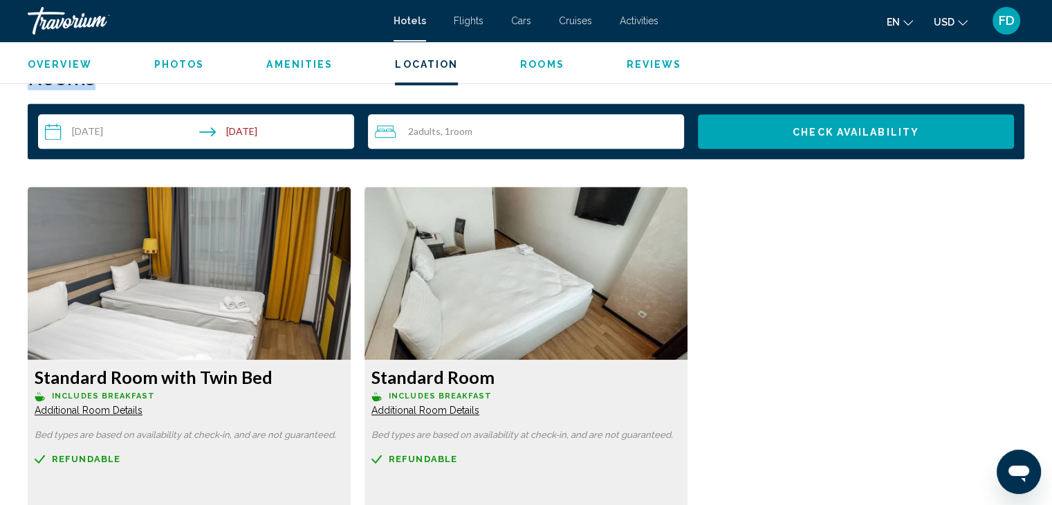
drag, startPoint x: 494, startPoint y: 463, endPoint x: 694, endPoint y: 512, distance: 206.4
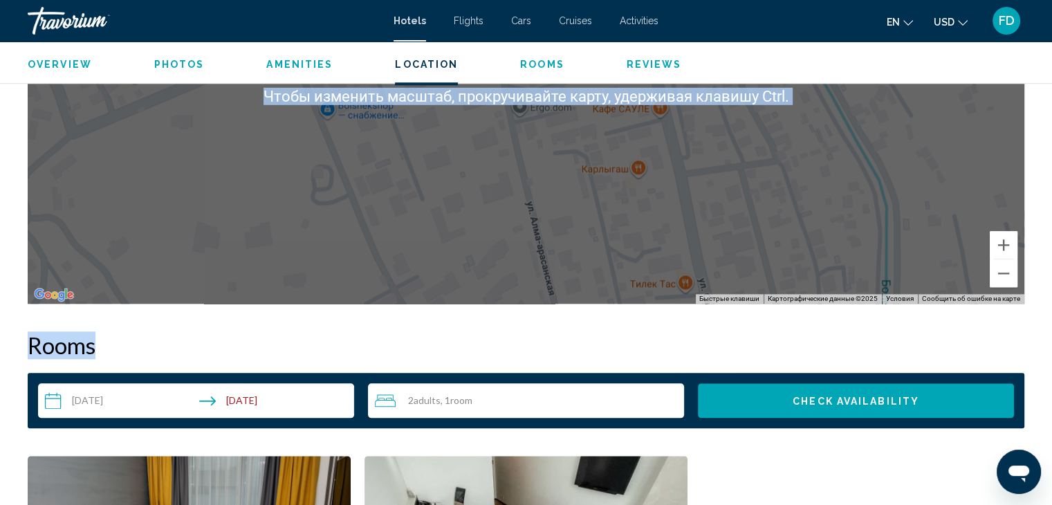
scroll to position [1323, 0]
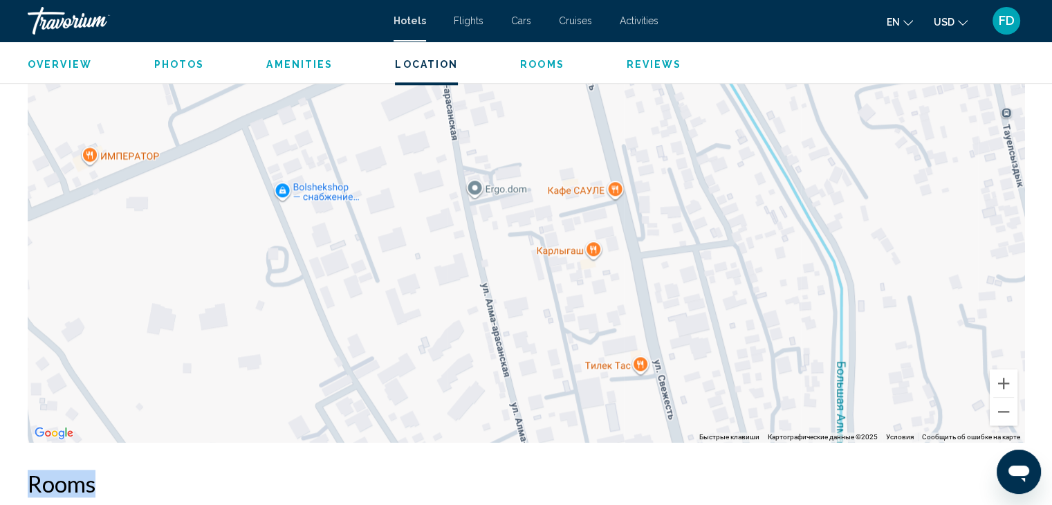
drag, startPoint x: 416, startPoint y: 347, endPoint x: 370, endPoint y: 288, distance: 75.0
click at [370, 288] on div "Main content" at bounding box center [526, 234] width 996 height 415
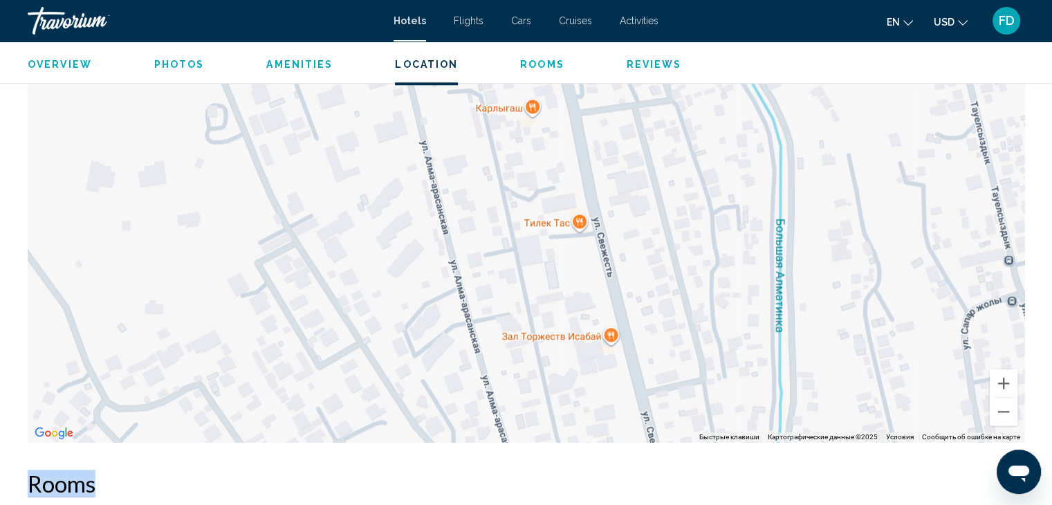
drag, startPoint x: 432, startPoint y: 355, endPoint x: 371, endPoint y: 209, distance: 159.0
click at [371, 209] on div "Main content" at bounding box center [526, 234] width 996 height 415
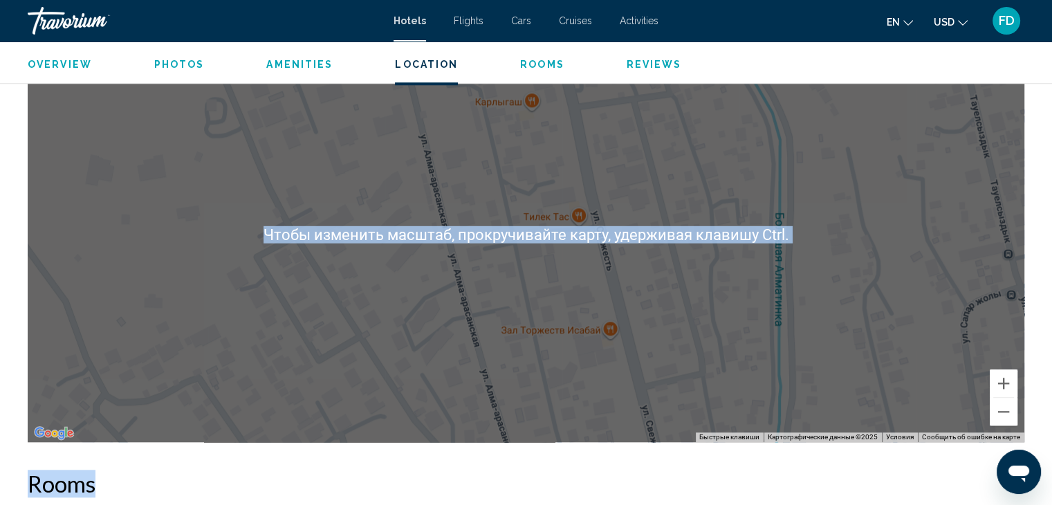
click at [384, 343] on div "Main content" at bounding box center [526, 234] width 996 height 415
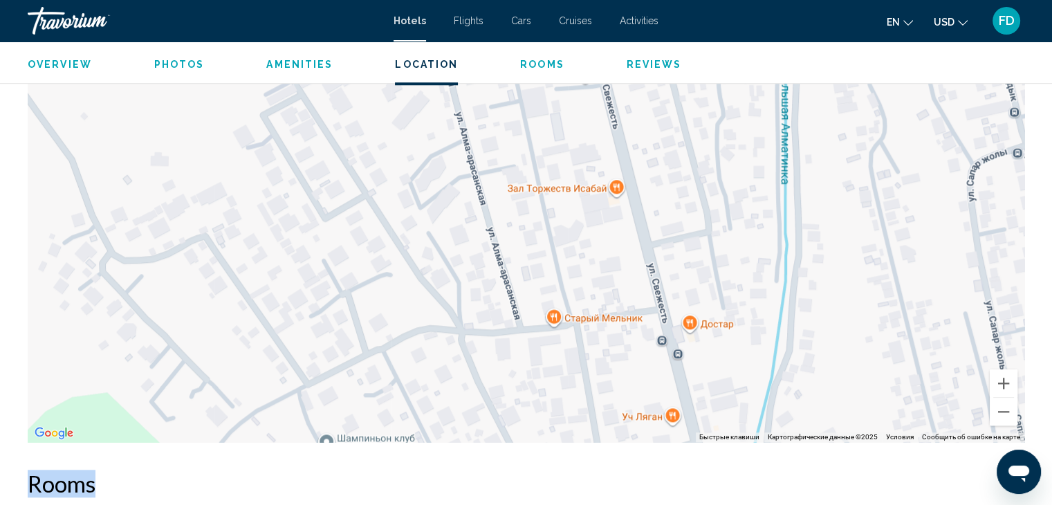
drag, startPoint x: 384, startPoint y: 343, endPoint x: 391, endPoint y: 200, distance: 143.3
click at [391, 200] on div "Main content" at bounding box center [526, 234] width 996 height 415
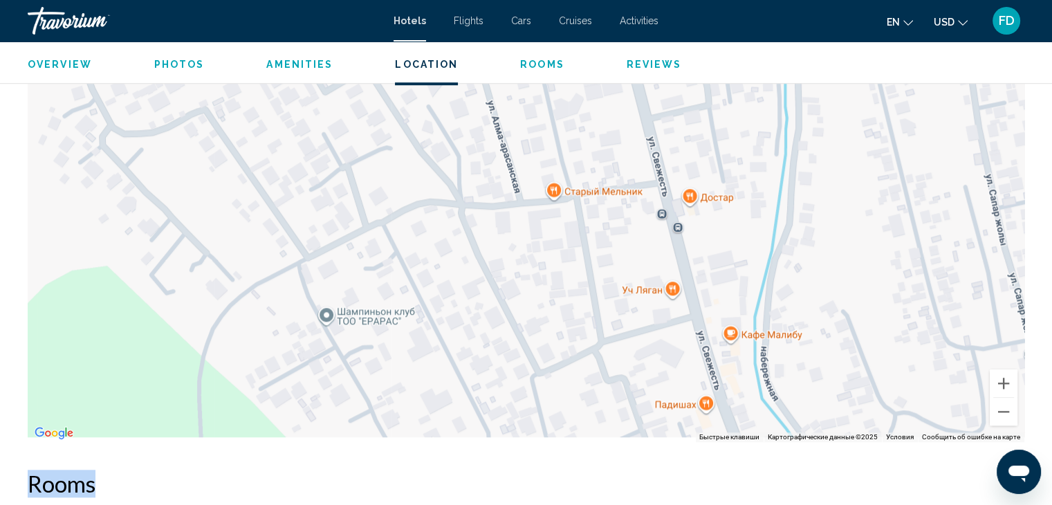
drag, startPoint x: 387, startPoint y: 345, endPoint x: 387, endPoint y: 214, distance: 131.4
click at [387, 214] on div "Main content" at bounding box center [526, 234] width 996 height 415
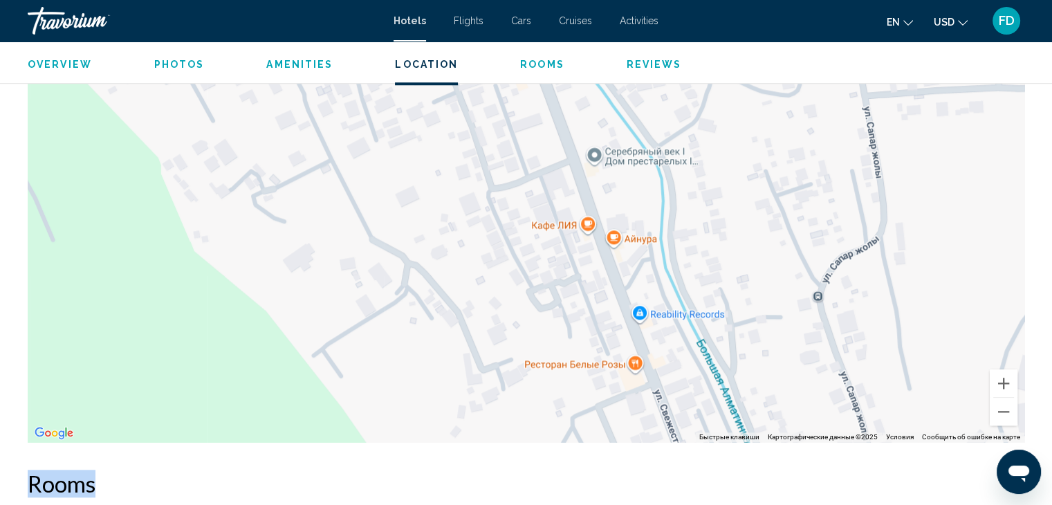
drag, startPoint x: 384, startPoint y: 357, endPoint x: 177, endPoint y: 2, distance: 411.1
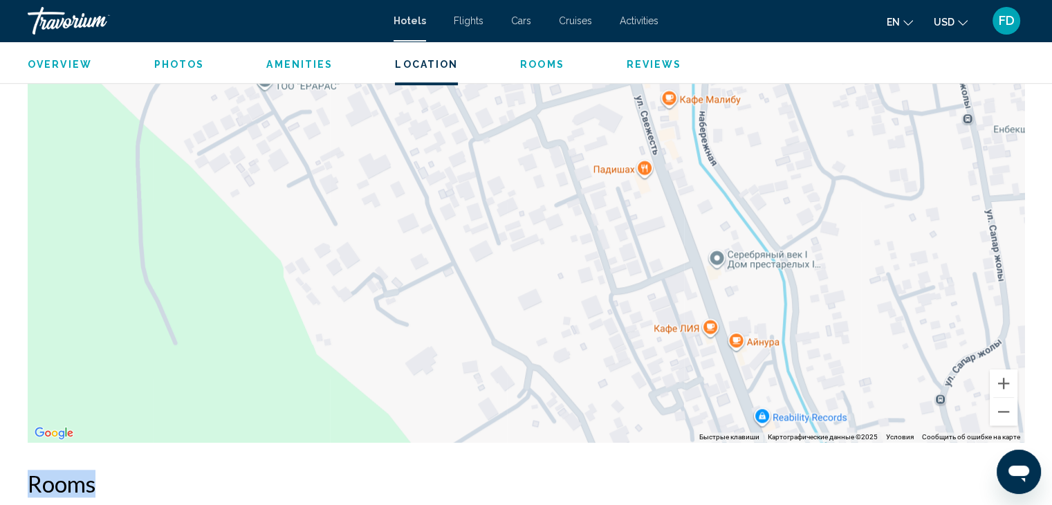
drag, startPoint x: 227, startPoint y: 142, endPoint x: 689, endPoint y: 407, distance: 532.4
click at [688, 407] on div "Main content" at bounding box center [526, 234] width 996 height 415
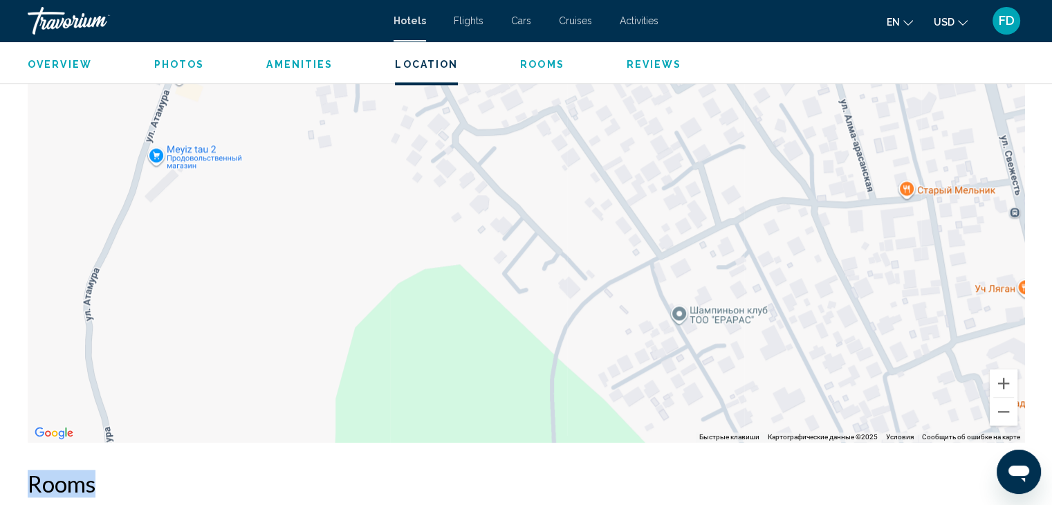
drag, startPoint x: 405, startPoint y: 215, endPoint x: 440, endPoint y: 286, distance: 79.2
click at [440, 286] on div "Main content" at bounding box center [526, 234] width 996 height 415
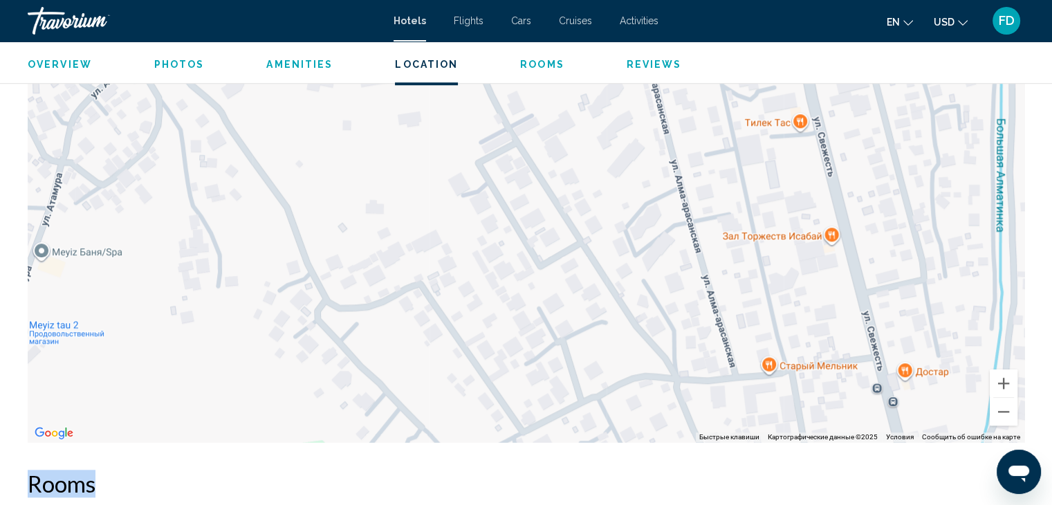
drag, startPoint x: 403, startPoint y: 218, endPoint x: 263, endPoint y: 398, distance: 228.1
click at [263, 398] on div "Main content" at bounding box center [526, 234] width 996 height 415
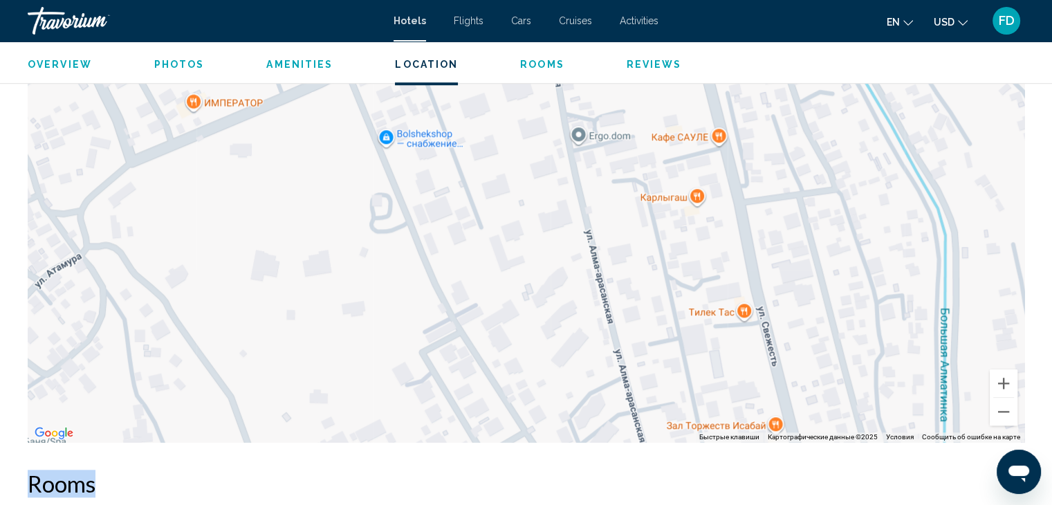
drag, startPoint x: 325, startPoint y: 255, endPoint x: 270, endPoint y: 443, distance: 195.8
click at [270, 443] on div "Overview Type Hotel Address [STREET_ADDRESS] Description 492 feet from [GEOGRAP…" at bounding box center [526, 466] width 1010 height 2526
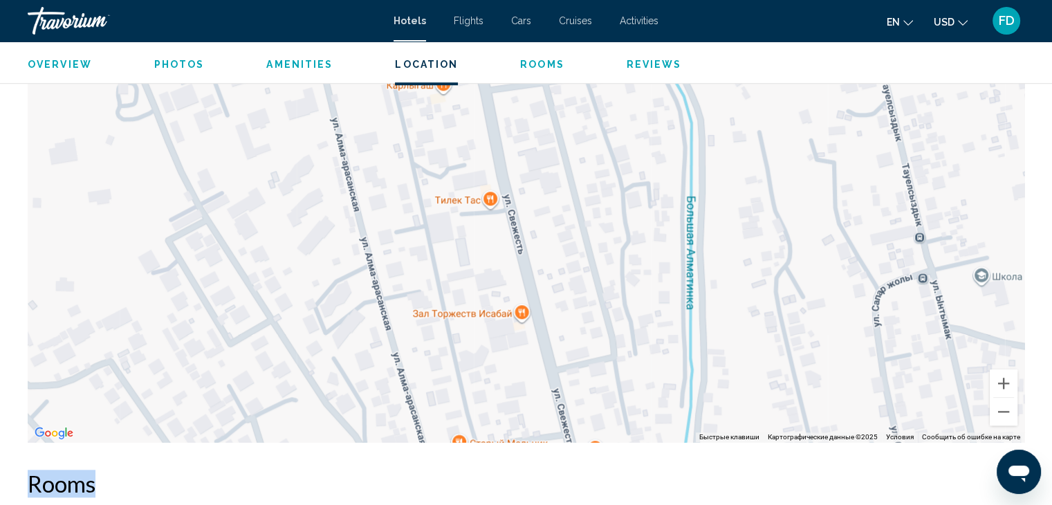
drag, startPoint x: 444, startPoint y: 351, endPoint x: 163, endPoint y: 208, distance: 315.1
click at [163, 208] on div "Main content" at bounding box center [526, 234] width 996 height 415
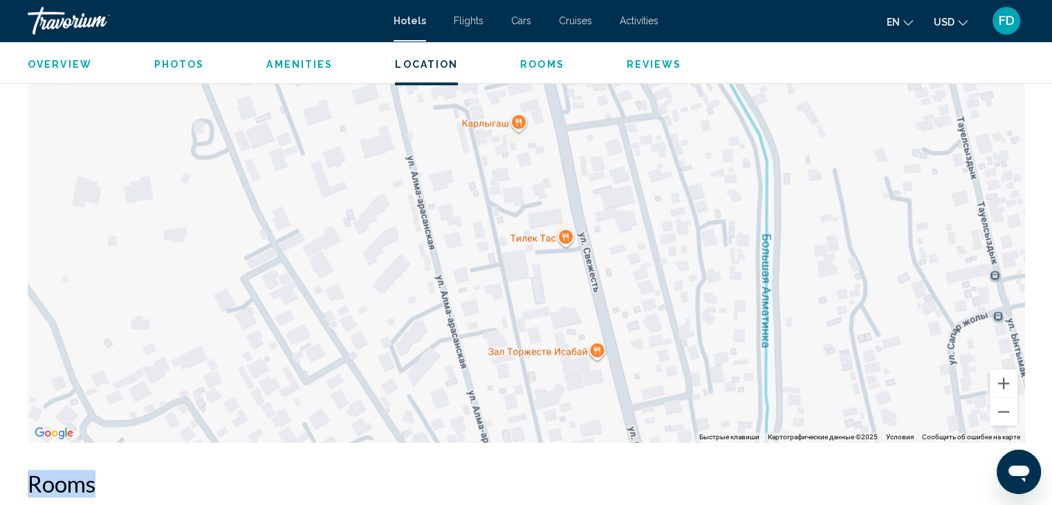
drag, startPoint x: 306, startPoint y: 330, endPoint x: 448, endPoint y: 456, distance: 189.5
click at [448, 456] on div "Overview Type Hotel Address [STREET_ADDRESS] Description 492 feet from [GEOGRAP…" at bounding box center [526, 466] width 1010 height 2526
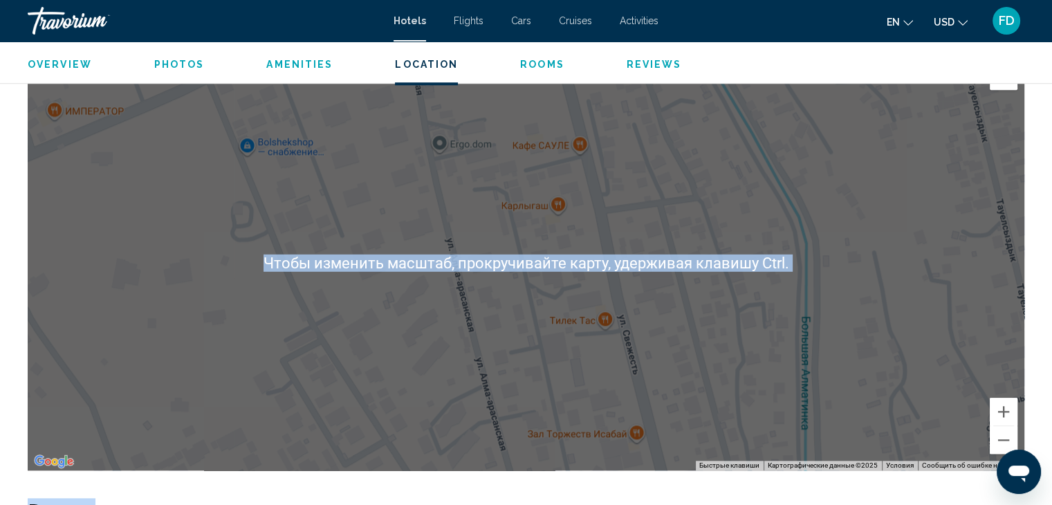
scroll to position [1254, 0]
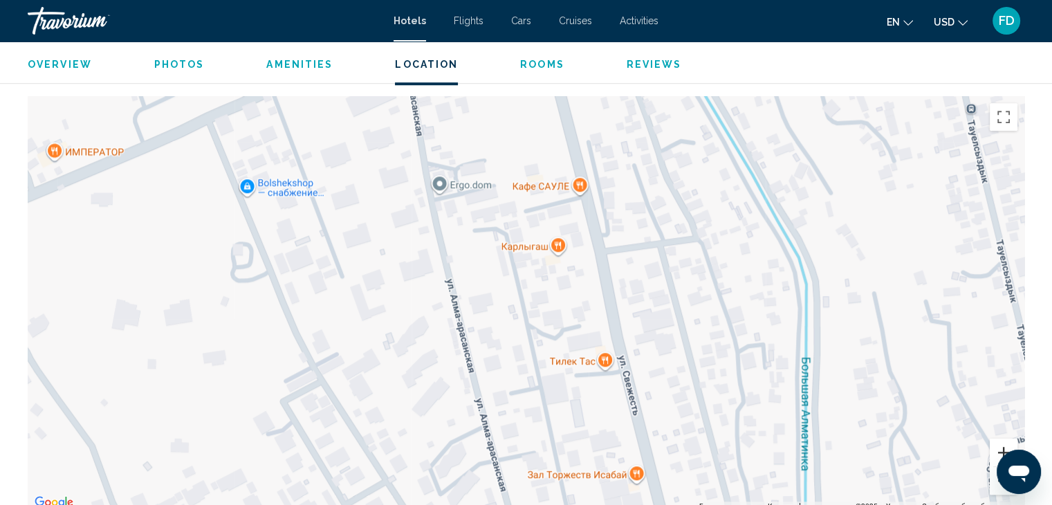
click at [1005, 445] on button "Увеличить" at bounding box center [1003, 452] width 28 height 28
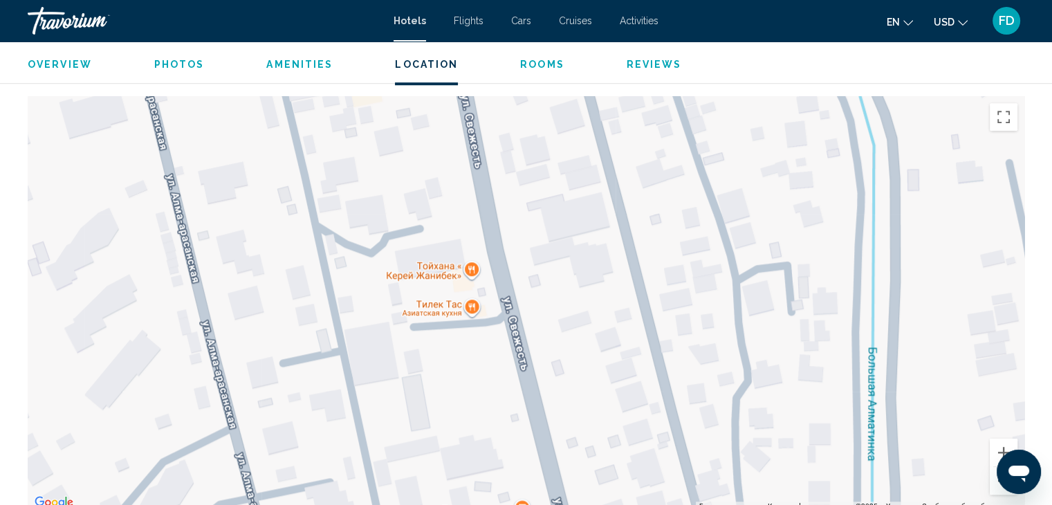
drag, startPoint x: 798, startPoint y: 418, endPoint x: 584, endPoint y: 299, distance: 245.1
click at [584, 299] on div "Main content" at bounding box center [526, 303] width 996 height 415
click at [1005, 445] on button "Увеличить" at bounding box center [1003, 452] width 28 height 28
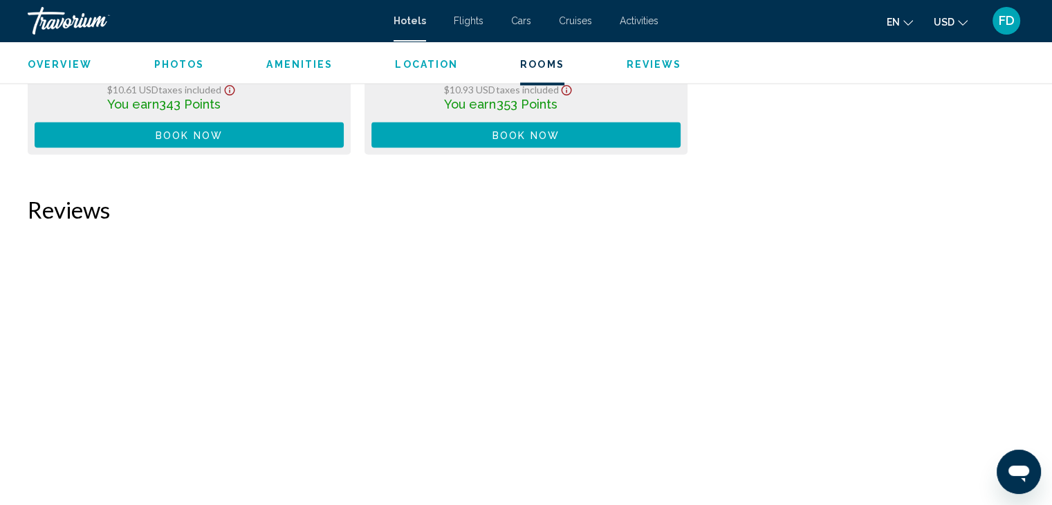
scroll to position [2320, 0]
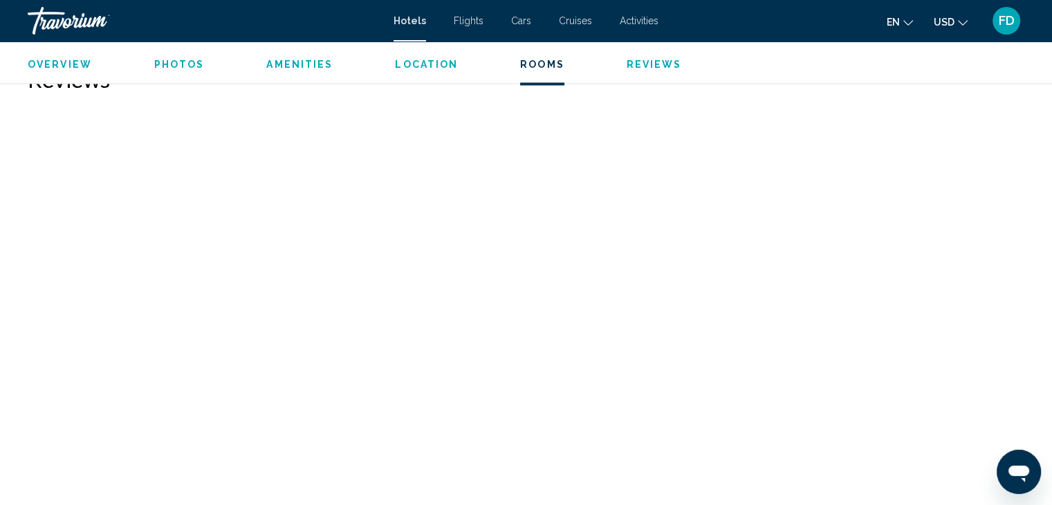
drag, startPoint x: 623, startPoint y: 380, endPoint x: 819, endPoint y: 537, distance: 251.4
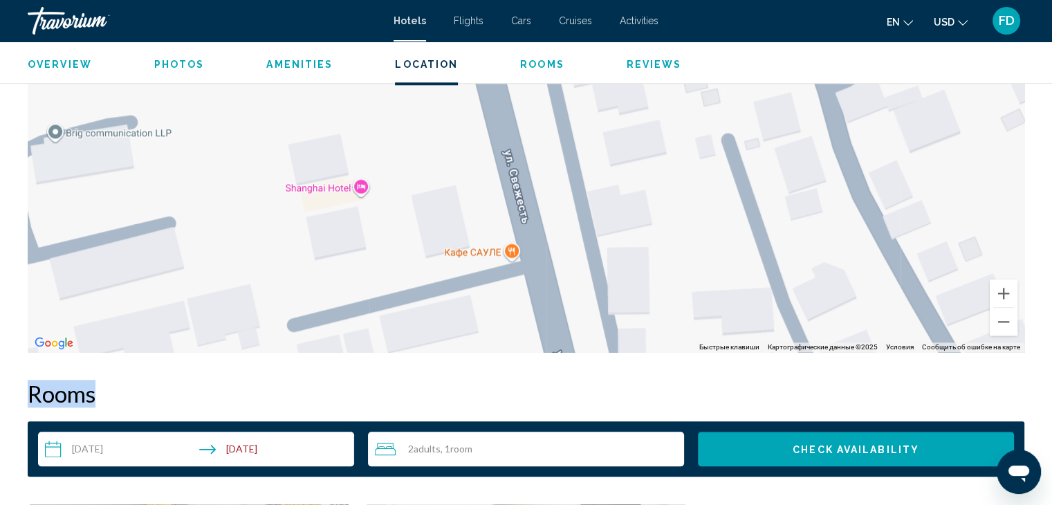
scroll to position [1337, 0]
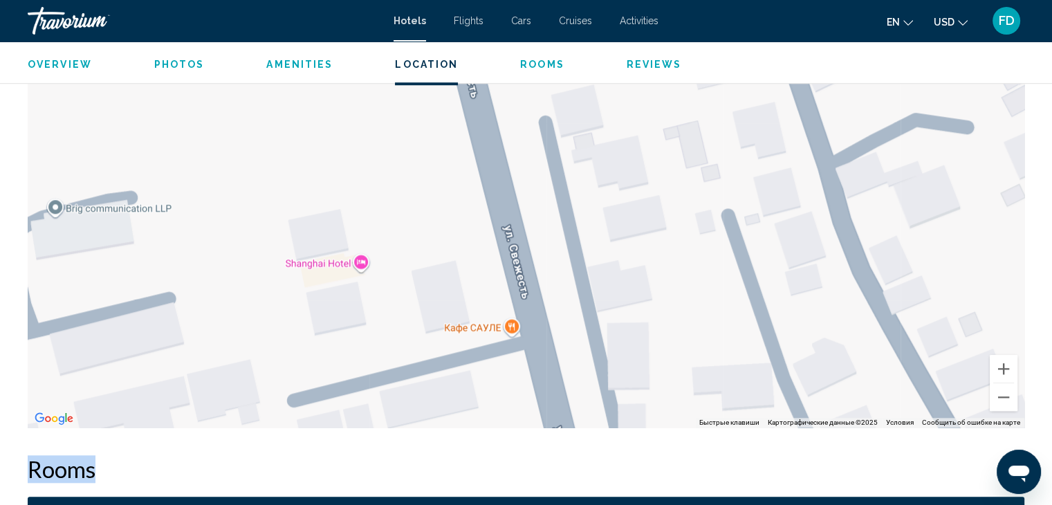
click at [335, 268] on div "Main content" at bounding box center [526, 219] width 996 height 415
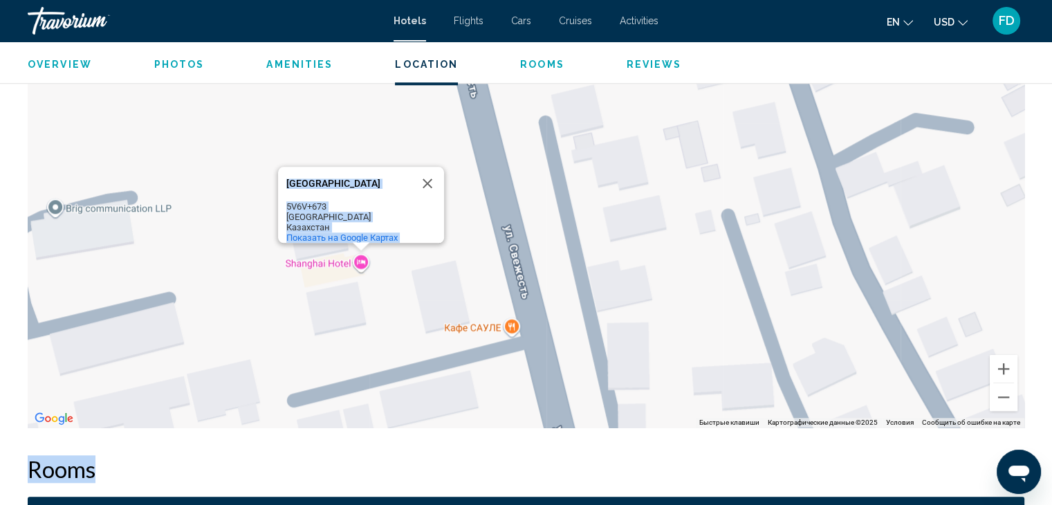
click at [342, 291] on div "[GEOGRAPHIC_DATA] 5V6V+673 [GEOGRAPHIC_DATA] Показать на Google Картах" at bounding box center [526, 219] width 996 height 415
click at [321, 201] on div "5V6V+673" at bounding box center [348, 206] width 124 height 10
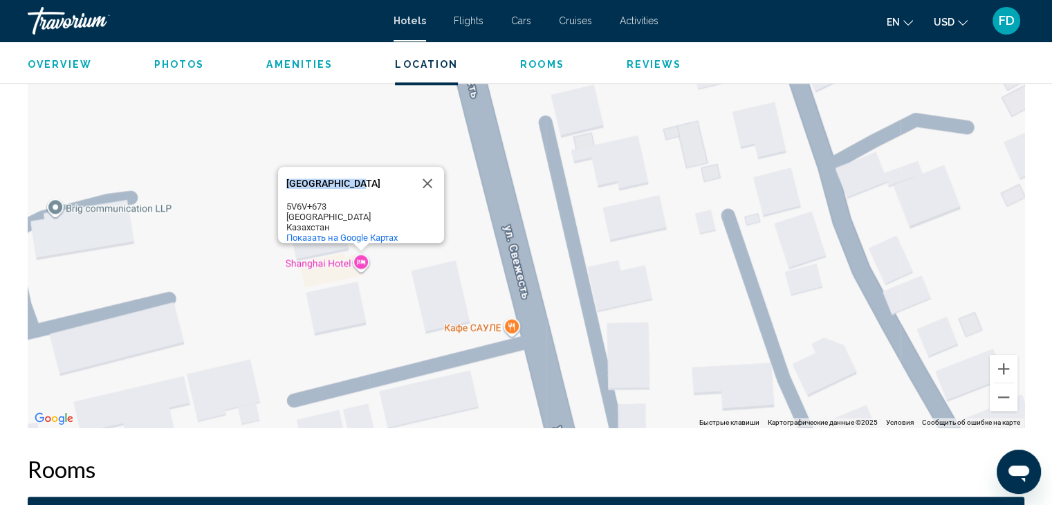
drag, startPoint x: 288, startPoint y: 176, endPoint x: 360, endPoint y: 172, distance: 72.0
click at [360, 178] on div "[GEOGRAPHIC_DATA]" at bounding box center [348, 183] width 124 height 10
click at [343, 180] on div "[GEOGRAPHIC_DATA]" at bounding box center [348, 183] width 124 height 33
drag, startPoint x: 337, startPoint y: 176, endPoint x: 335, endPoint y: 183, distance: 7.4
click at [322, 178] on div "[GEOGRAPHIC_DATA]" at bounding box center [348, 183] width 124 height 10
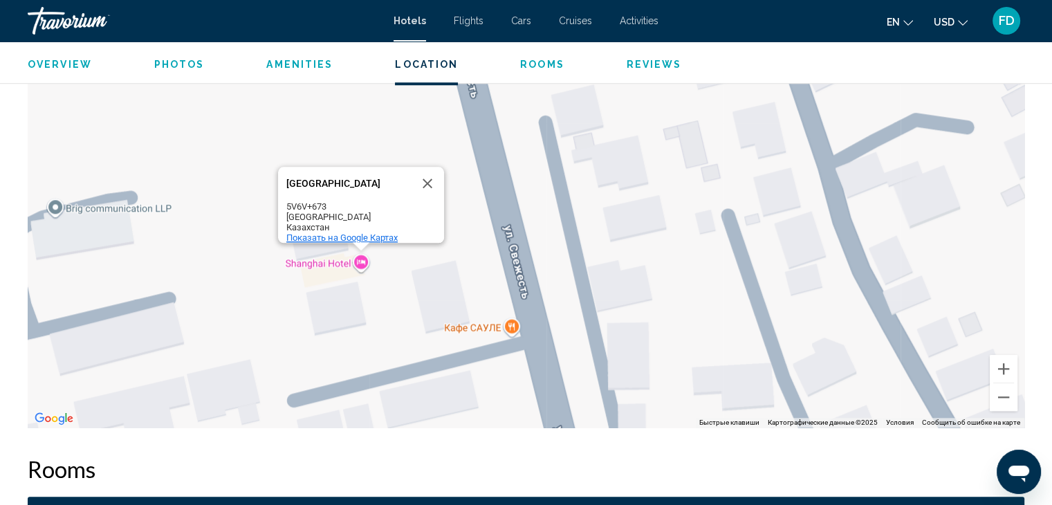
click at [357, 232] on span "Показать на Google Картах" at bounding box center [341, 237] width 111 height 10
click at [434, 269] on div "[GEOGRAPHIC_DATA] 5V6V+673 [GEOGRAPHIC_DATA] Показать на Google Картах" at bounding box center [526, 219] width 996 height 415
click at [431, 174] on button "Закрыть" at bounding box center [427, 183] width 33 height 33
